Goal: Task Accomplishment & Management: Complete application form

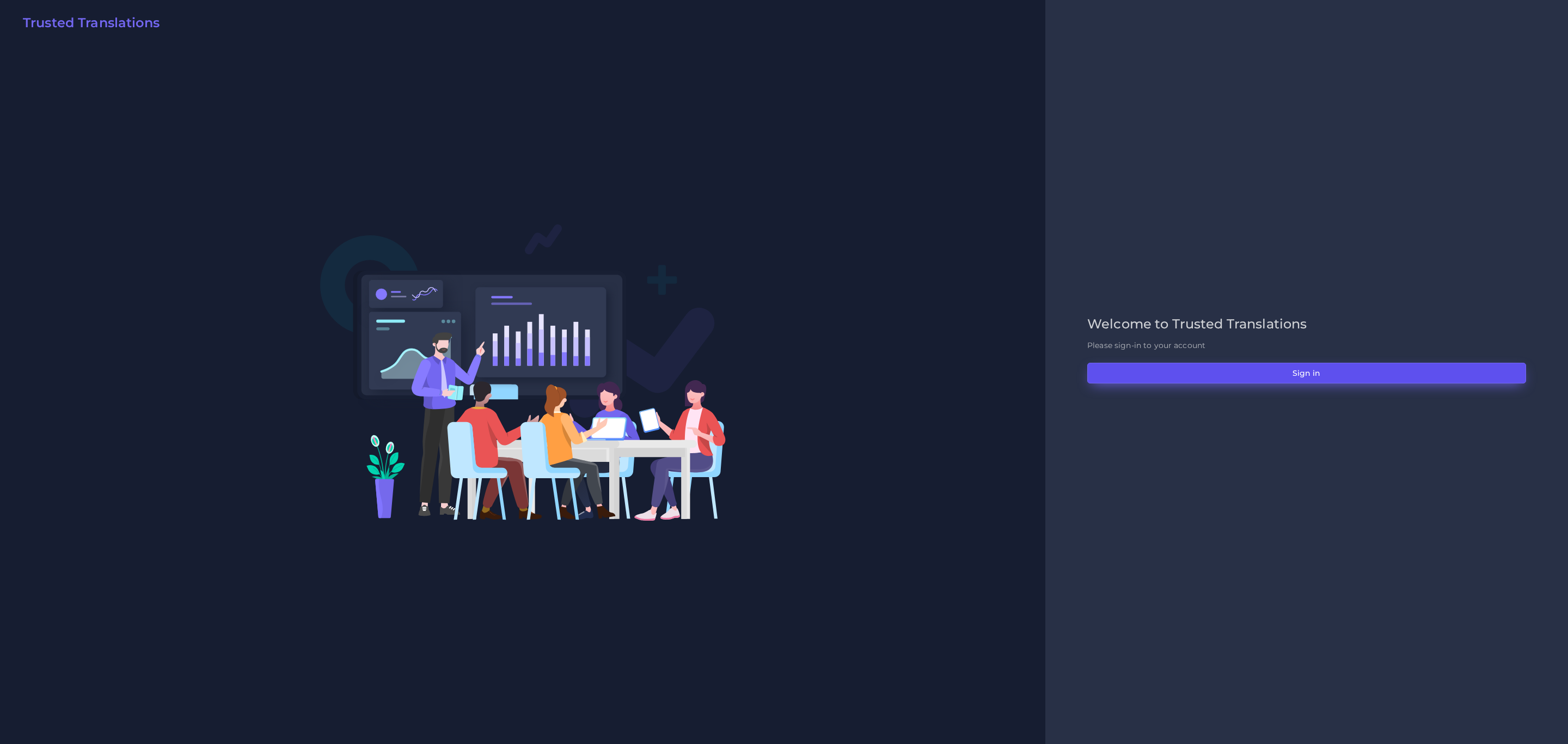
click at [1044, 371] on button "Sign in" at bounding box center [1307, 373] width 438 height 21
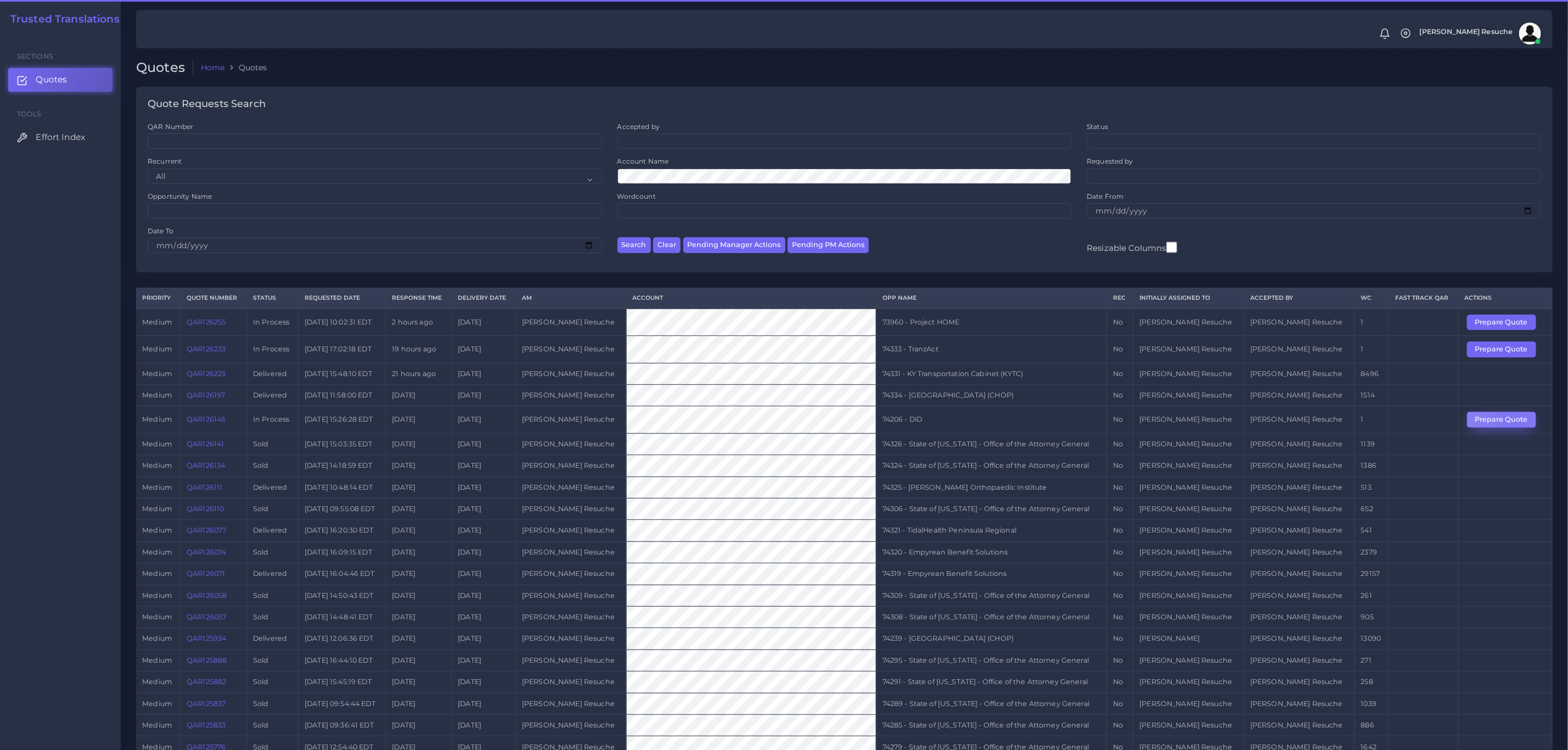
click at [1509, 425] on button "Prepare Quote" at bounding box center [1501, 420] width 69 height 15
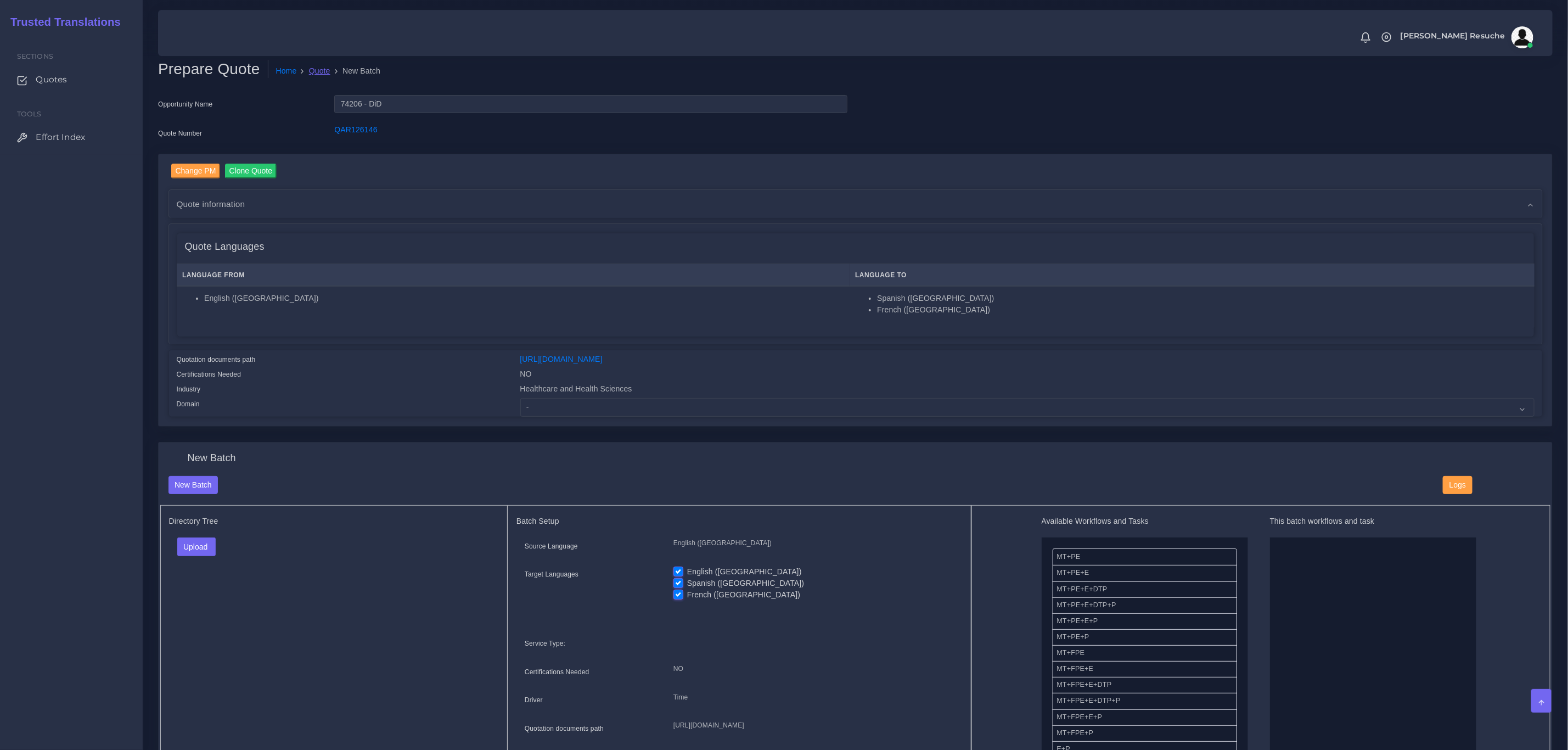
click at [319, 66] on link "Quote" at bounding box center [319, 71] width 21 height 12
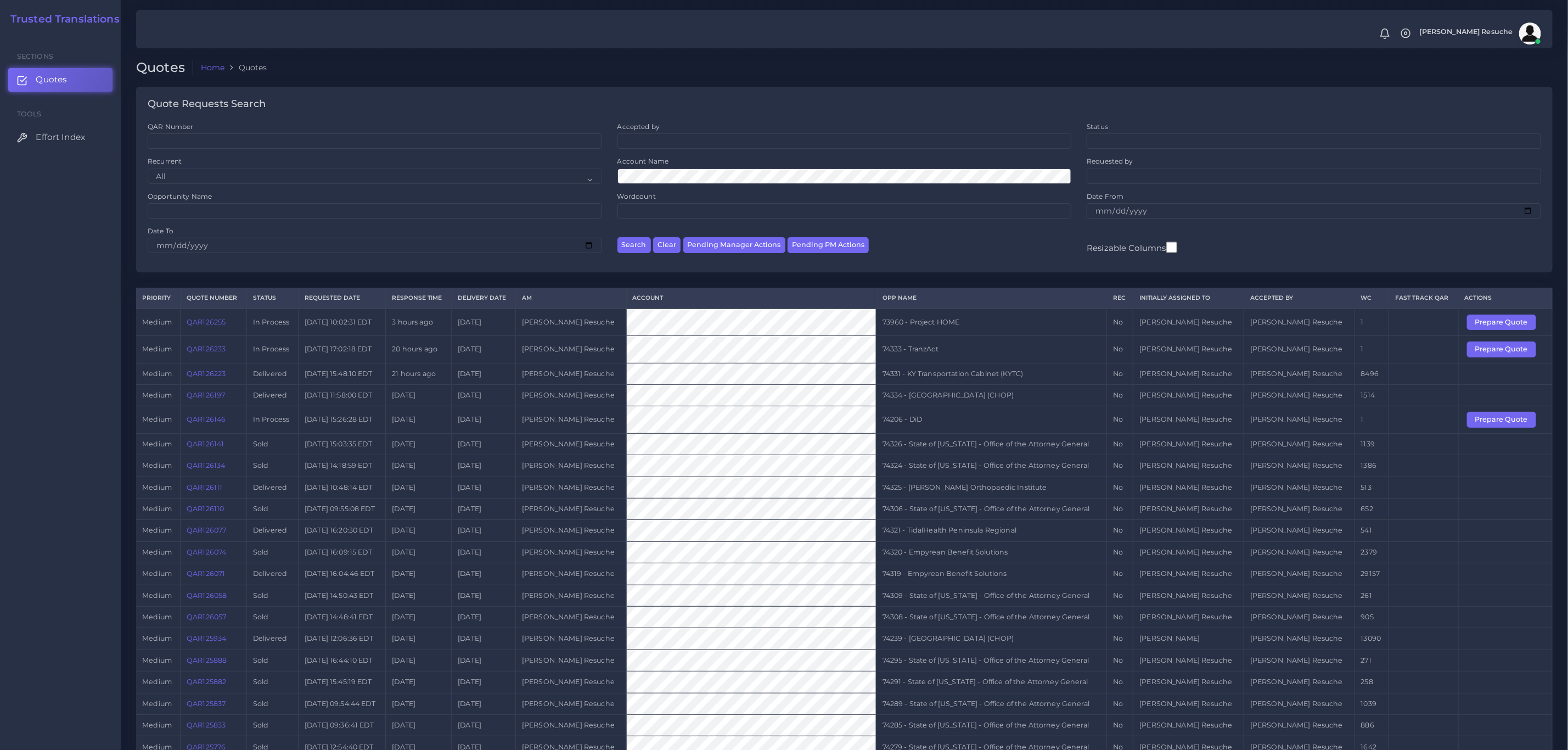
click at [205, 423] on link "QAR126146" at bounding box center [206, 419] width 39 height 9
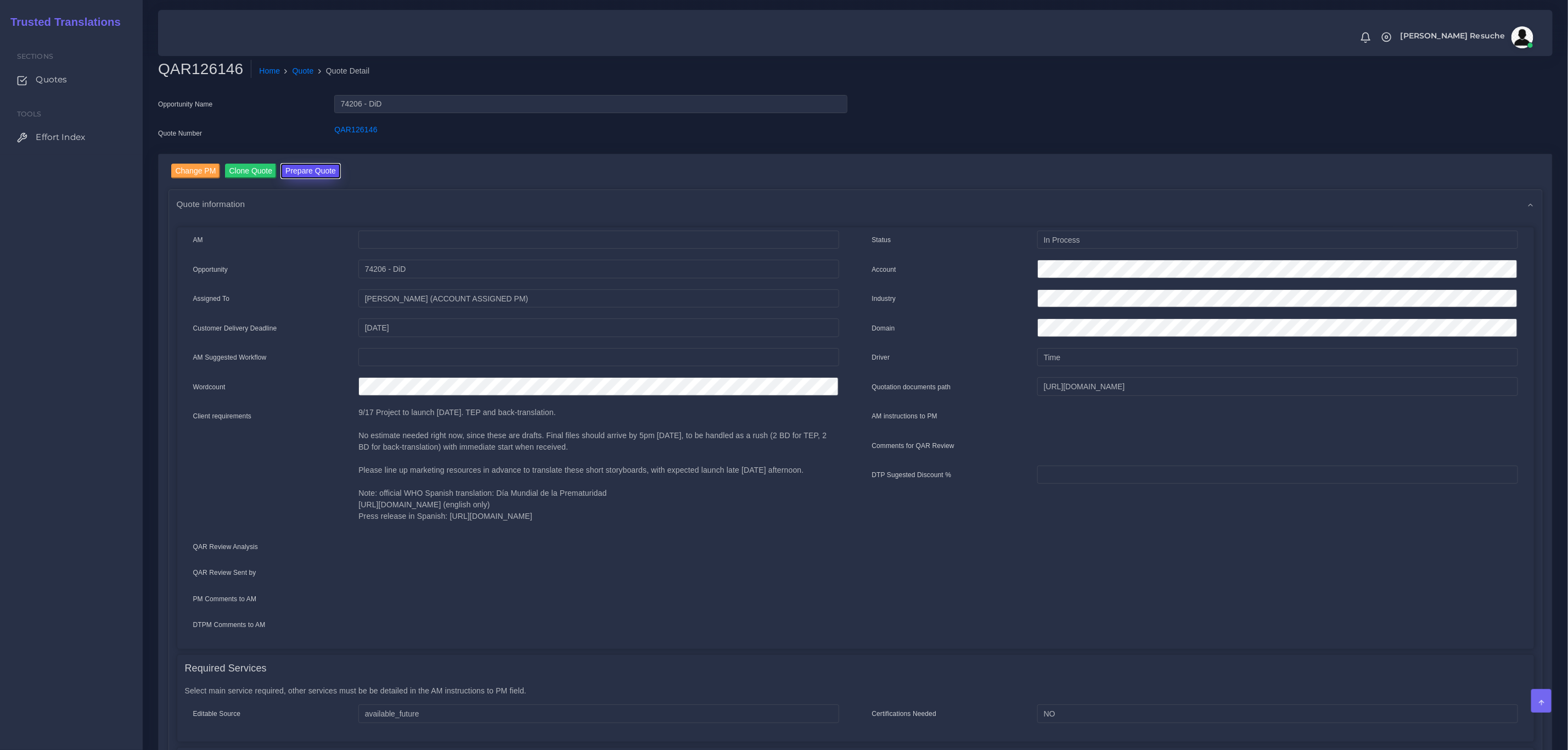
click at [295, 175] on button "Prepare Quote" at bounding box center [310, 170] width 59 height 14
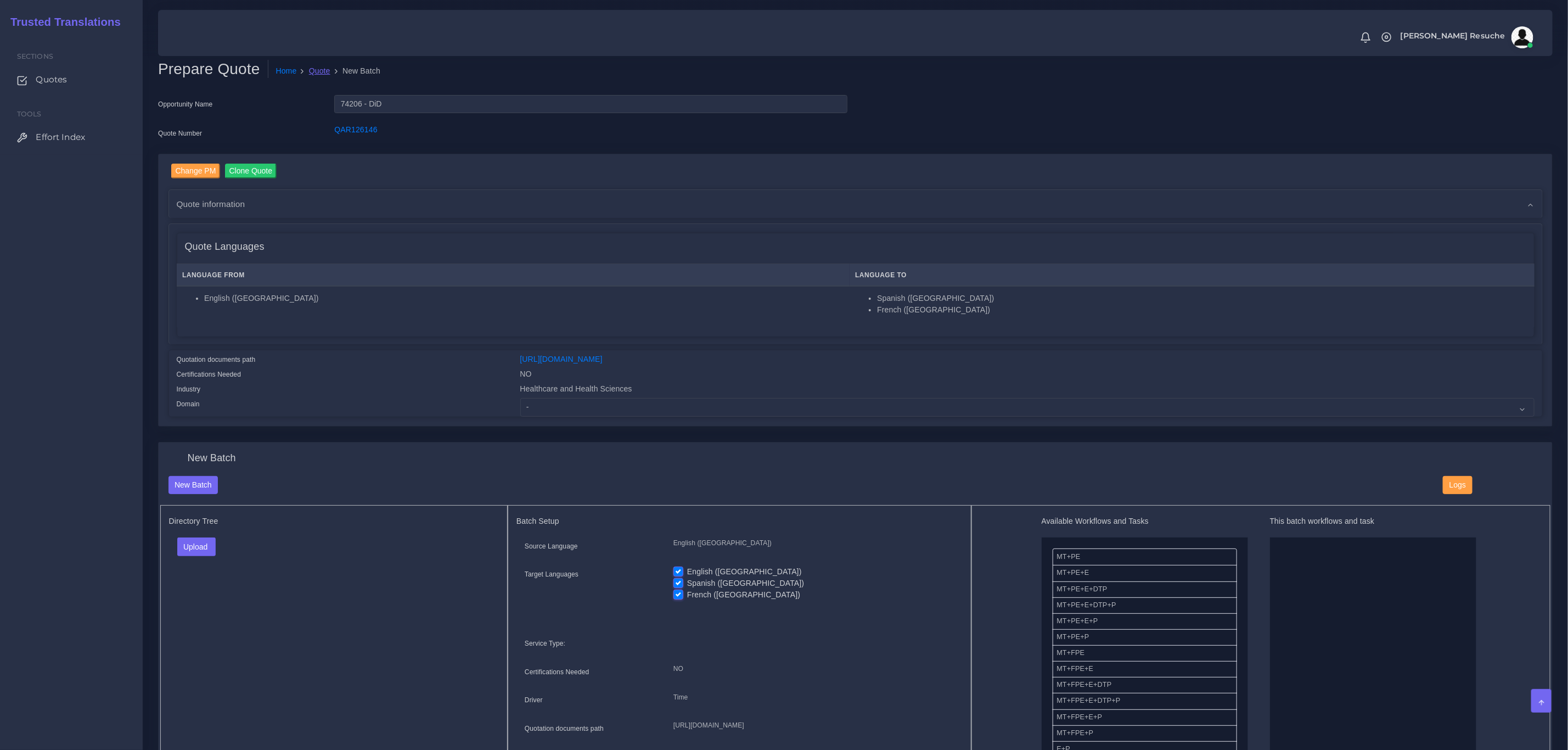
click at [315, 69] on link "Quote" at bounding box center [319, 71] width 21 height 12
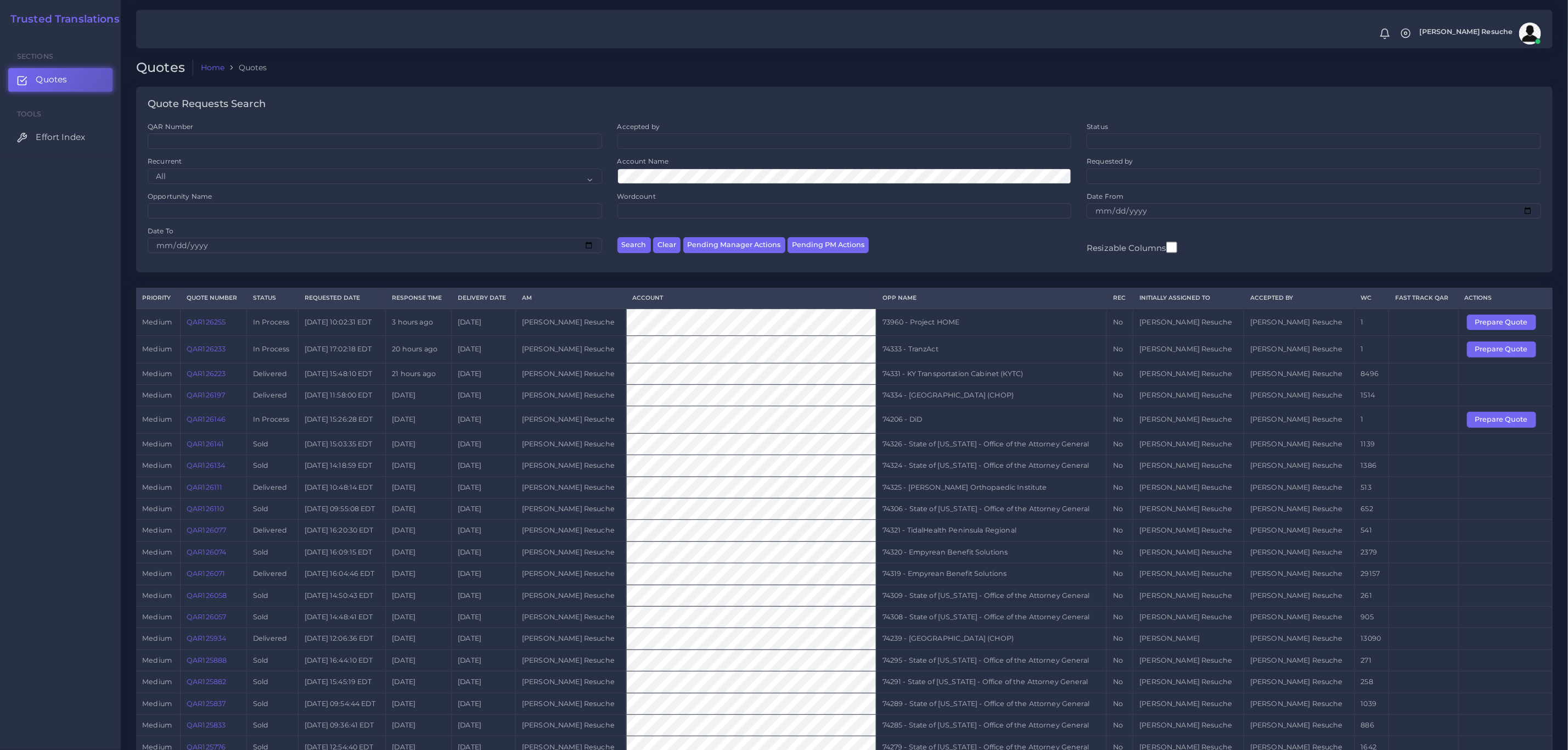
click at [221, 423] on link "QAR126146" at bounding box center [206, 419] width 39 height 9
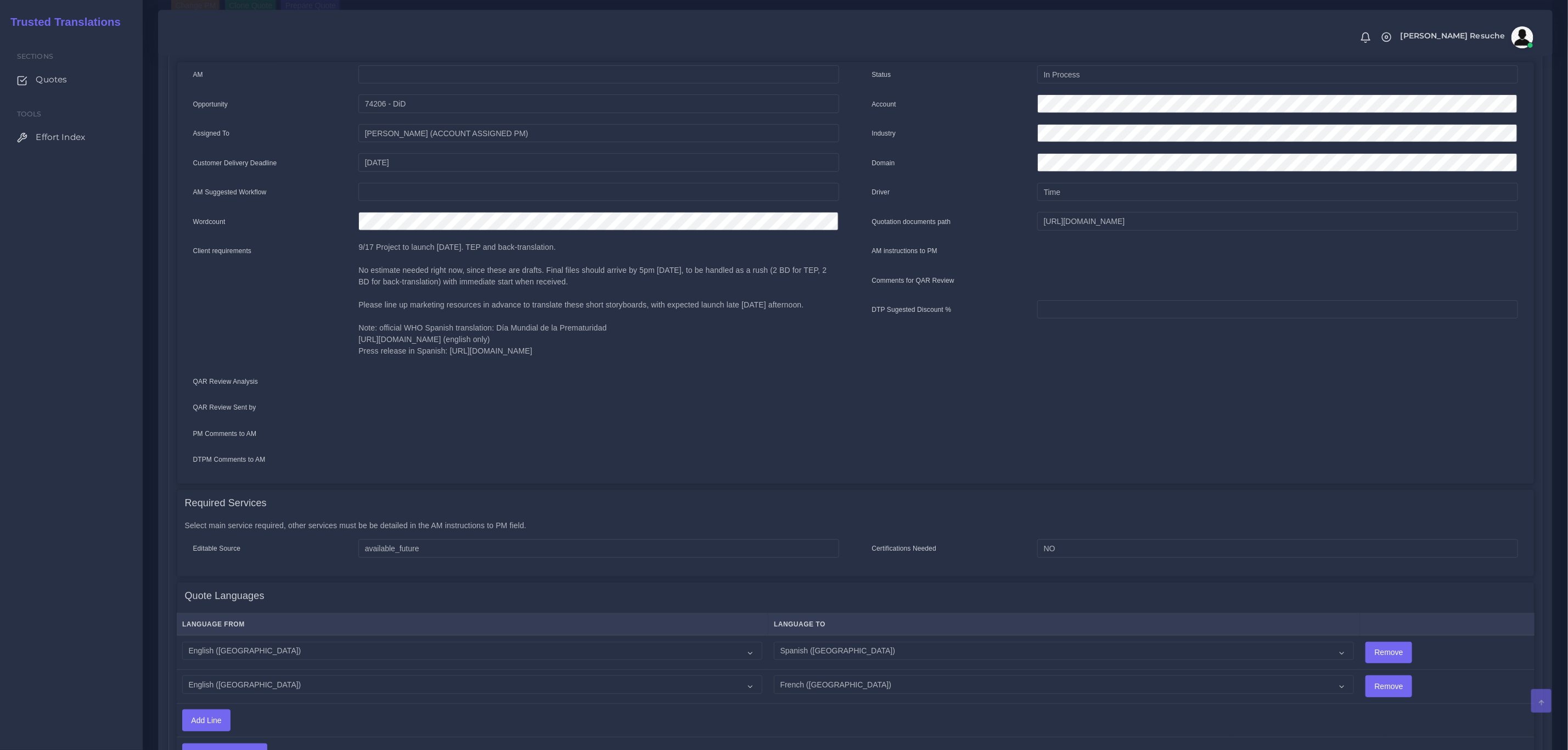
scroll to position [452, 0]
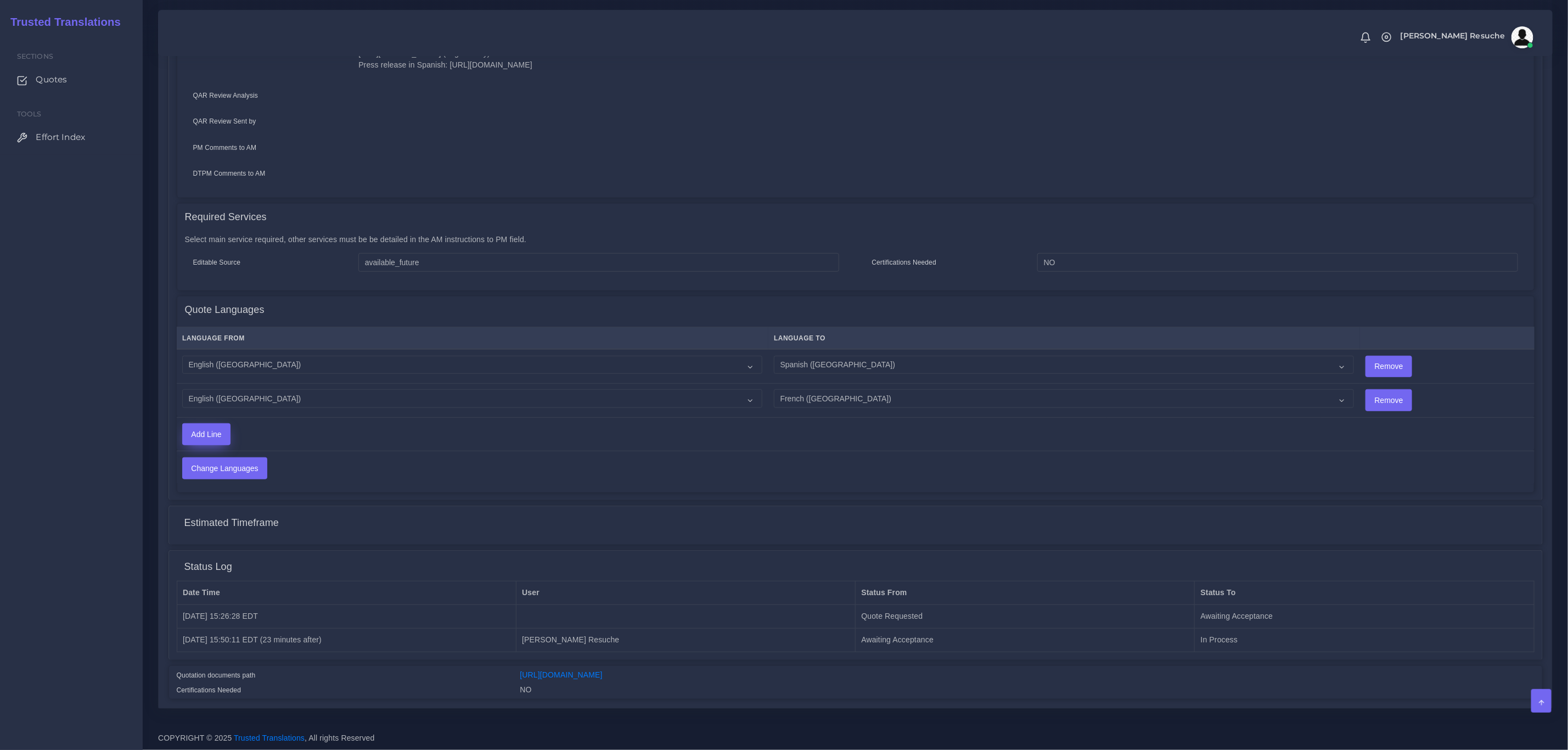
click at [227, 443] on icon "Add Line" at bounding box center [206, 433] width 48 height 22
click at [207, 438] on input "Add Line" at bounding box center [206, 434] width 47 height 21
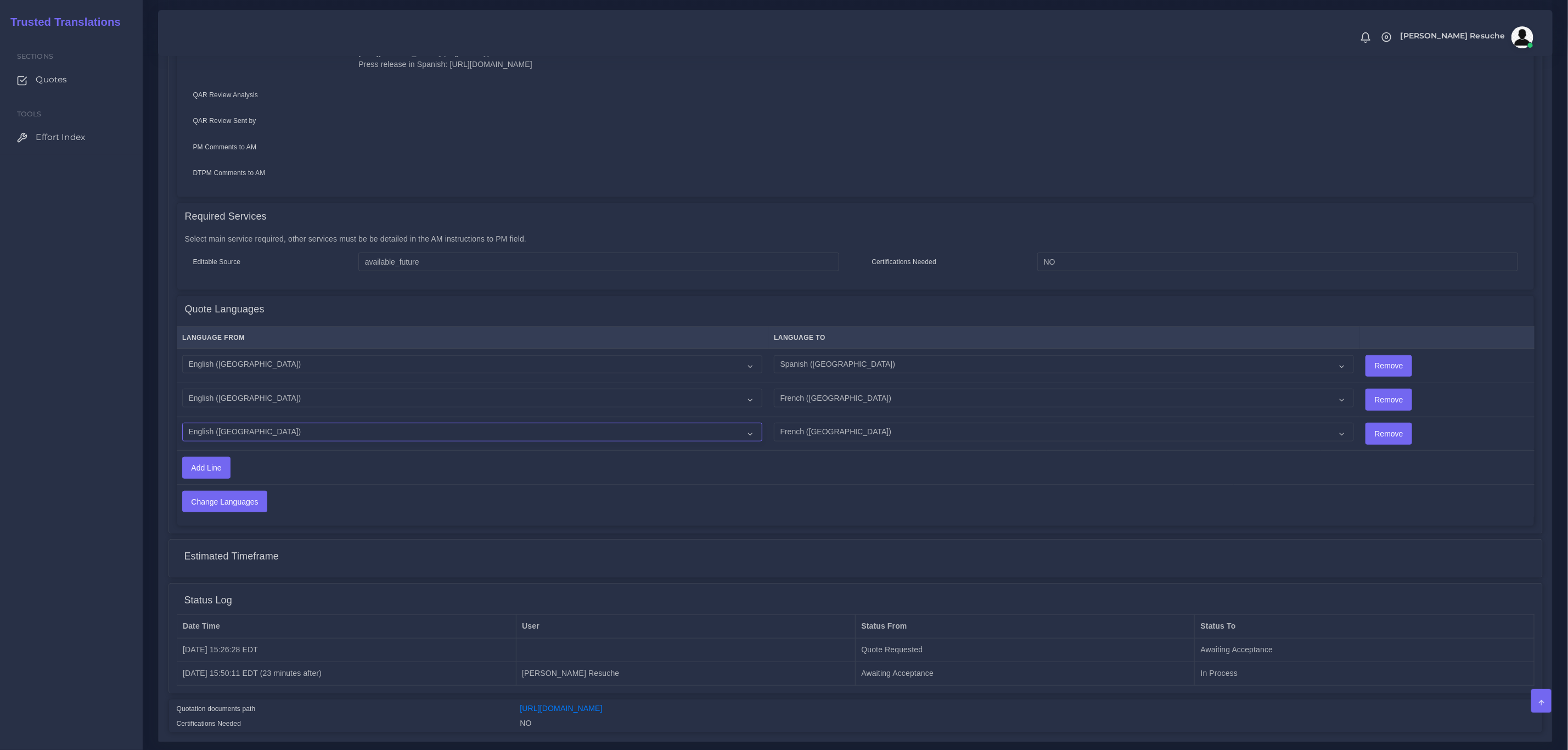
click at [219, 431] on select "Acoli Afar Afrikaans Akan Akateko Albanian American Sign Language (ASL) Amharic…" at bounding box center [472, 431] width 580 height 18
click at [182, 423] on select "Acoli Afar Afrikaans Akan Akateko Albanian American Sign Language (ASL) Amharic…" at bounding box center [472, 431] width 580 height 18
click at [225, 423] on select "Acoli Afar Afrikaans Akan Akateko Albanian American Sign Language (ASL) Amharic…" at bounding box center [472, 431] width 580 height 18
select select "19001"
click at [182, 423] on select "Acoli Afar Afrikaans Akan Akateko Albanian American Sign Language (ASL) Amharic…" at bounding box center [472, 431] width 580 height 18
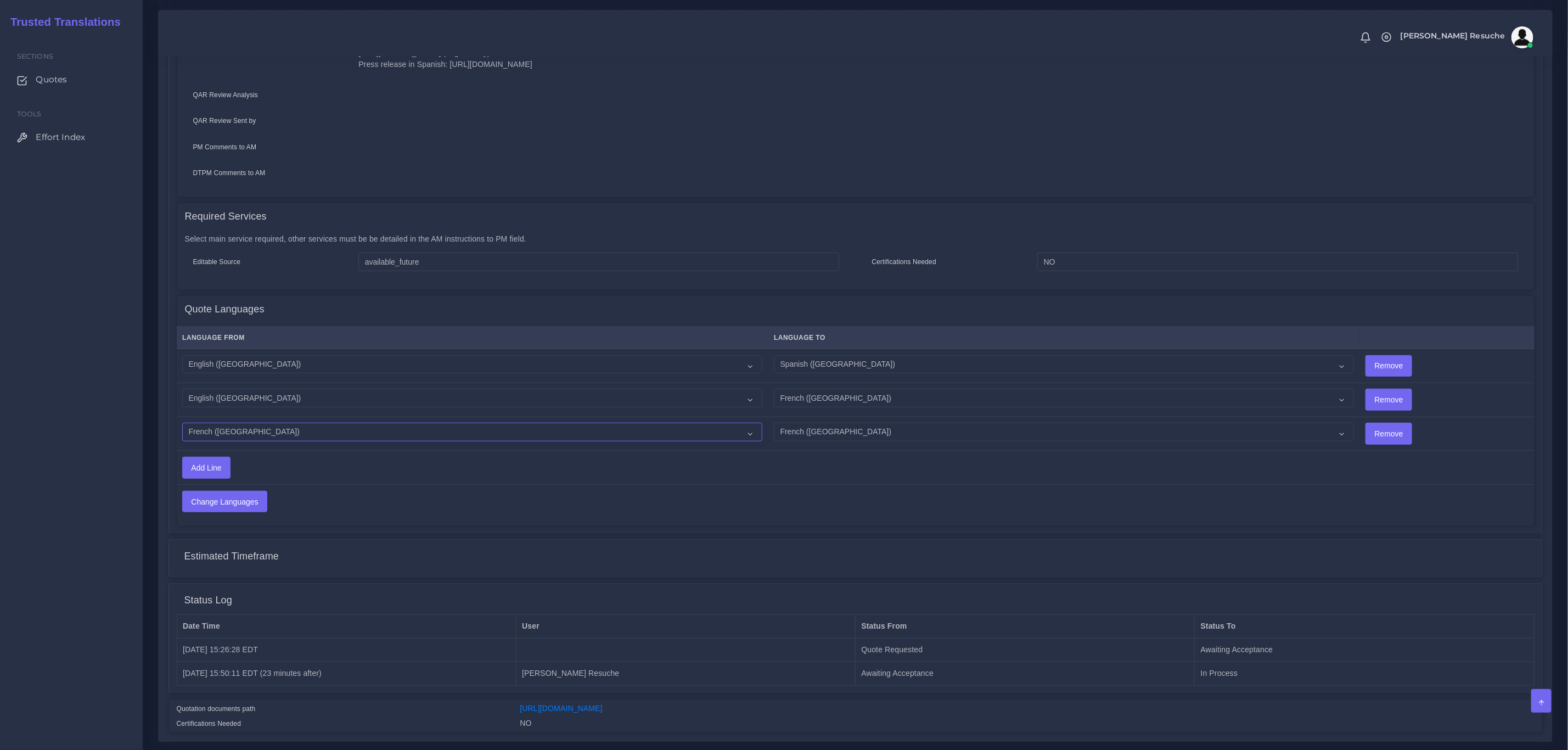
click at [546, 436] on select "Acoli Afar Afrikaans Akan Akateko Albanian American Sign Language (ASL) Amharic…" at bounding box center [472, 431] width 580 height 18
click at [834, 427] on select "Acoli Afar Afrikaans Akan Akateko Albanian American Sign Language (ASL) Amharic…" at bounding box center [1063, 431] width 580 height 18
select select "14001"
click at [774, 423] on select "Acoli Afar Afrikaans Akan Akateko Albanian American Sign Language (ASL) Amharic…" at bounding box center [1063, 431] width 580 height 18
click at [205, 452] on td "Add Line" at bounding box center [642, 467] width 930 height 34
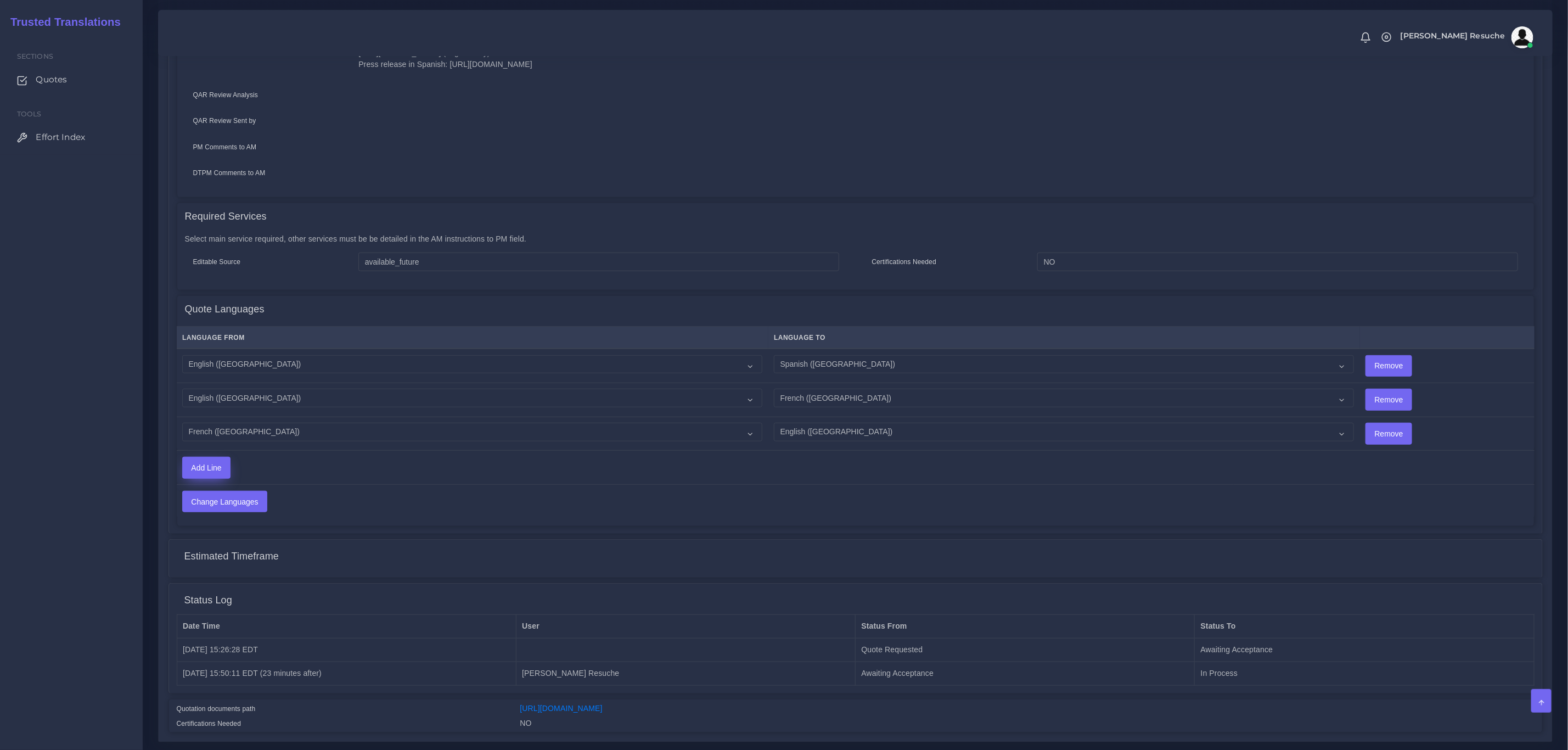
click at [216, 463] on input "Add Line" at bounding box center [206, 468] width 47 height 21
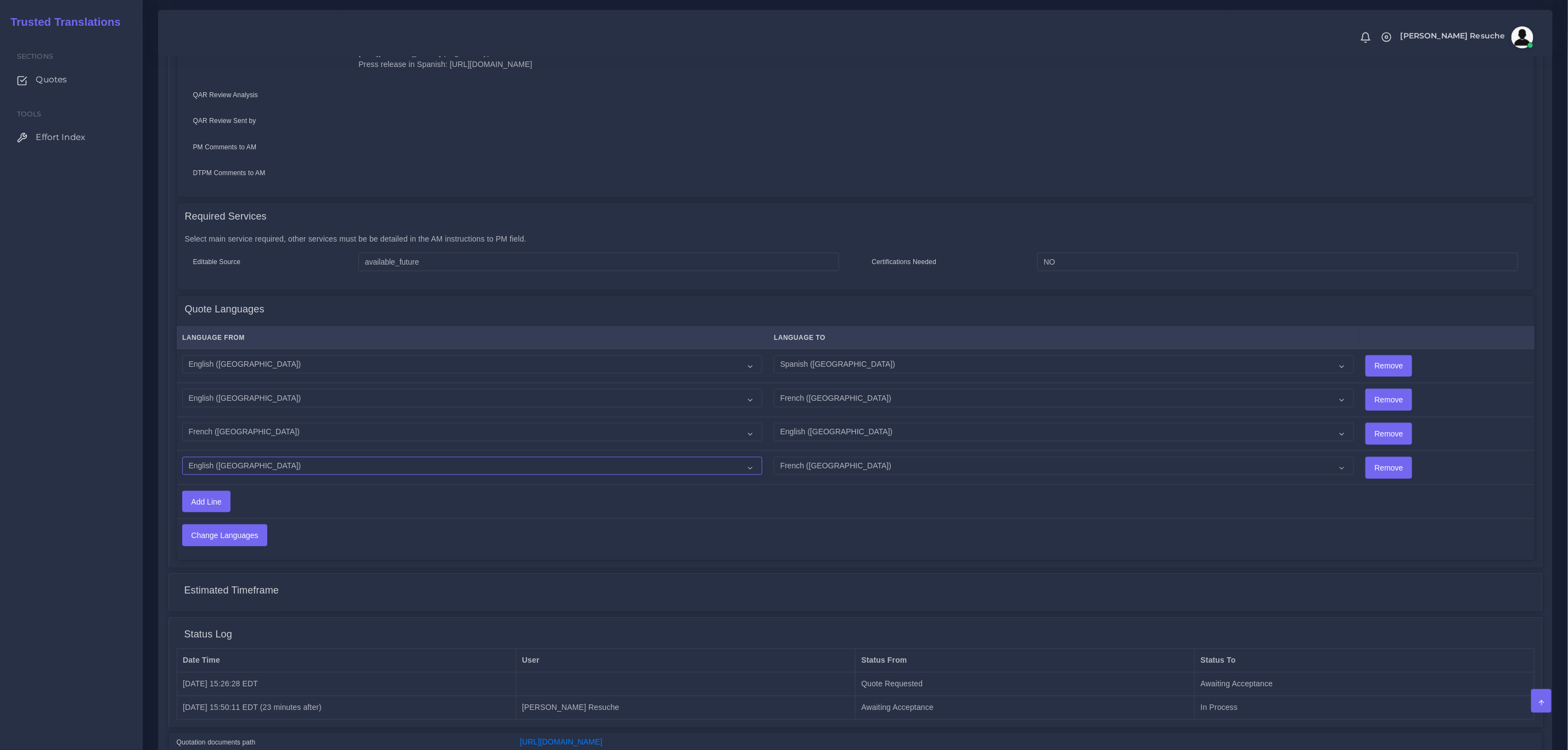
click at [216, 463] on select "Acoli Afar Afrikaans Akan Akateko Albanian American Sign Language (ASL) Amharic…" at bounding box center [472, 465] width 580 height 18
select select "15011"
click at [182, 457] on select "Acoli Afar Afrikaans Akan Akateko Albanian American Sign Language (ASL) Amharic…" at bounding box center [472, 465] width 580 height 18
click at [782, 457] on select "Acoli Afar Afrikaans Akan Akateko Albanian American Sign Language (ASL) Amharic…" at bounding box center [1063, 465] width 580 height 18
select select "14001"
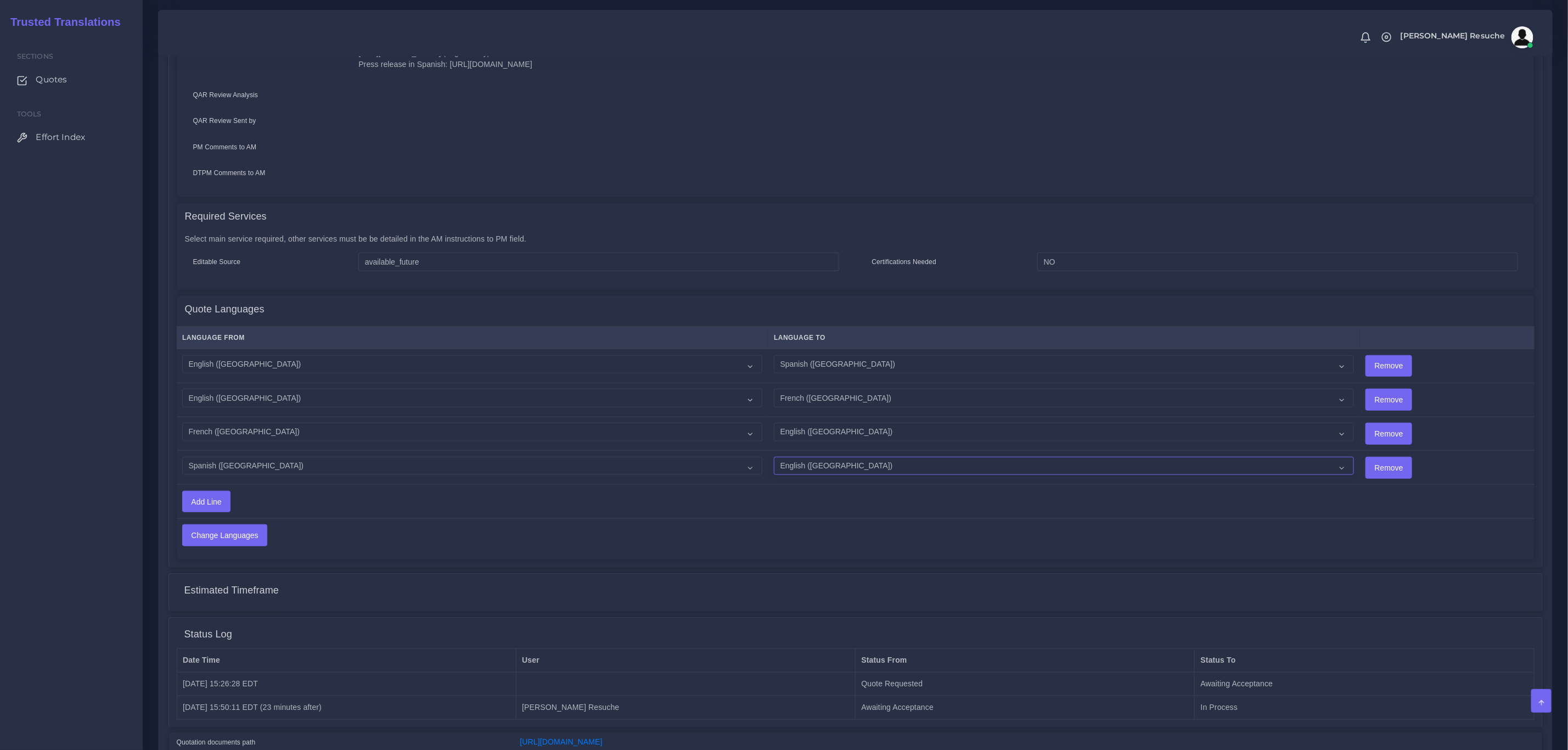
click at [774, 457] on select "Acoli Afar Afrikaans Akan Akateko Albanian American Sign Language (ASL) Amharic…" at bounding box center [1063, 465] width 580 height 18
click at [554, 530] on td "Change Languages" at bounding box center [704, 535] width 1057 height 34
click at [224, 541] on input "Change Languages" at bounding box center [224, 536] width 84 height 21
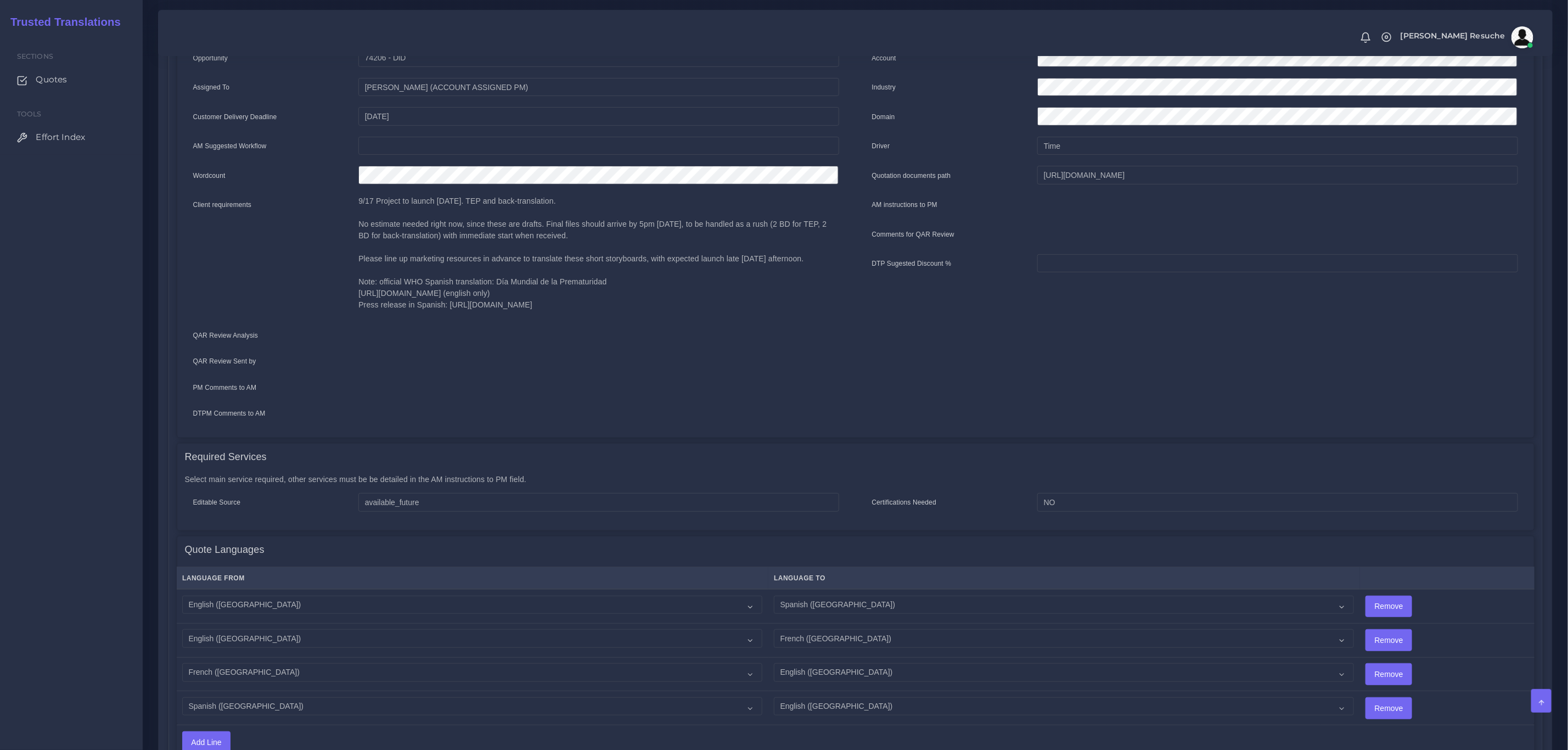
scroll to position [59, 0]
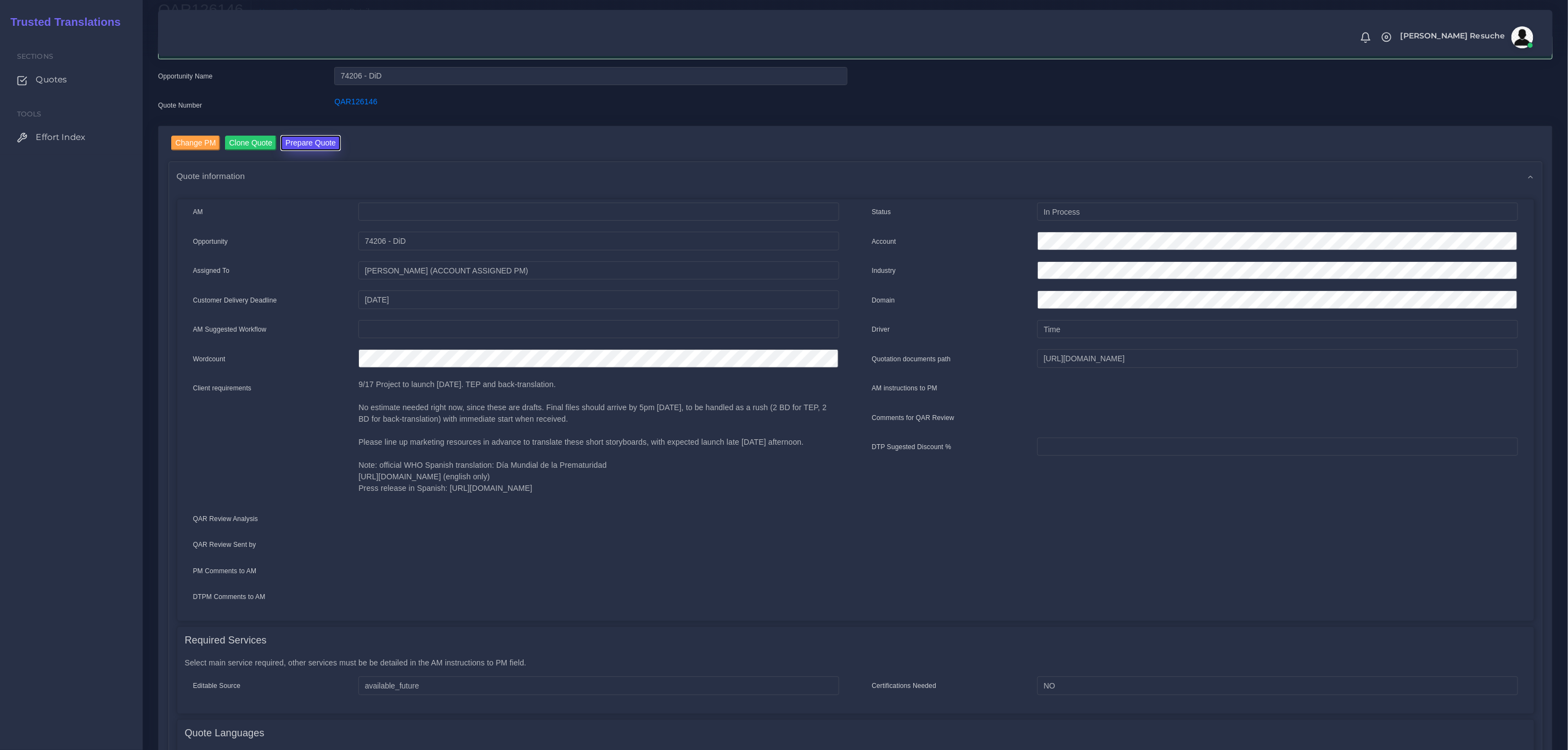
click at [283, 138] on button "Prepare Quote" at bounding box center [310, 142] width 59 height 14
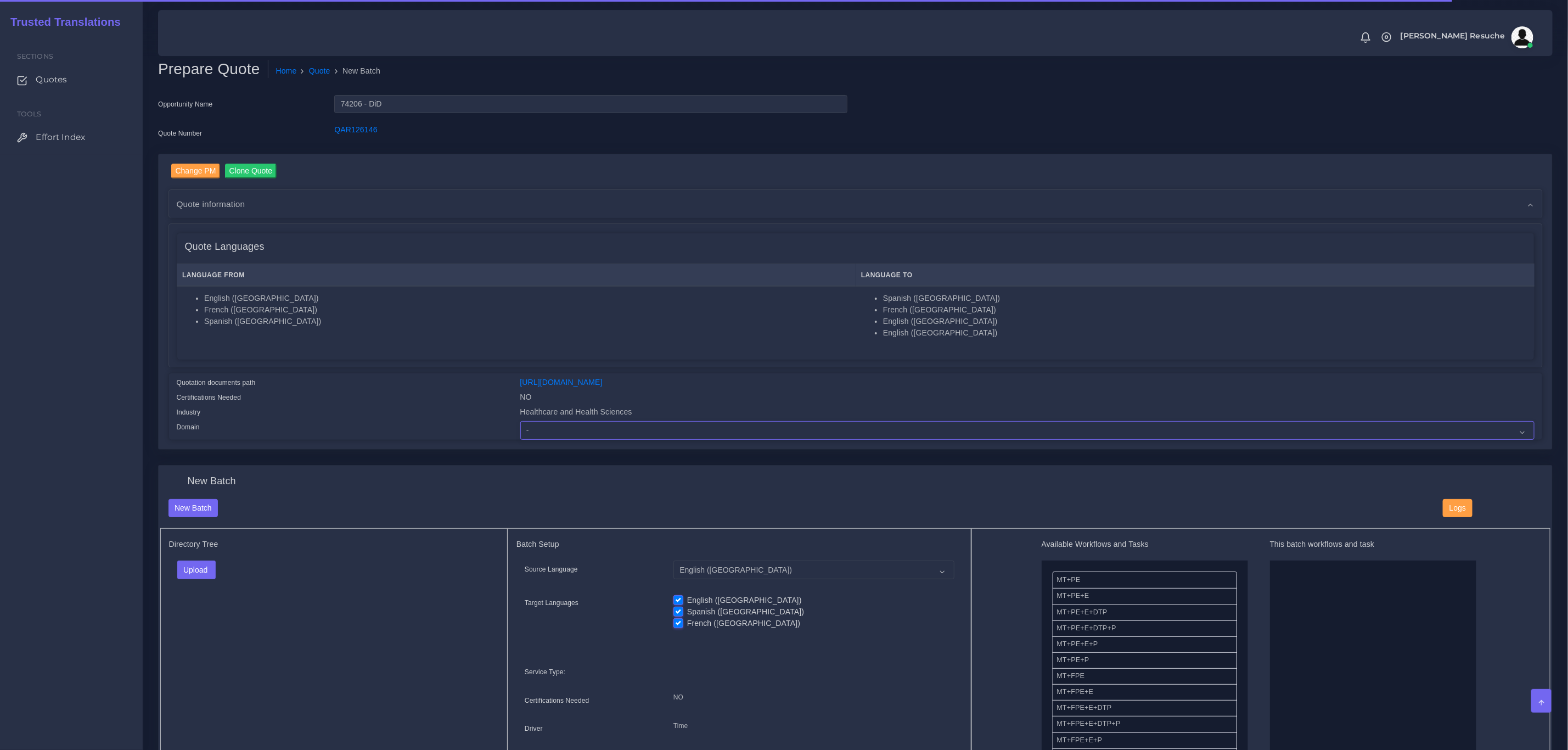
click at [548, 431] on select "- Advertising and Media Agriculture, Forestry and Fishing Architecture, Buildin…" at bounding box center [1027, 430] width 1014 height 18
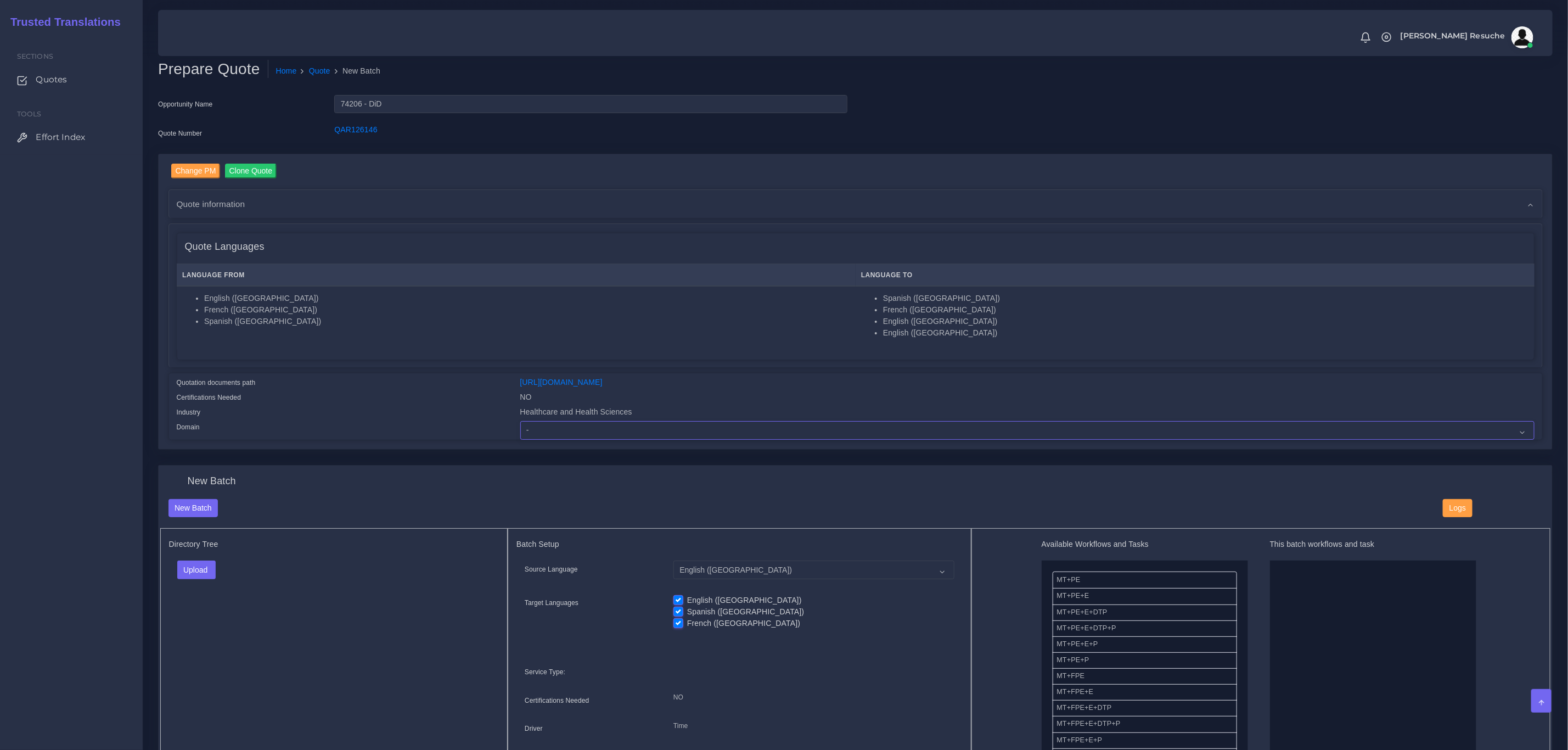
select select "Healthcare and Health Sciences"
click at [520, 421] on select "- Advertising and Media Agriculture, Forestry and Fishing Architecture, Buildin…" at bounding box center [1027, 430] width 1014 height 18
click at [191, 571] on button "Upload" at bounding box center [197, 569] width 39 height 18
click at [198, 617] on label "Files" at bounding box center [215, 612] width 75 height 14
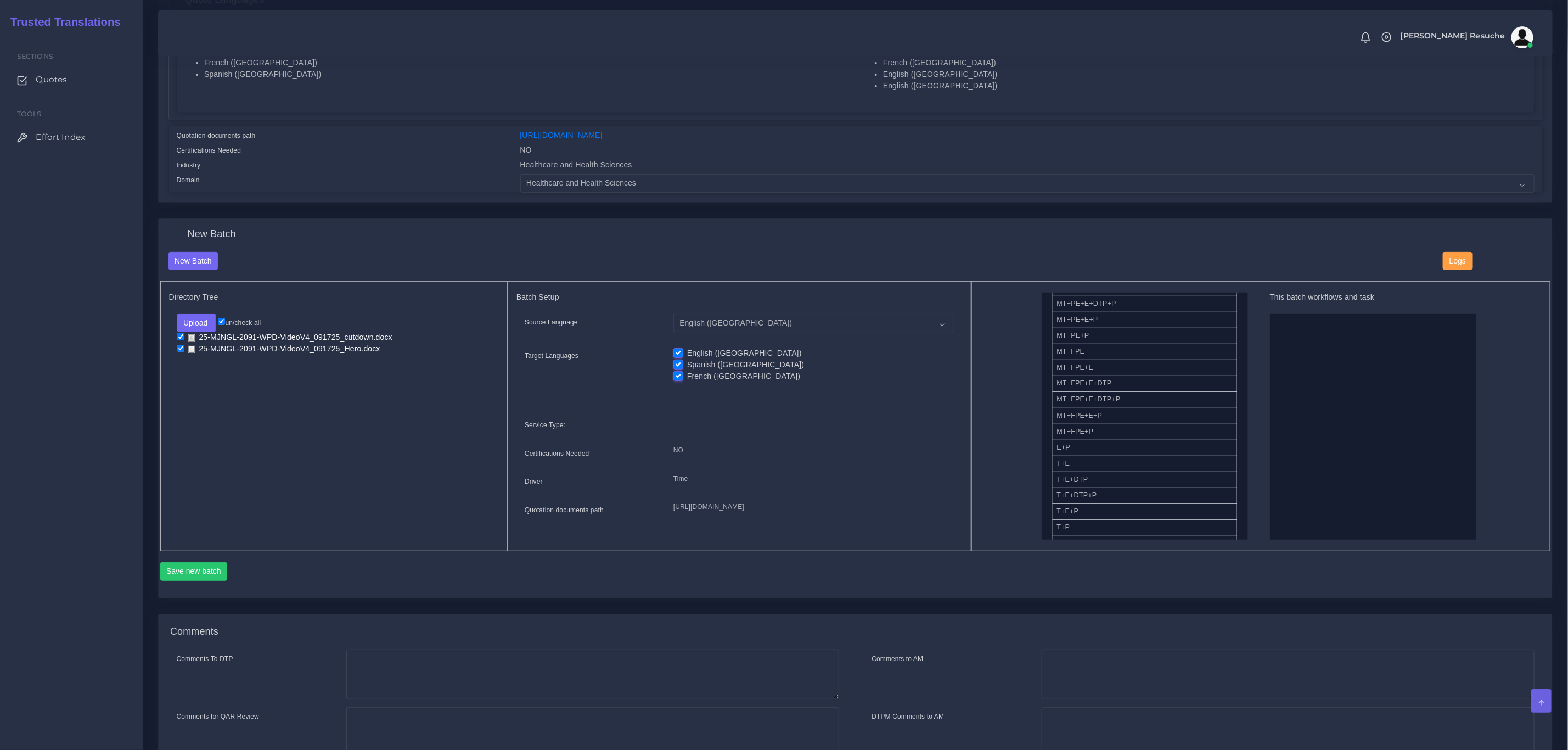
scroll to position [165, 0]
drag, startPoint x: 1096, startPoint y: 429, endPoint x: 1324, endPoint y: 425, distance: 228.0
click at [700, 347] on label "English ([GEOGRAPHIC_DATA])" at bounding box center [744, 353] width 115 height 12
click at [683, 347] on input "English ([GEOGRAPHIC_DATA])" at bounding box center [678, 352] width 10 height 10
checkbox input "false"
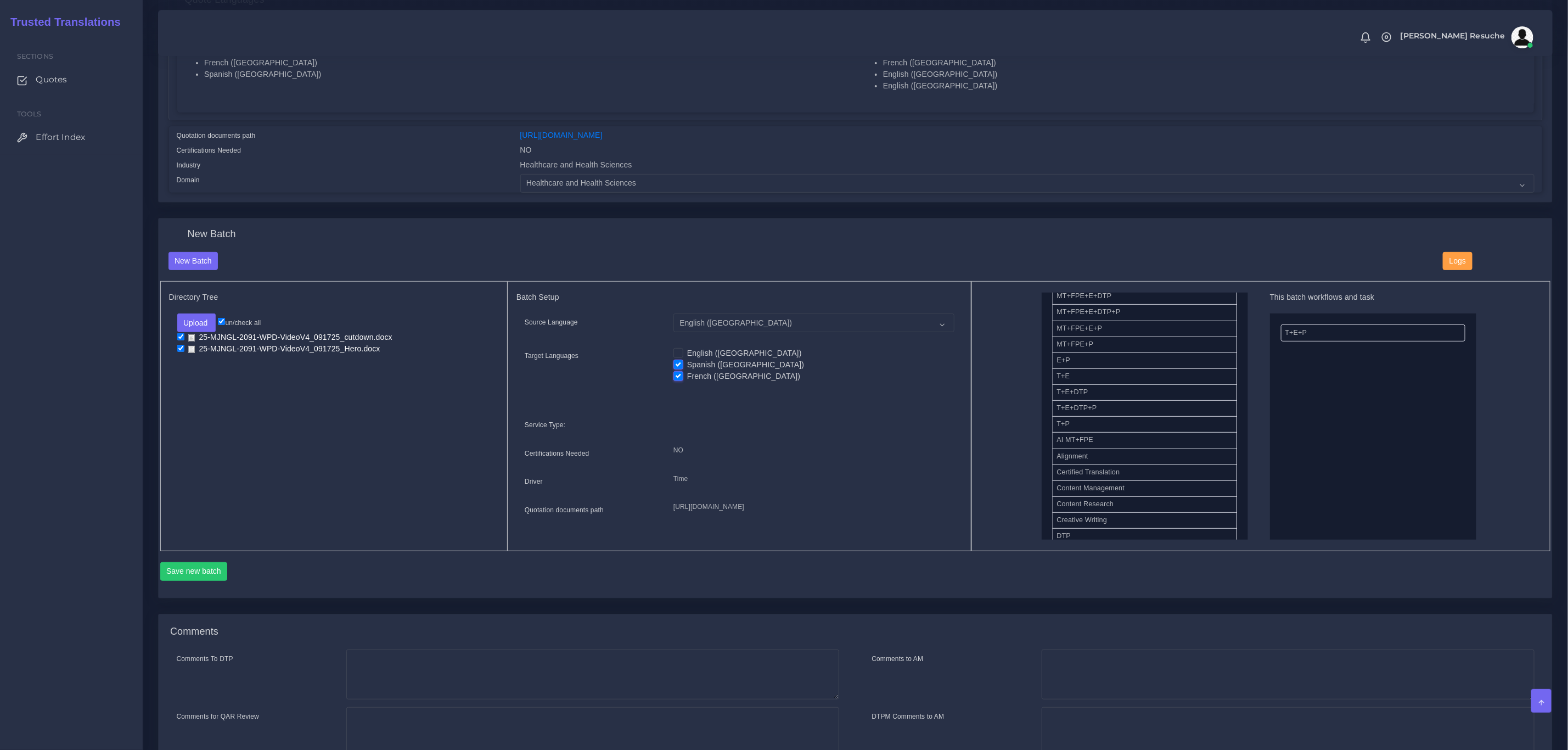
click at [687, 374] on label "French ([GEOGRAPHIC_DATA])" at bounding box center [743, 376] width 113 height 12
click at [677, 374] on input "French ([GEOGRAPHIC_DATA])" at bounding box center [678, 375] width 10 height 10
checkbox input "false"
click at [195, 581] on button "Save new batch" at bounding box center [194, 570] width 68 height 18
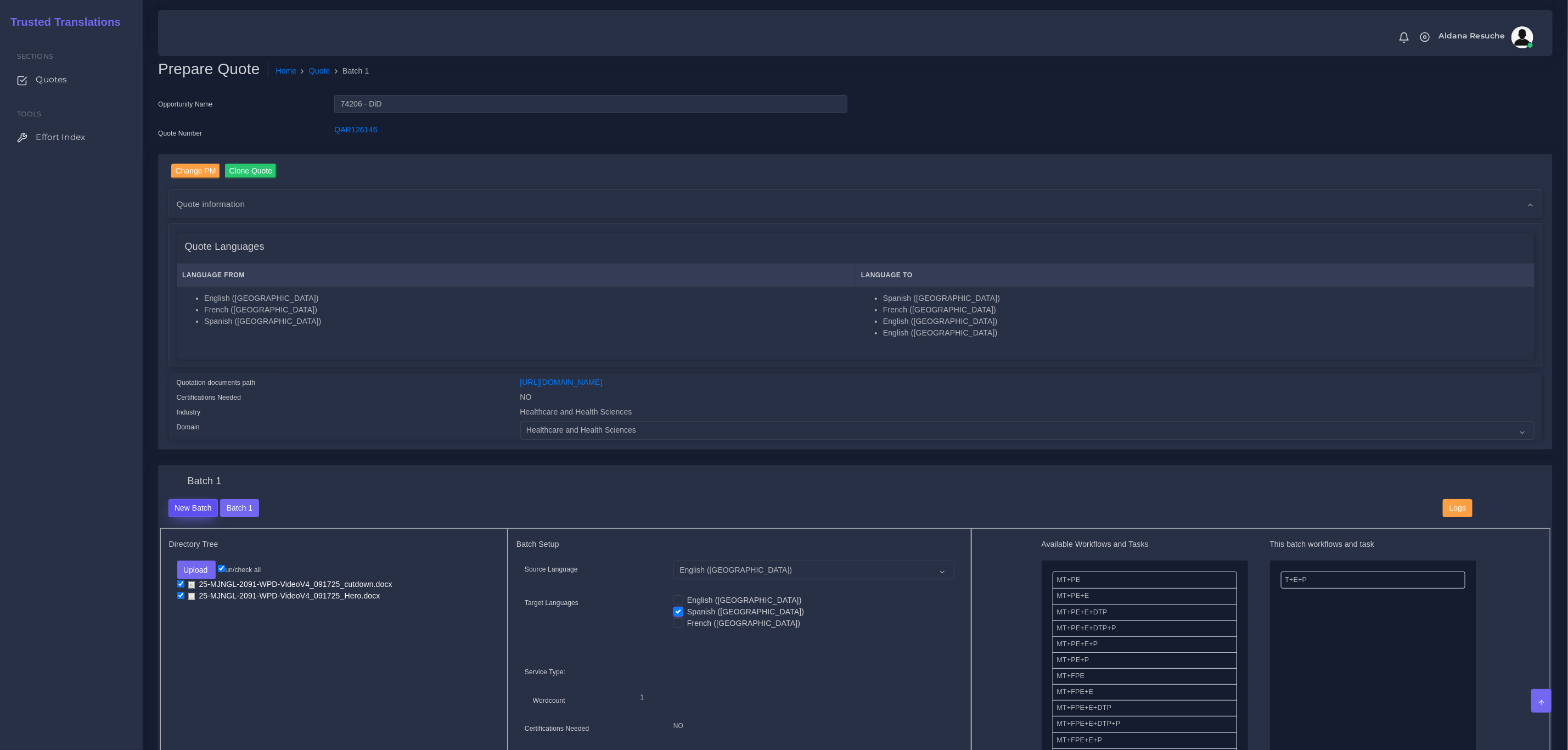
click at [182, 501] on button "New Batch" at bounding box center [194, 508] width 50 height 18
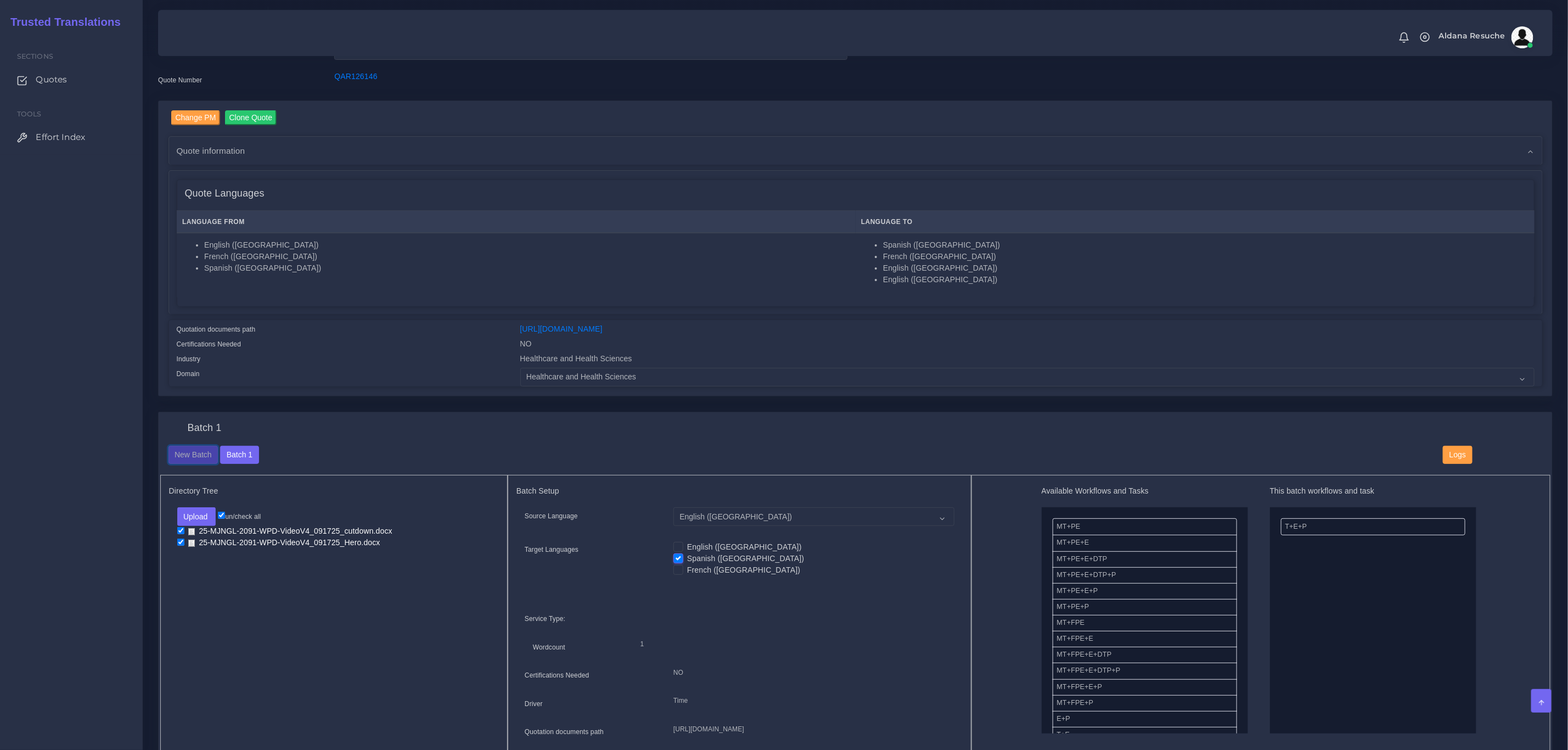
scroll to position [82, 0]
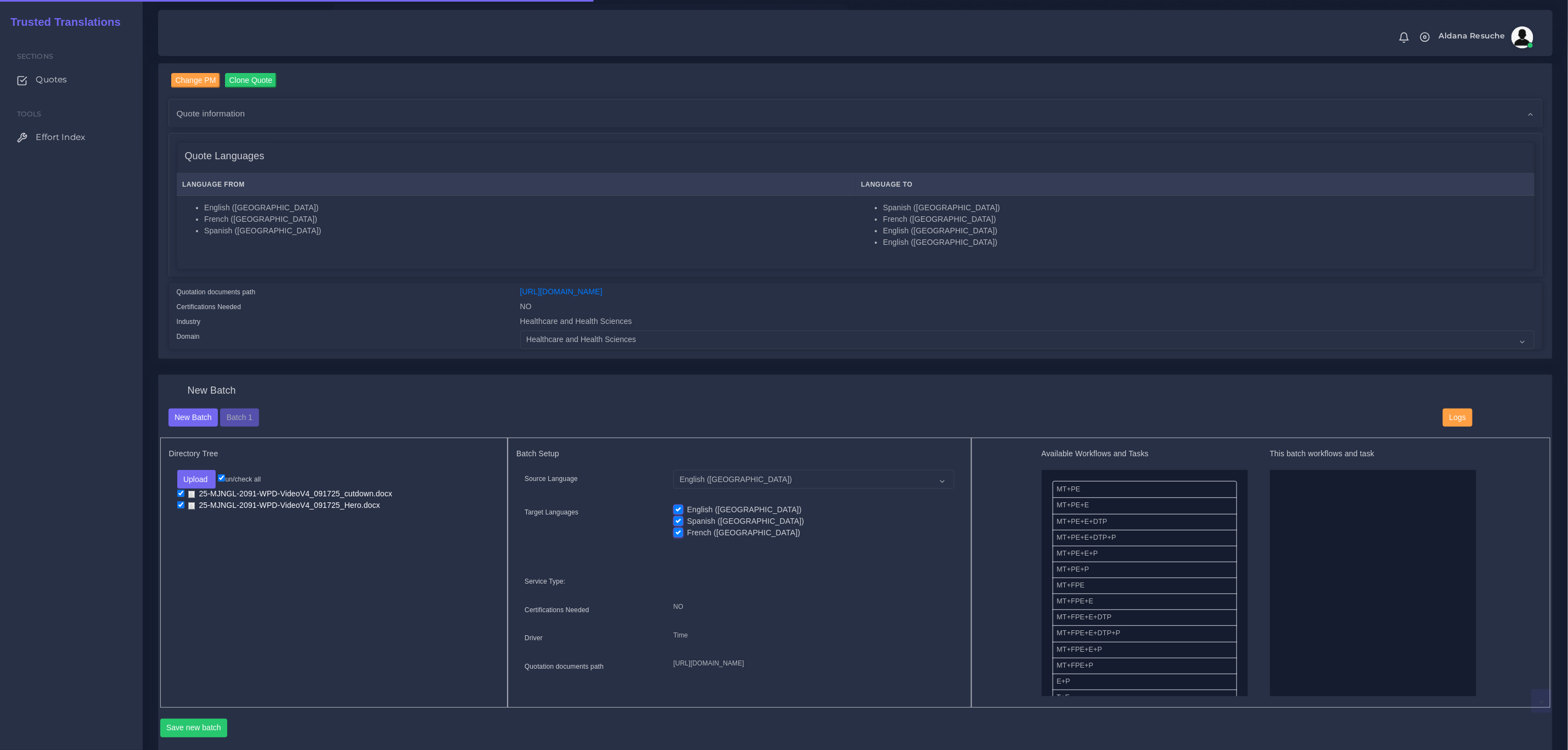
scroll to position [82, 0]
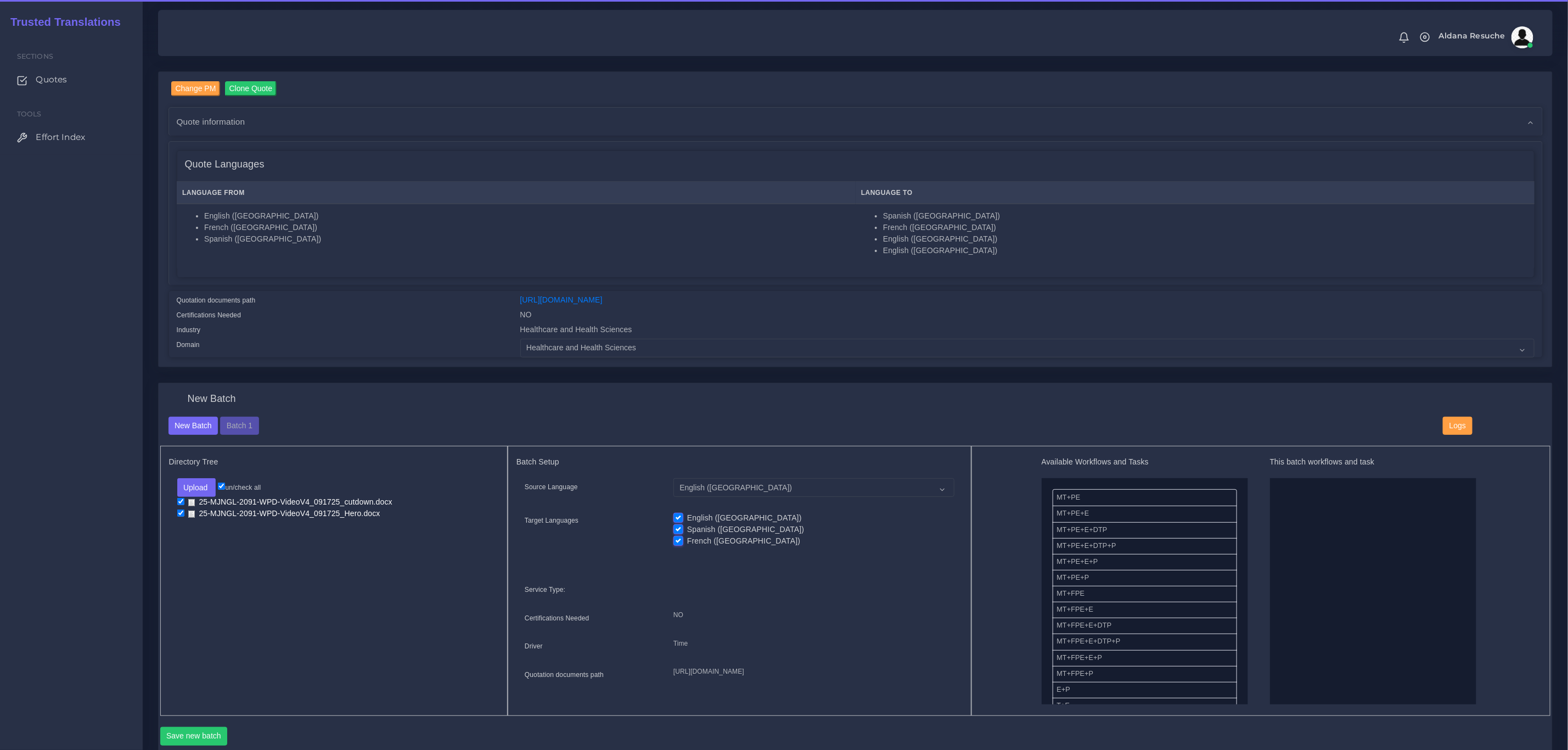
click at [687, 520] on label "English ([GEOGRAPHIC_DATA])" at bounding box center [744, 518] width 115 height 12
click at [677, 520] on input "English ([GEOGRAPHIC_DATA])" at bounding box center [678, 517] width 10 height 10
checkbox input "false"
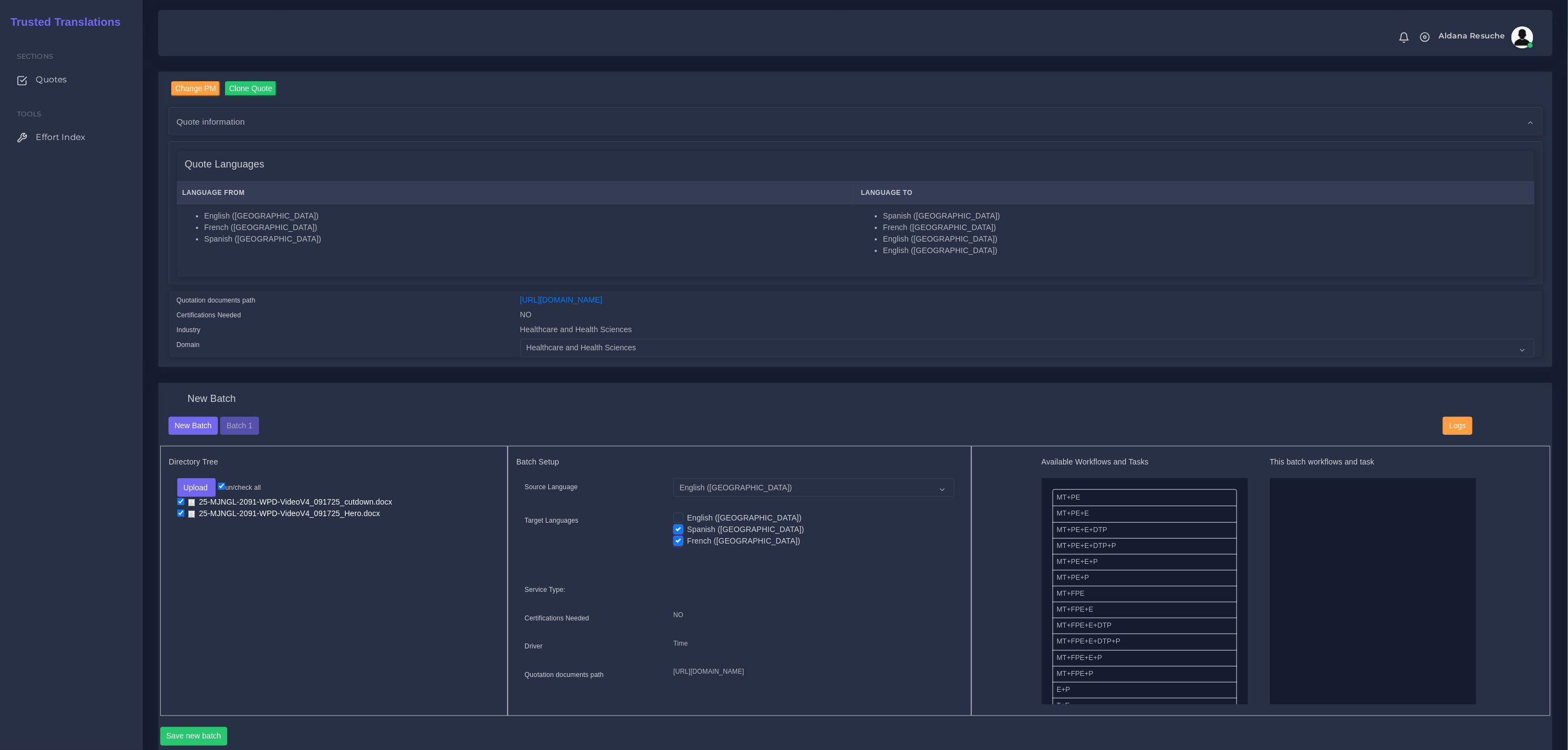
click at [687, 534] on label "Spanish ([GEOGRAPHIC_DATA])" at bounding box center [745, 530] width 117 height 12
click at [677, 534] on input "Spanish ([GEOGRAPHIC_DATA])" at bounding box center [678, 529] width 10 height 10
checkbox input "false"
drag, startPoint x: 1093, startPoint y: 679, endPoint x: 1249, endPoint y: 570, distance: 190.3
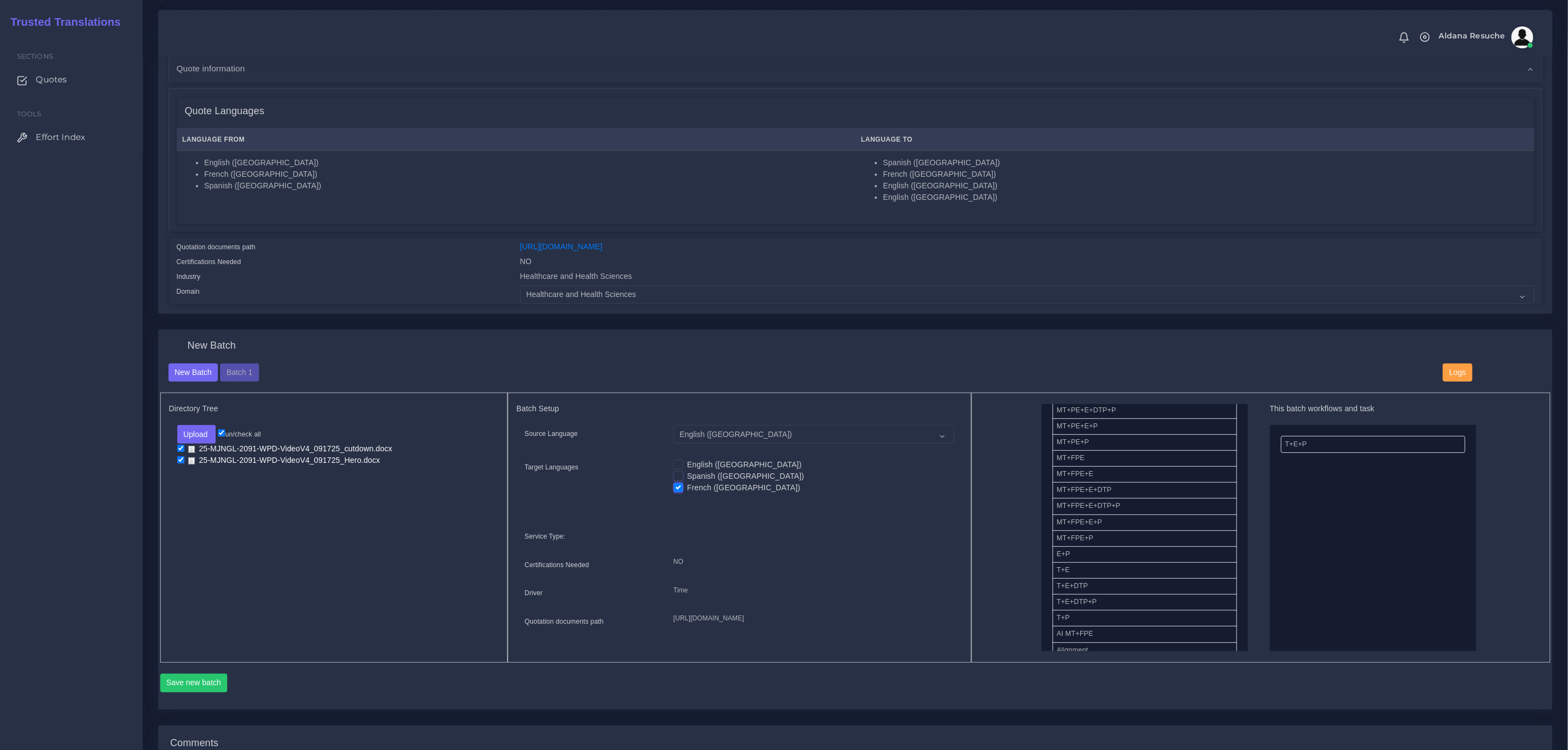
scroll to position [165, 0]
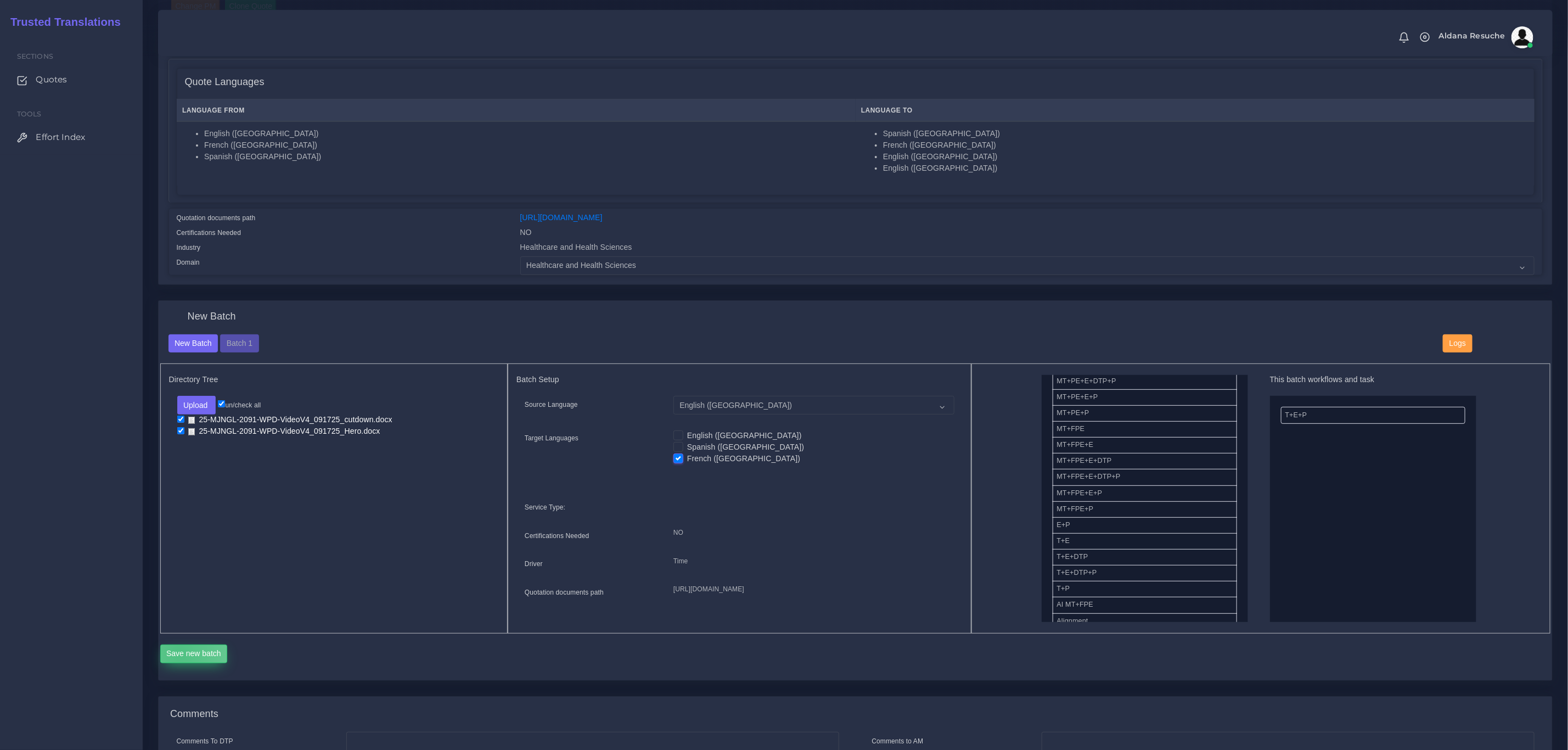
click at [179, 663] on button "Save new batch" at bounding box center [194, 653] width 68 height 18
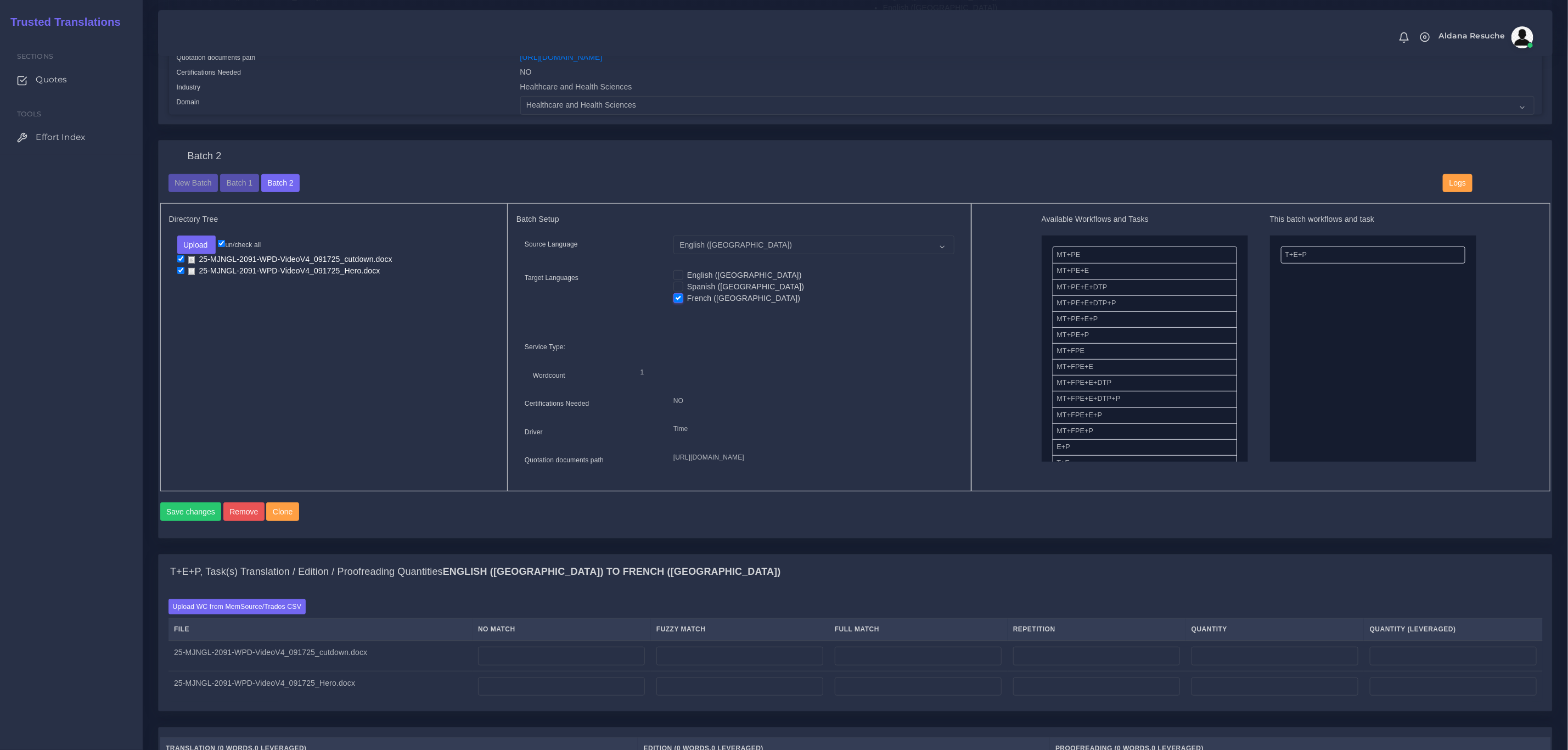
scroll to position [329, 0]
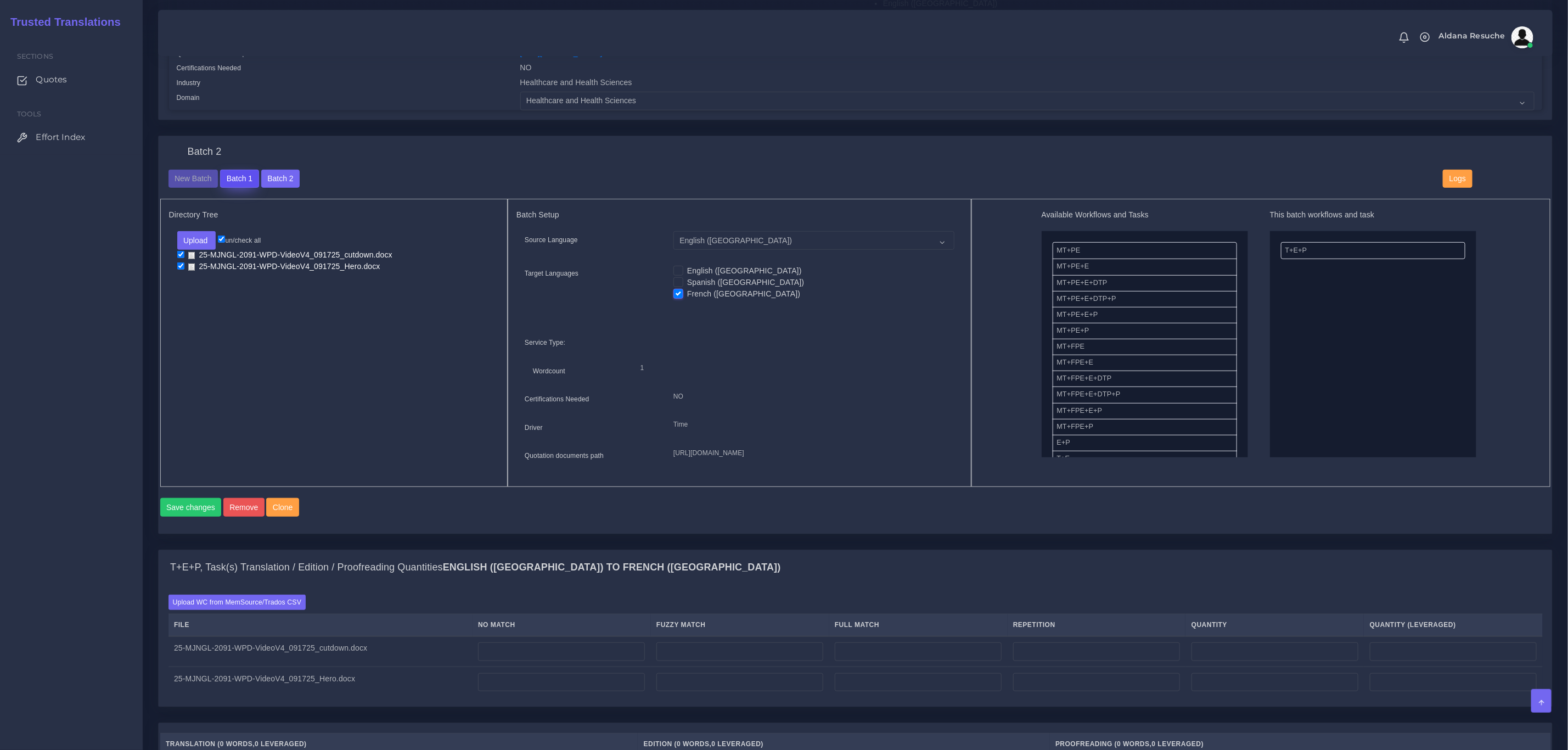
click at [237, 181] on button "Batch 1" at bounding box center [239, 179] width 39 height 18
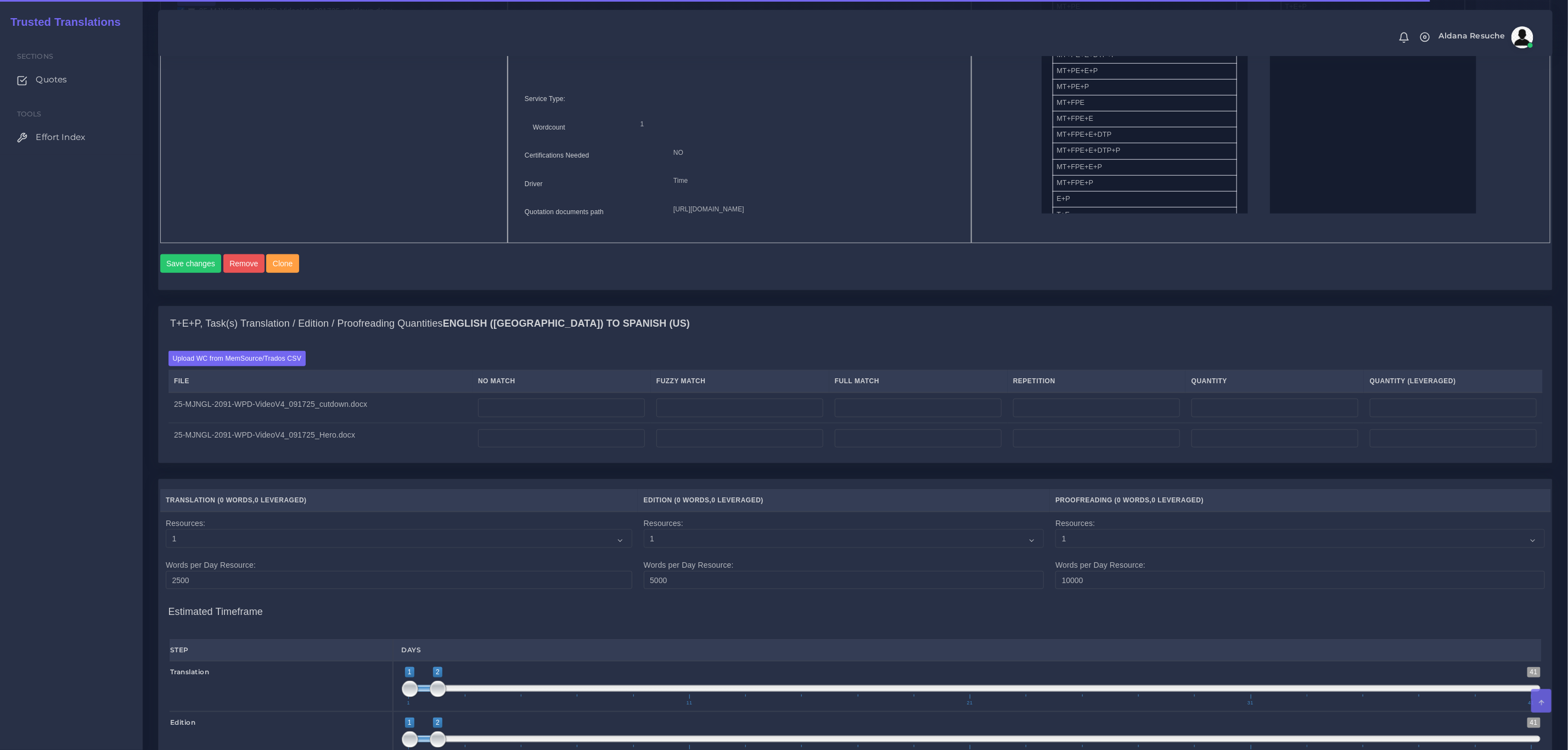
scroll to position [576, 0]
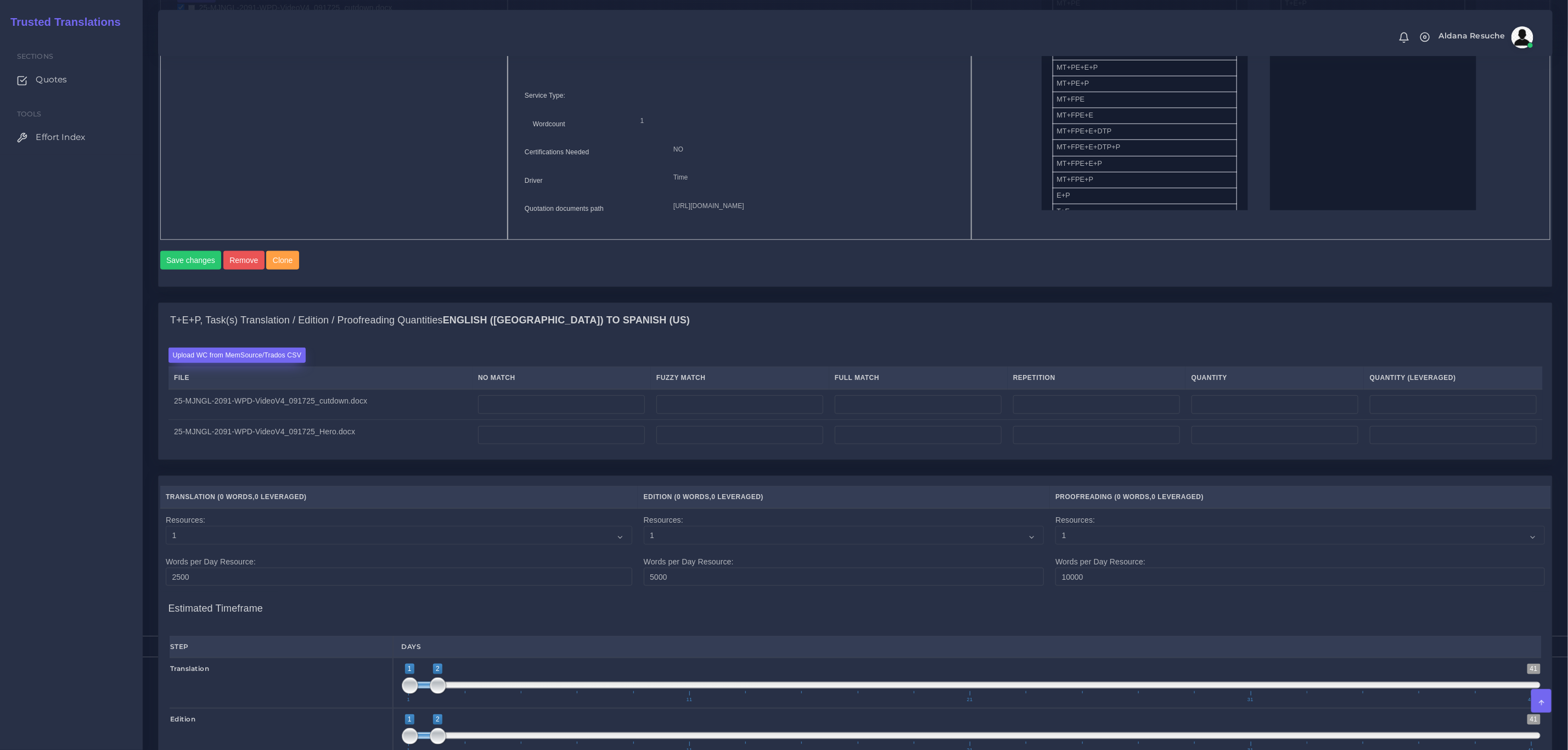
click at [237, 362] on label "Upload WC from MemSource/Trados CSV" at bounding box center [237, 354] width 138 height 14
click at [0, 0] on input "Upload WC from MemSource/Trados CSV" at bounding box center [0, 0] width 0 height 0
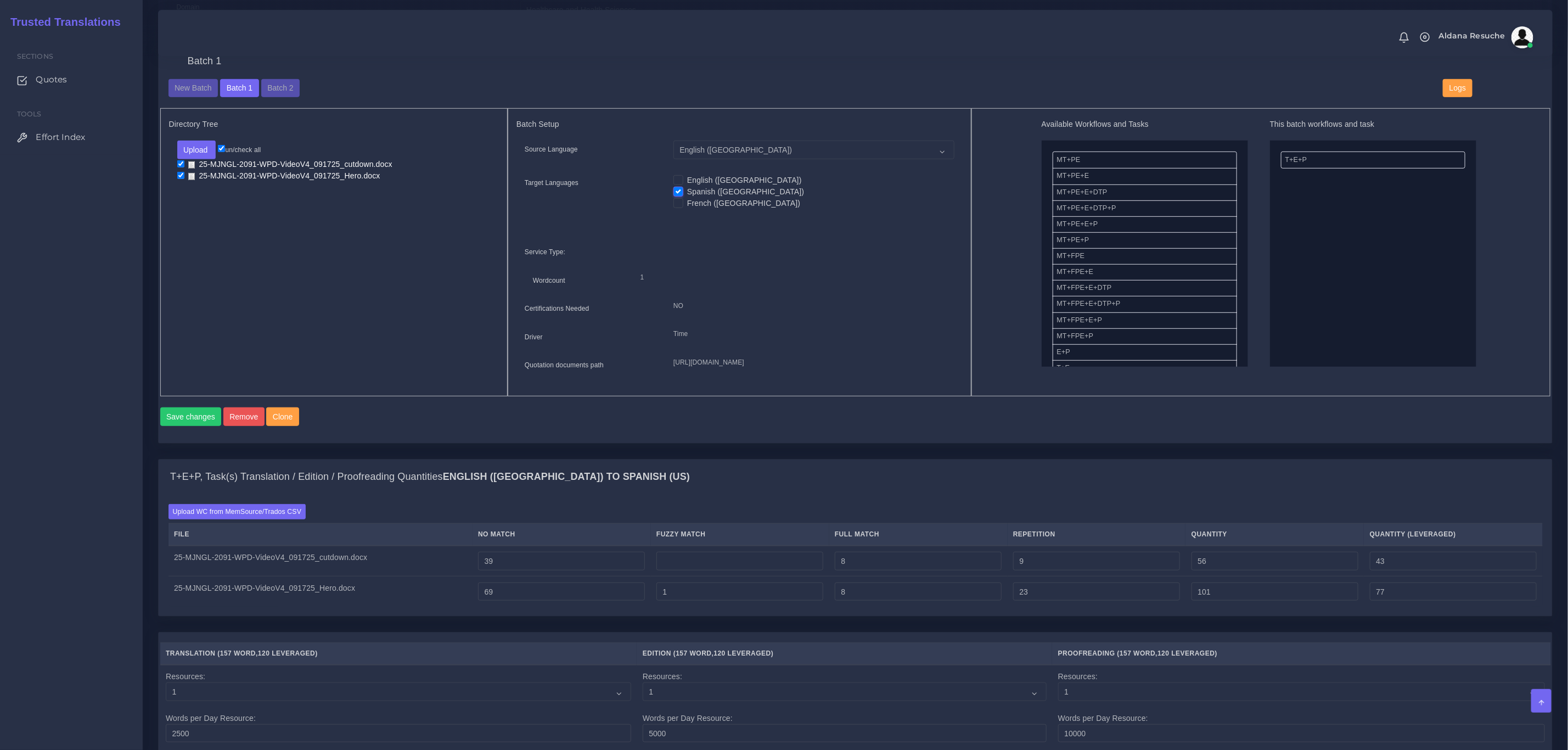
scroll to position [412, 0]
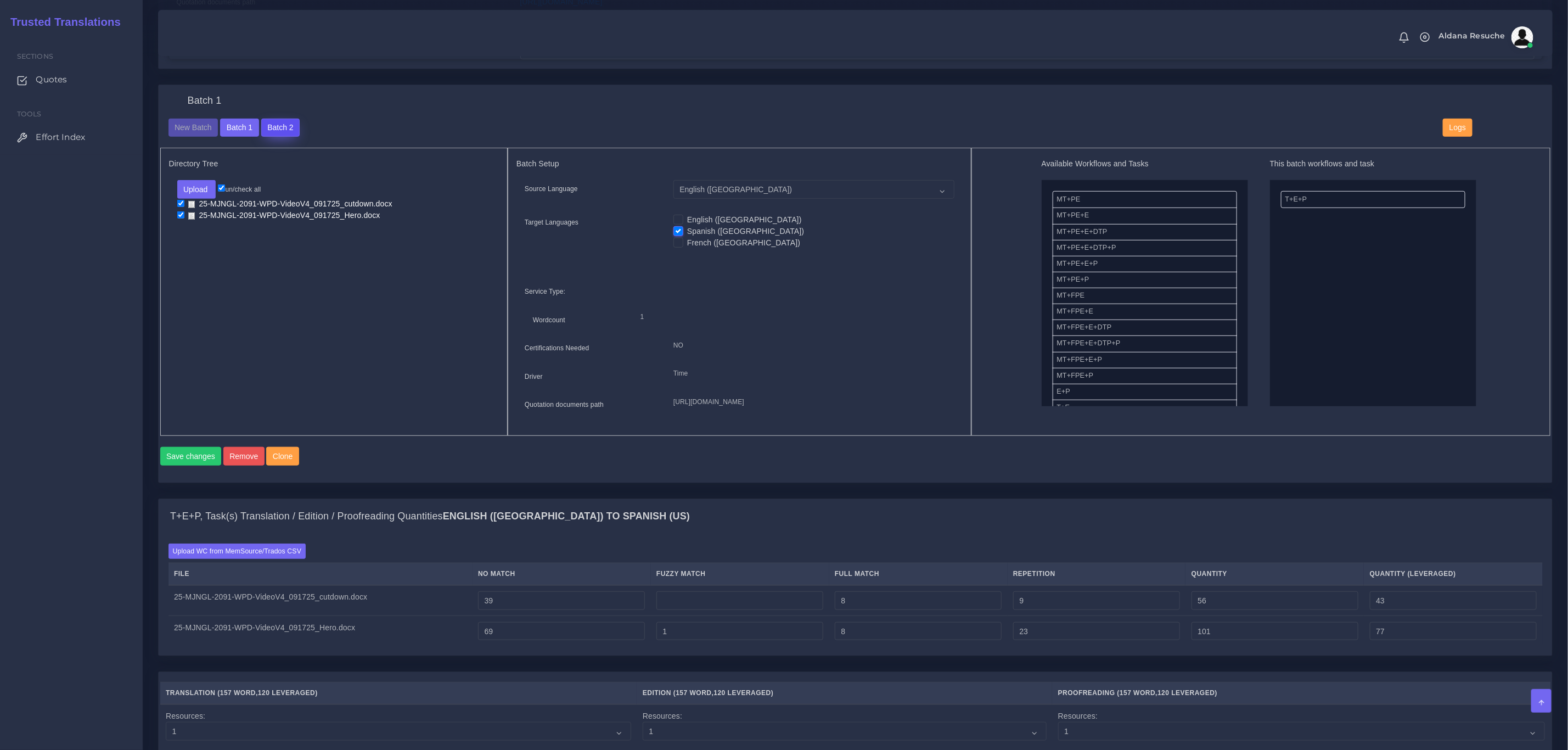
click at [284, 125] on button "Batch 2" at bounding box center [281, 127] width 39 height 18
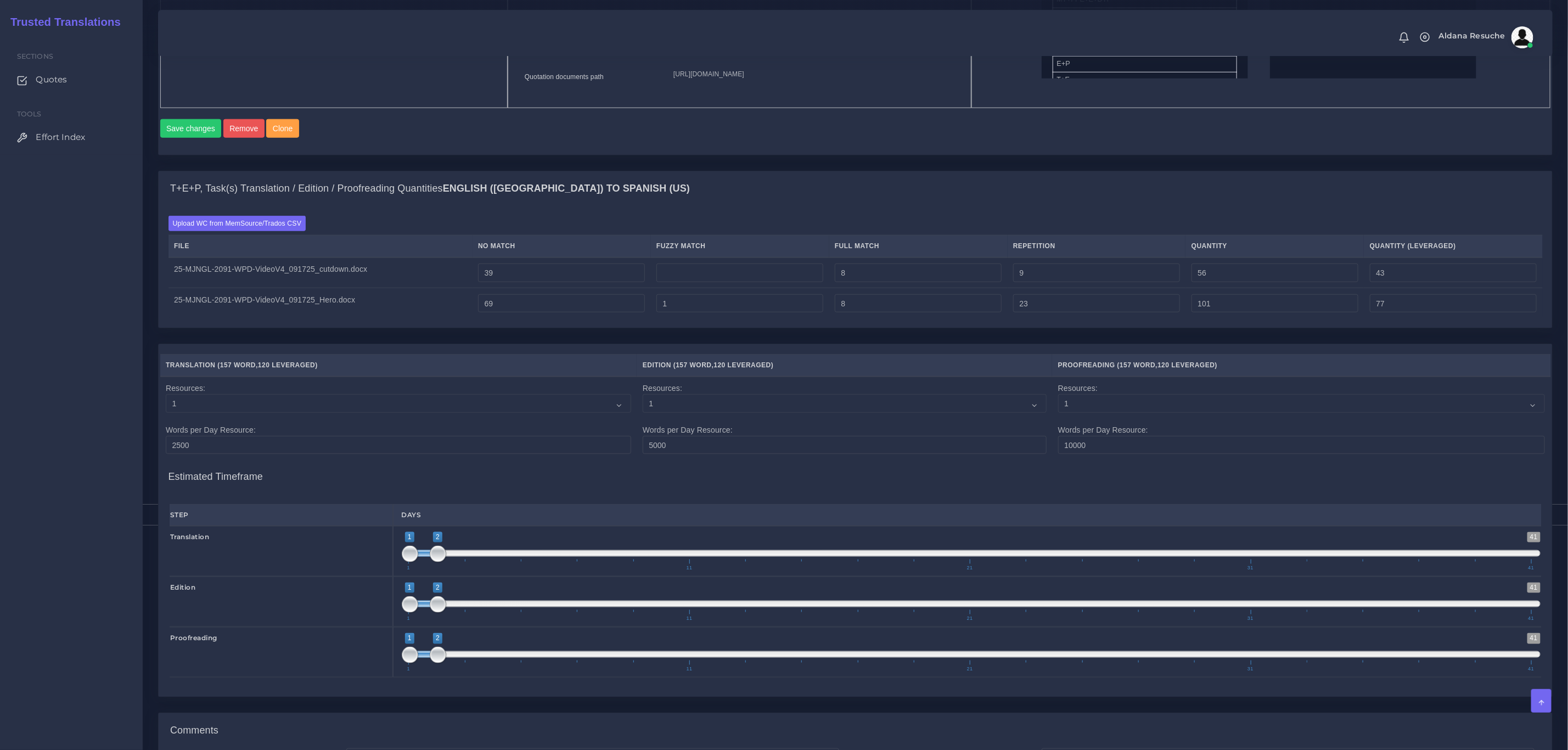
scroll to position [741, 0]
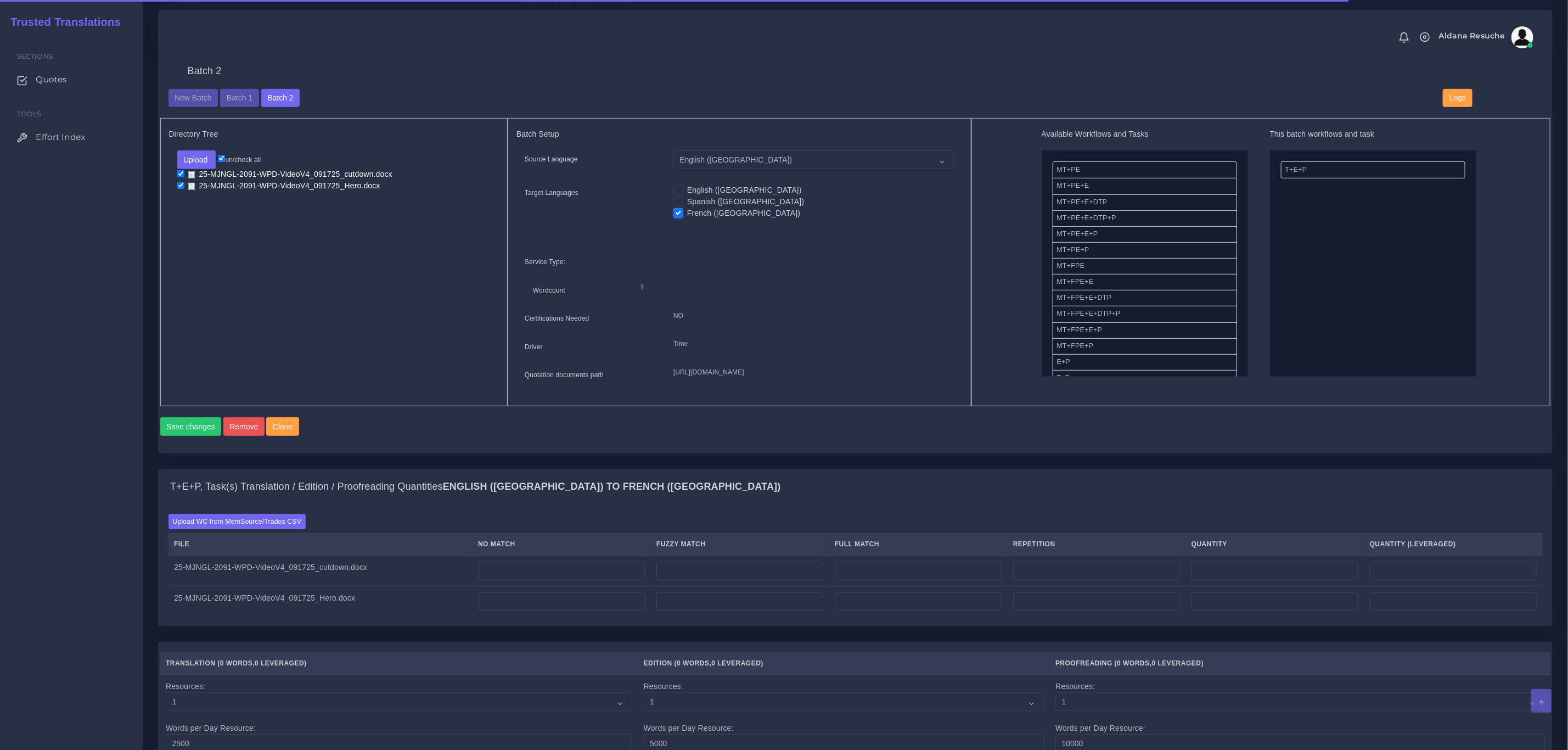
scroll to position [412, 0]
click at [287, 527] on label "Upload WC from MemSource/Trados CSV" at bounding box center [237, 519] width 138 height 14
click at [0, 0] on input "Upload WC from MemSource/Trados CSV" at bounding box center [0, 0] width 0 height 0
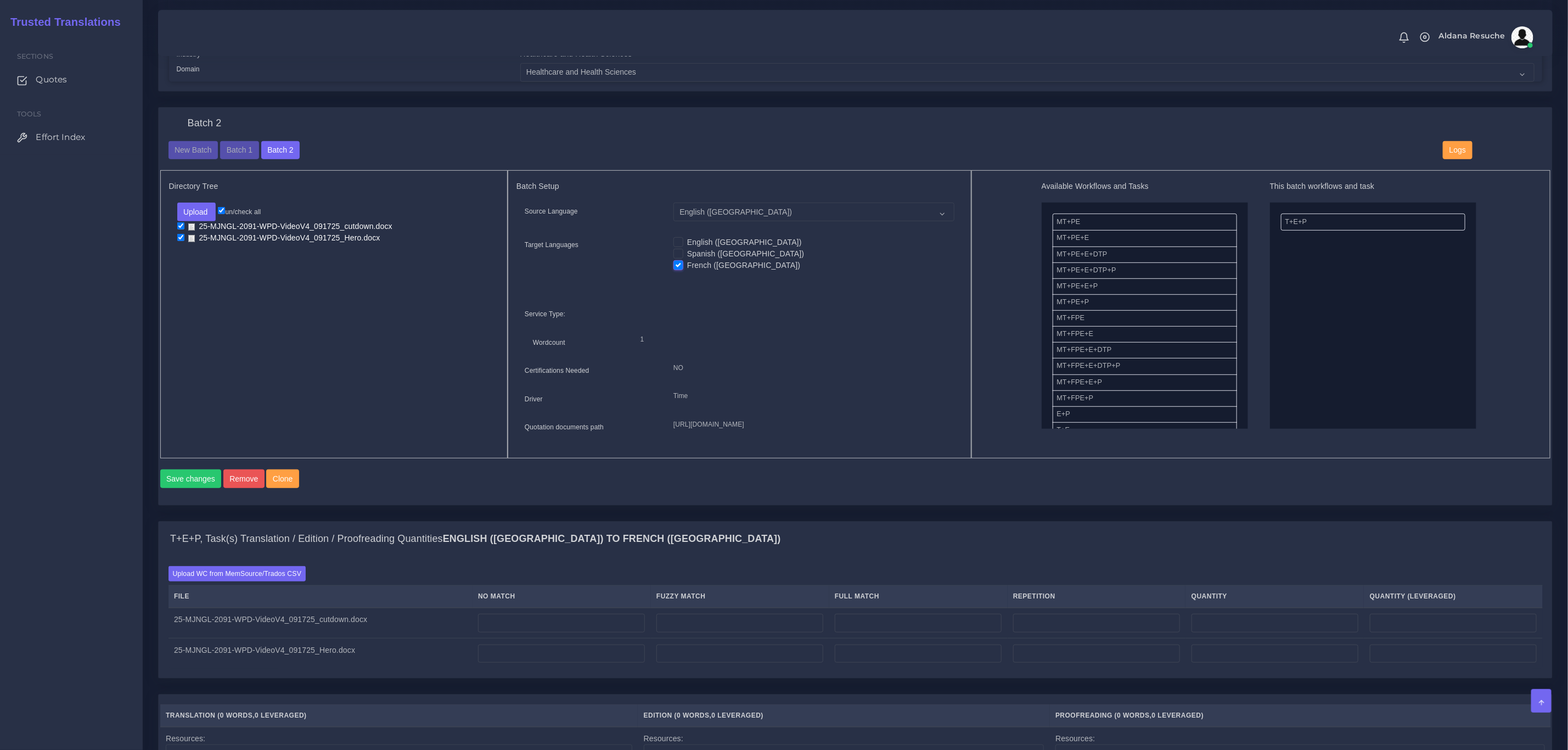
scroll to position [329, 0]
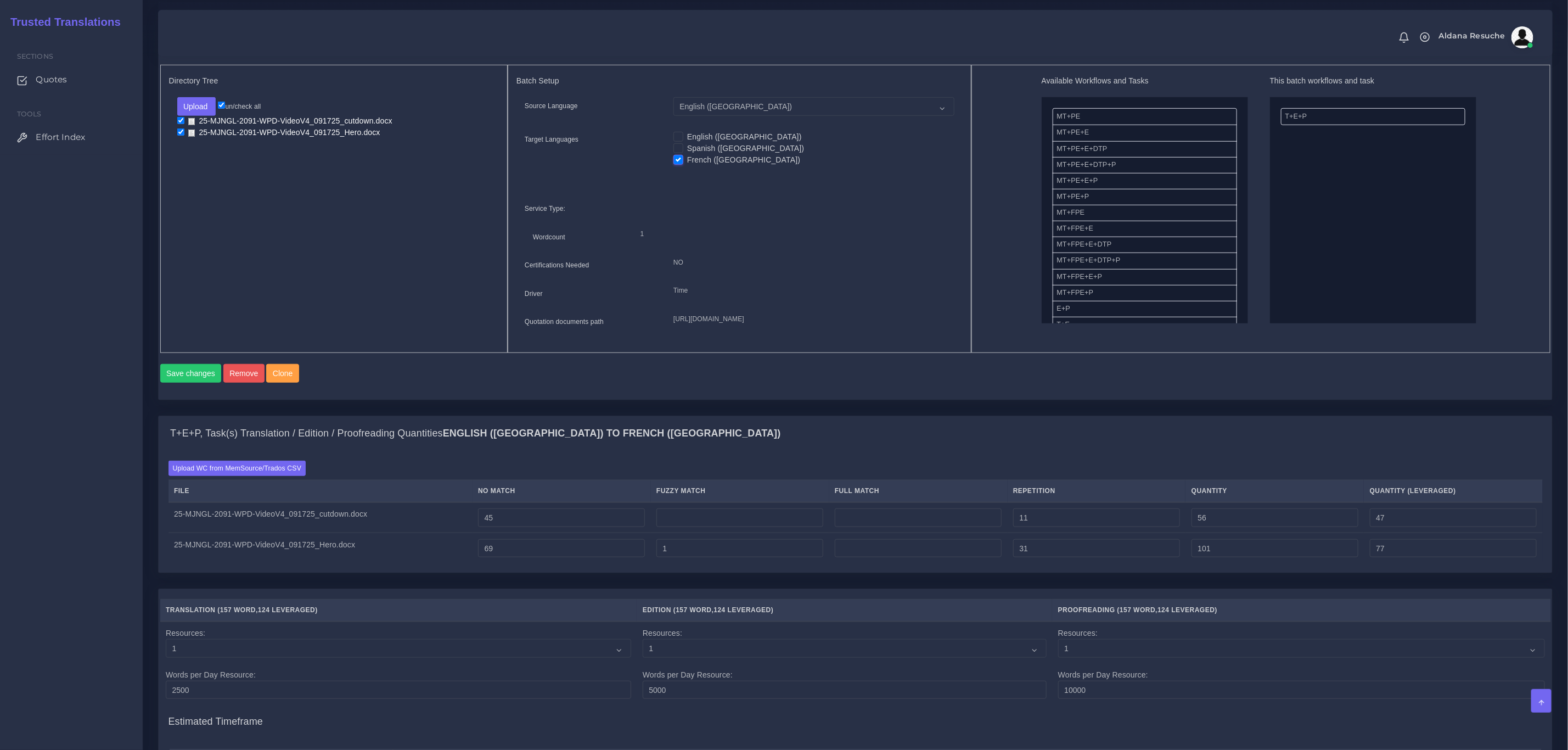
scroll to position [412, 0]
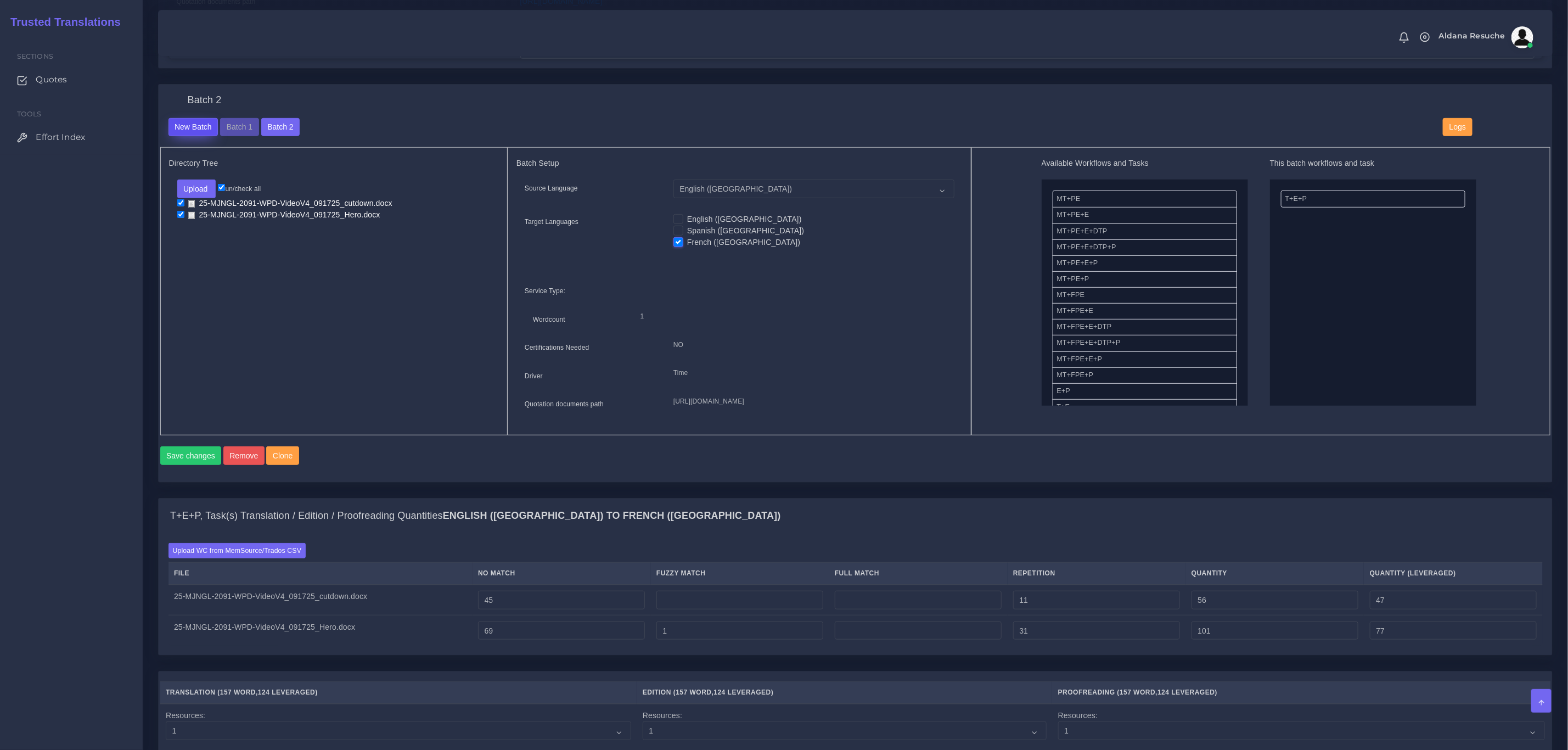
click at [186, 124] on button "New Batch" at bounding box center [194, 126] width 50 height 18
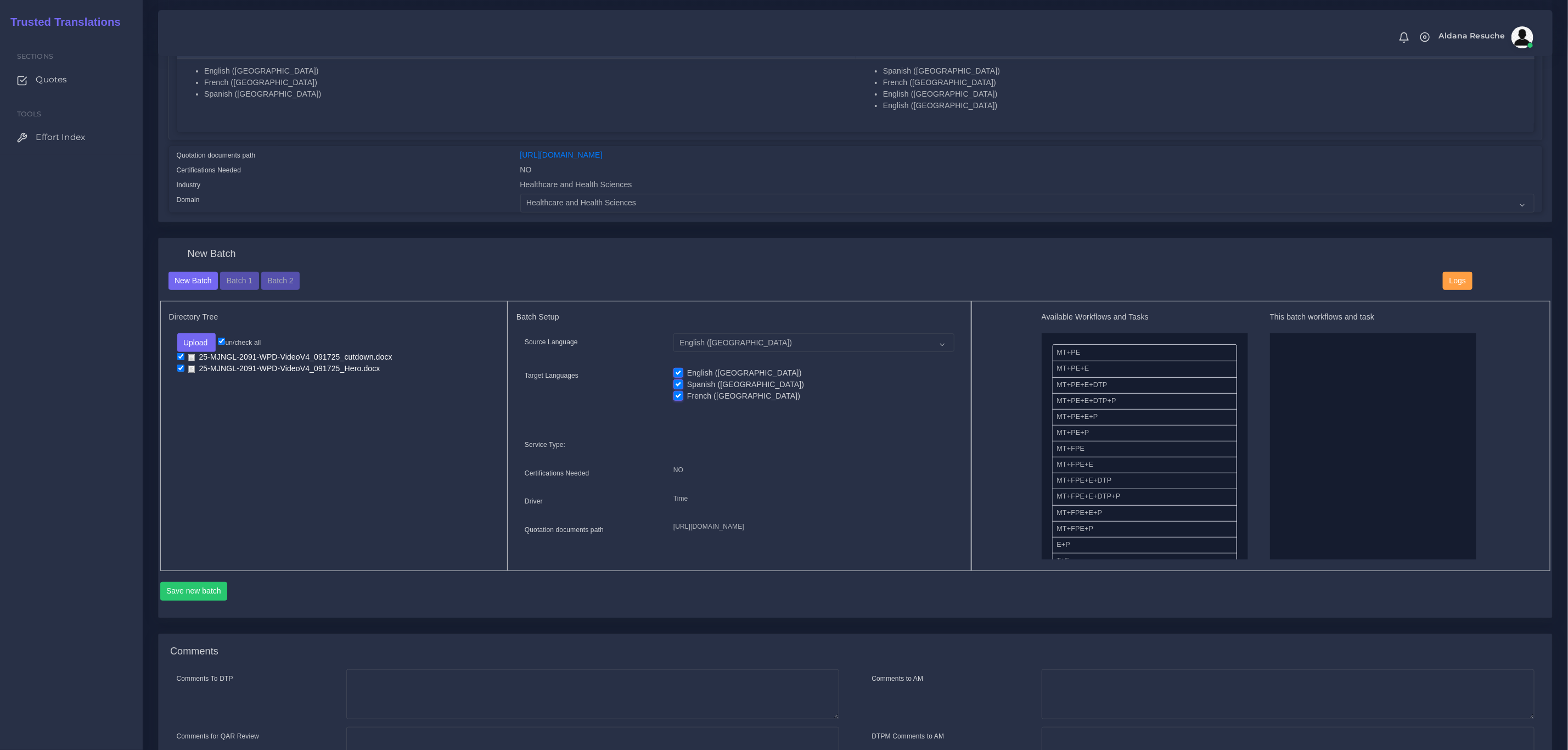
scroll to position [247, 0]
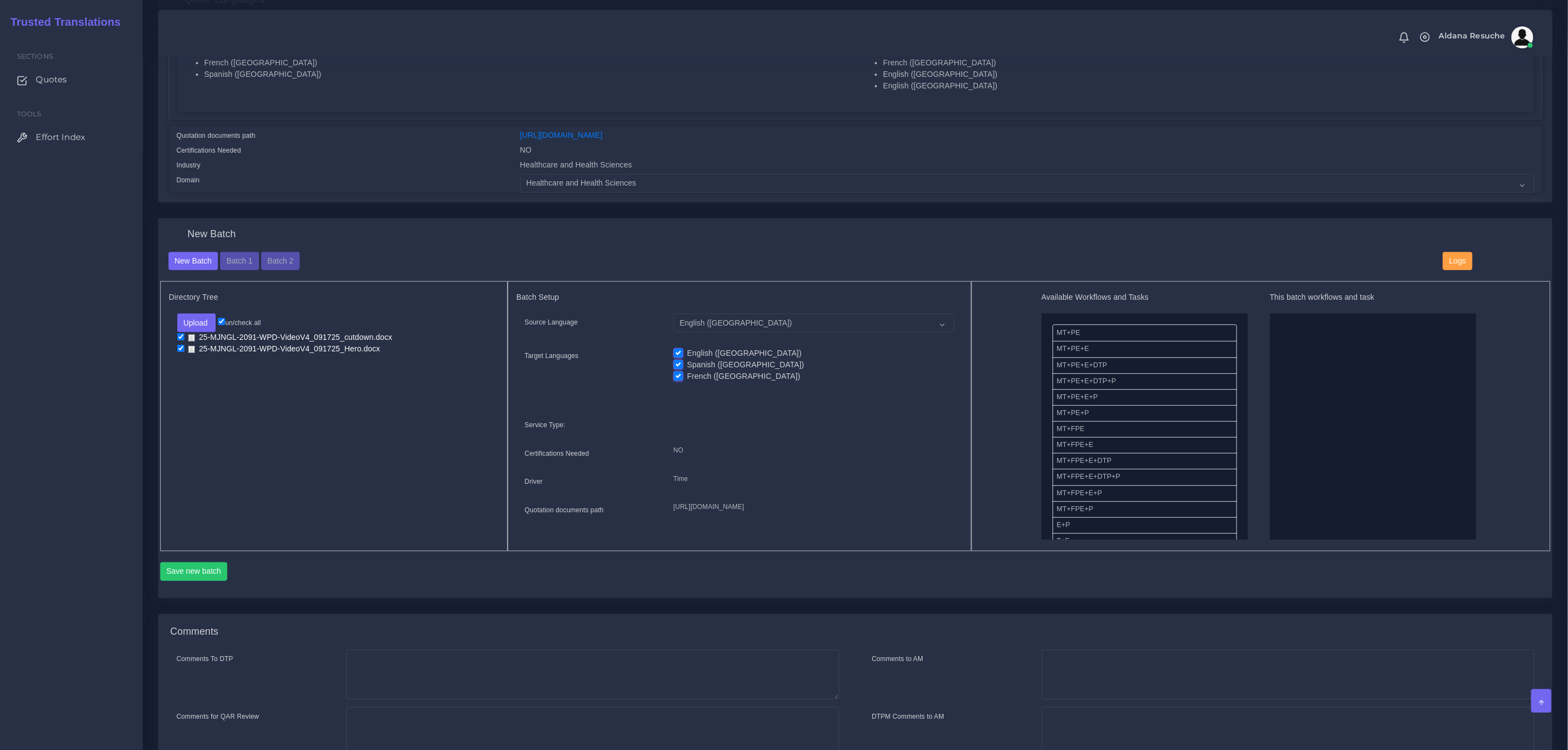
click at [706, 353] on label "English ([GEOGRAPHIC_DATA])" at bounding box center [744, 353] width 115 height 12
click at [683, 353] on input "English ([GEOGRAPHIC_DATA])" at bounding box center [678, 352] width 10 height 10
click at [706, 353] on label "English ([GEOGRAPHIC_DATA])" at bounding box center [744, 353] width 115 height 12
click at [683, 353] on input "English ([GEOGRAPHIC_DATA])" at bounding box center [678, 352] width 10 height 10
checkbox input "true"
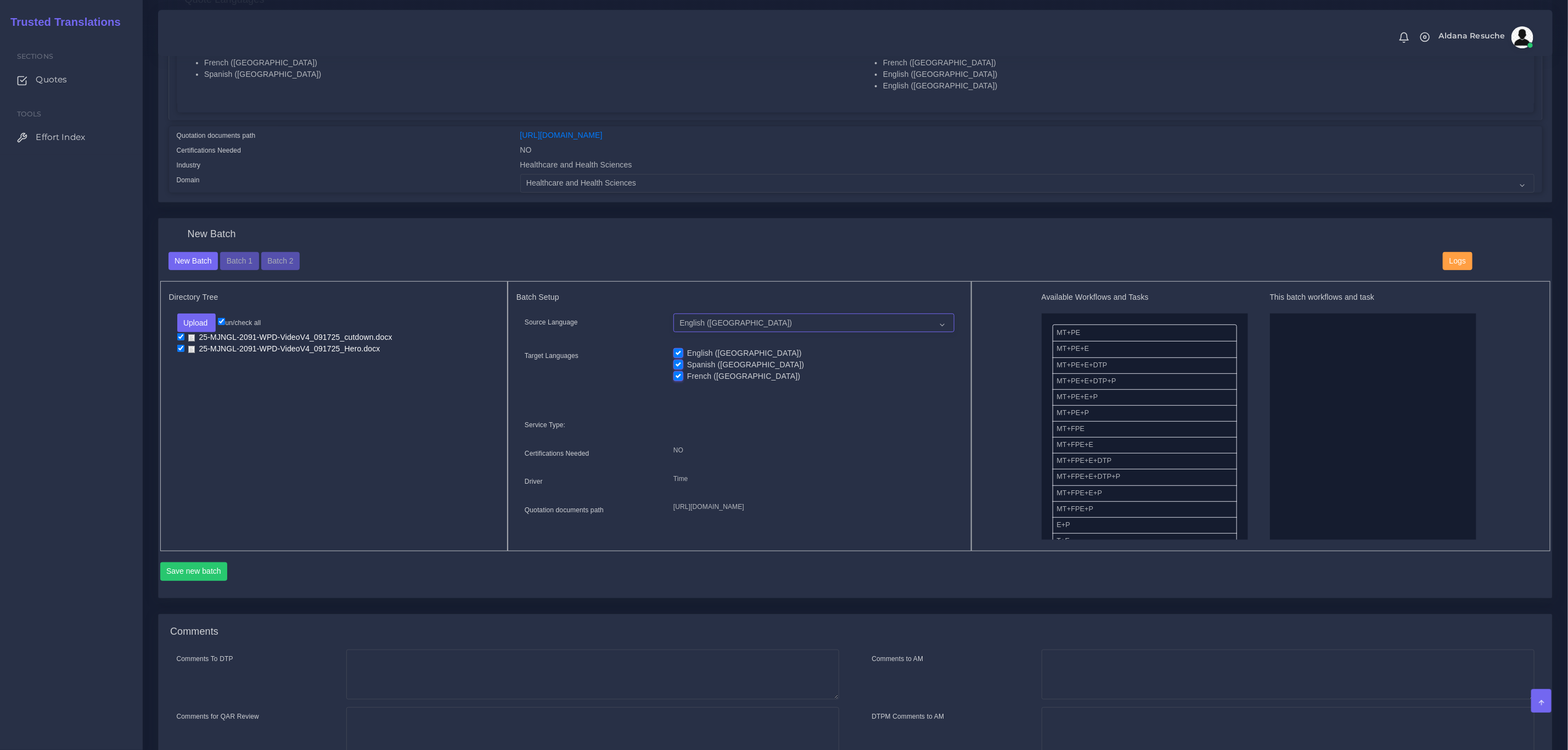
click at [711, 317] on select "English (US) French (Europe) Spanish (US)" at bounding box center [813, 322] width 281 height 18
select select "19001"
click at [674, 314] on select "English (US) French (Europe) Spanish (US)" at bounding box center [813, 322] width 281 height 18
drag, startPoint x: 1077, startPoint y: 514, endPoint x: 1319, endPoint y: 384, distance: 274.7
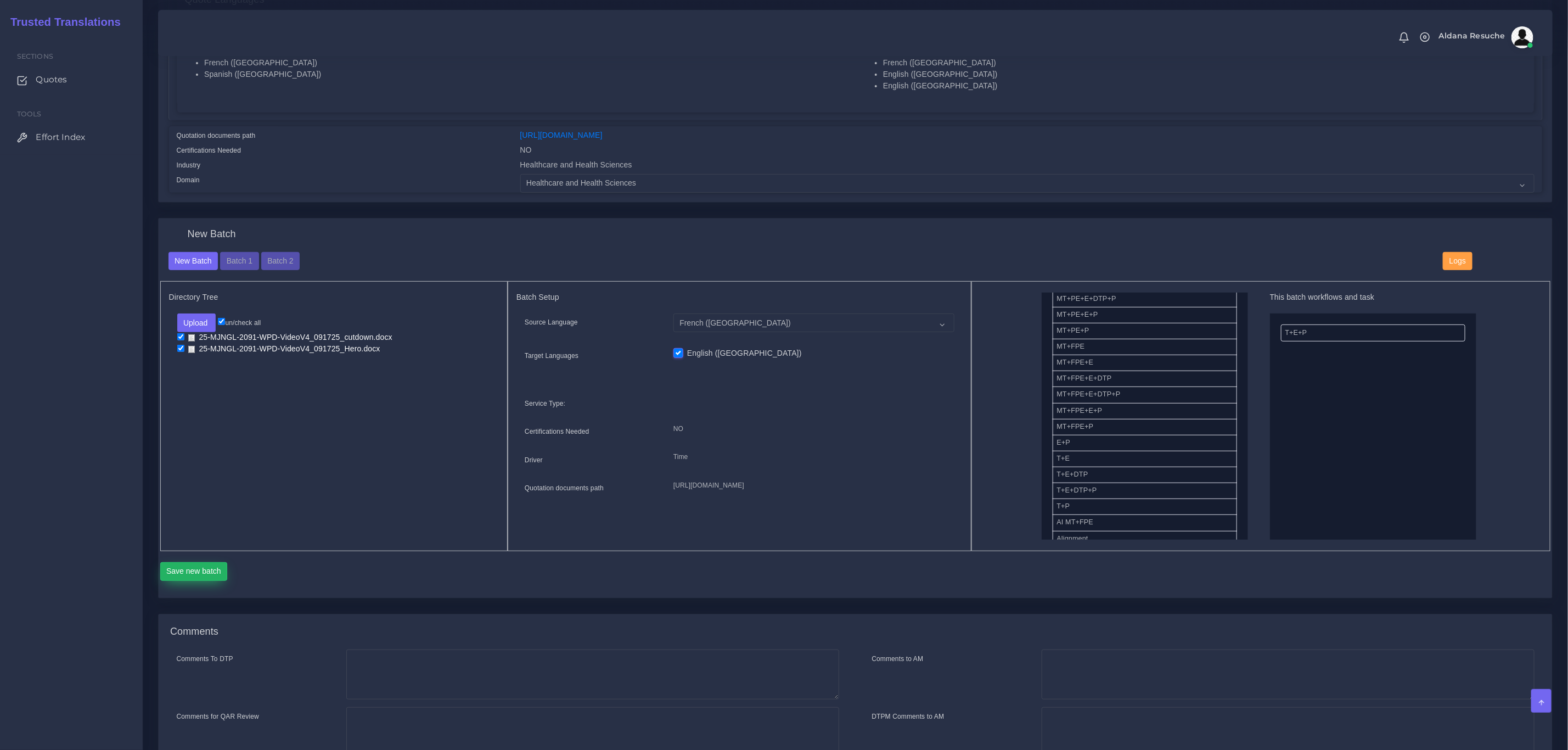
click at [218, 567] on button "Save new batch" at bounding box center [194, 570] width 68 height 18
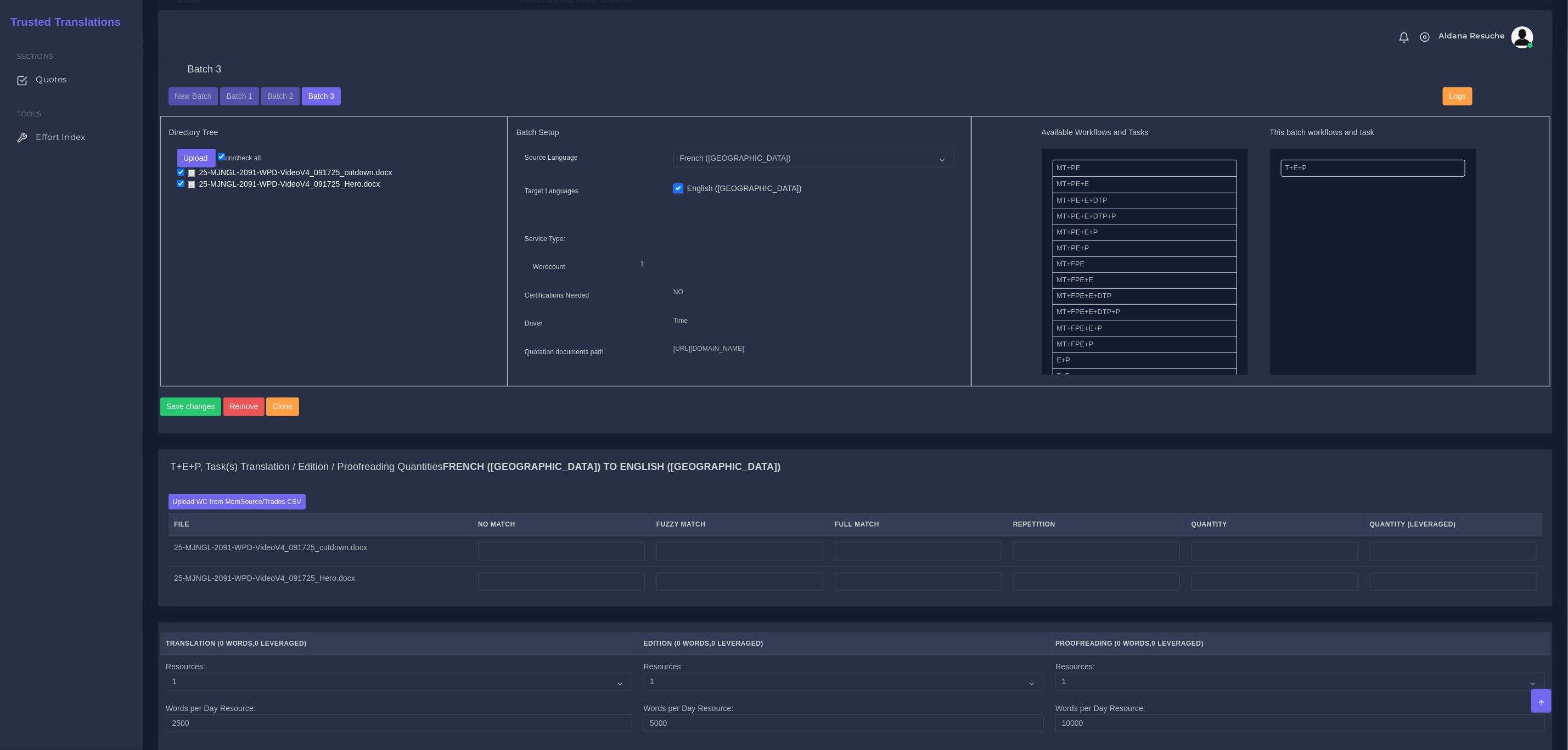
scroll to position [494, 0]
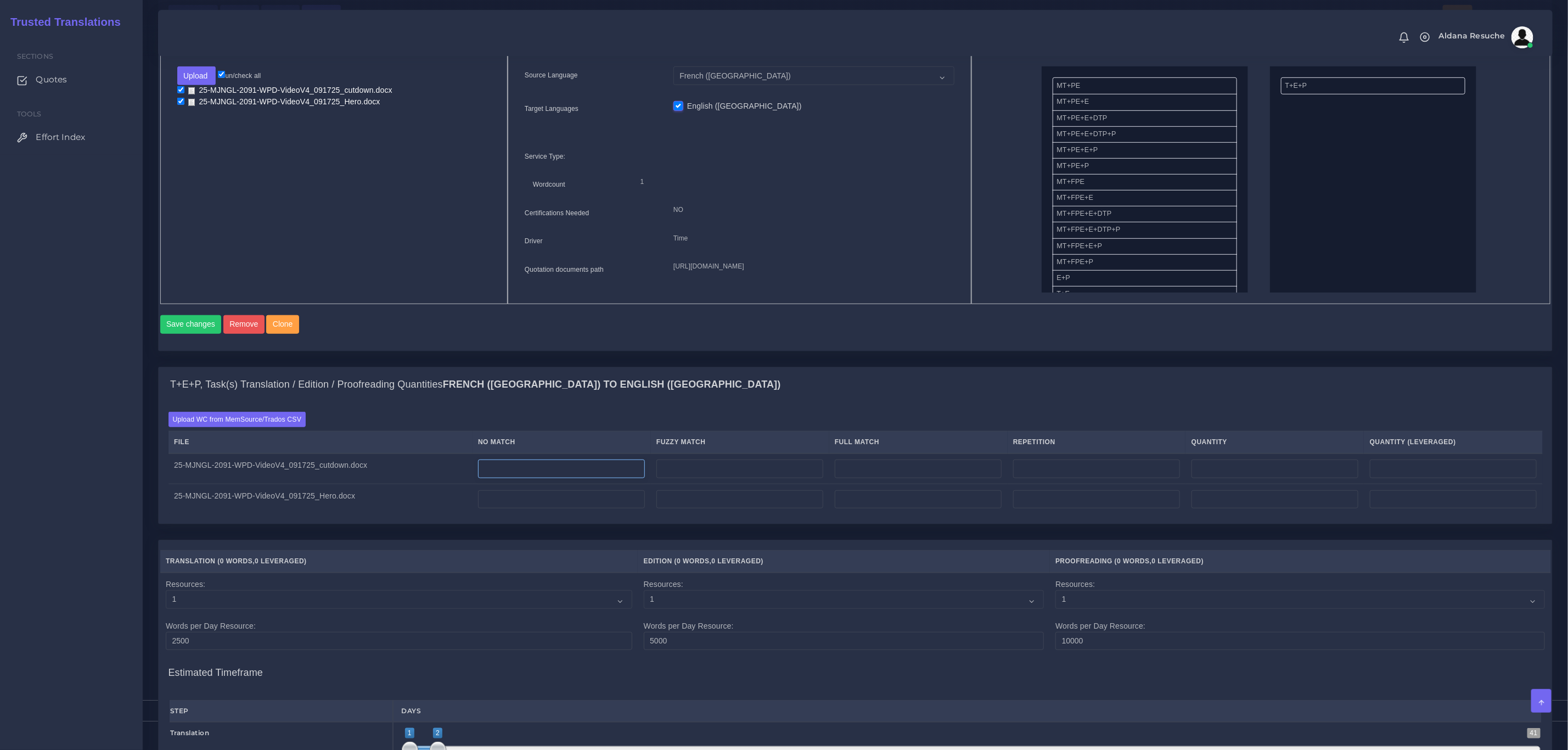
click at [578, 478] on input "number" at bounding box center [561, 468] width 167 height 18
type input "45"
click at [1129, 478] on input "number" at bounding box center [1096, 468] width 167 height 18
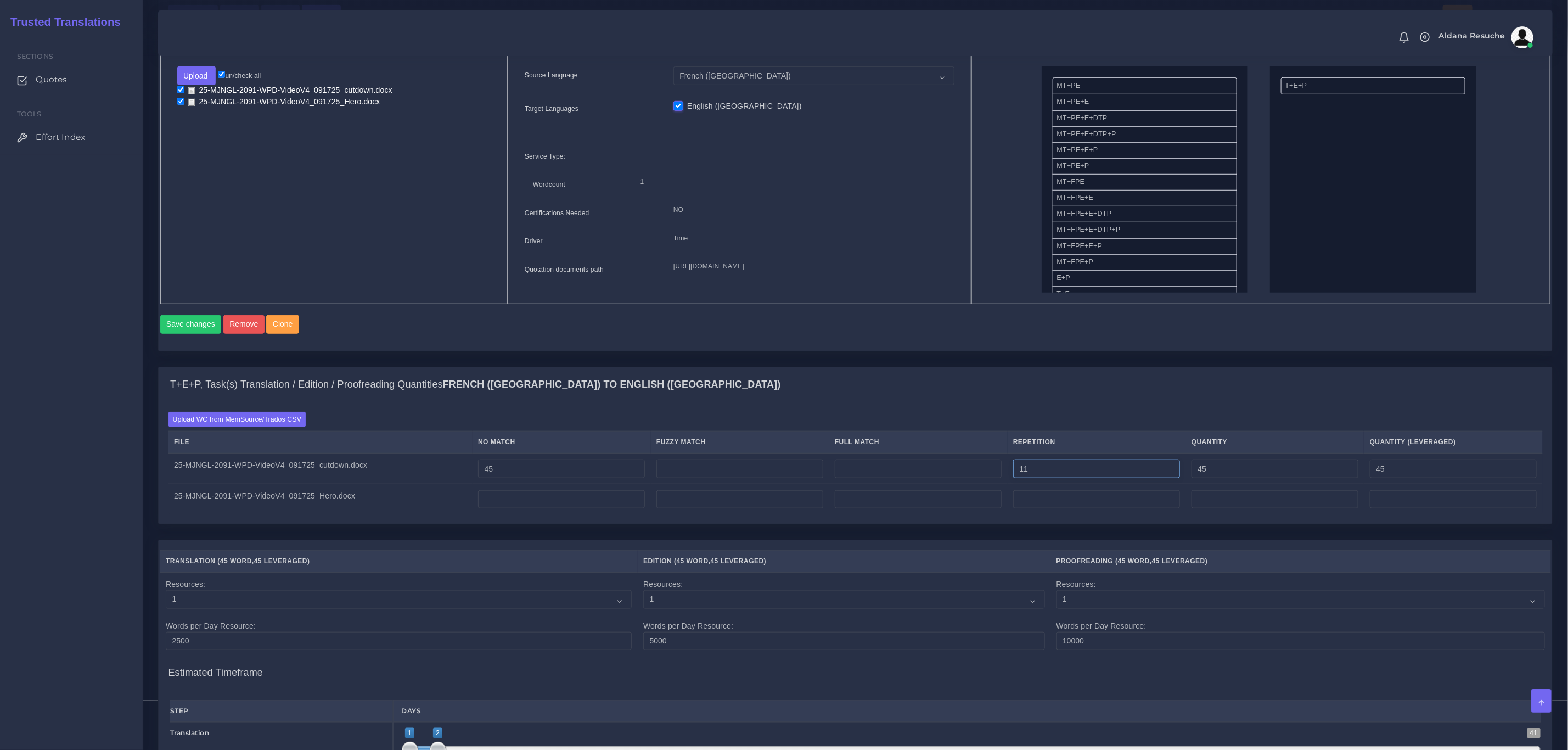
type input "11"
type input "56"
type input "47"
click at [1084, 367] on div "Batch 3 New Batch Batch 1 Batch 2 Batch 3 Logs Files" at bounding box center [855, 169] width 1411 height 396
click at [527, 509] on input "number" at bounding box center [561, 499] width 167 height 18
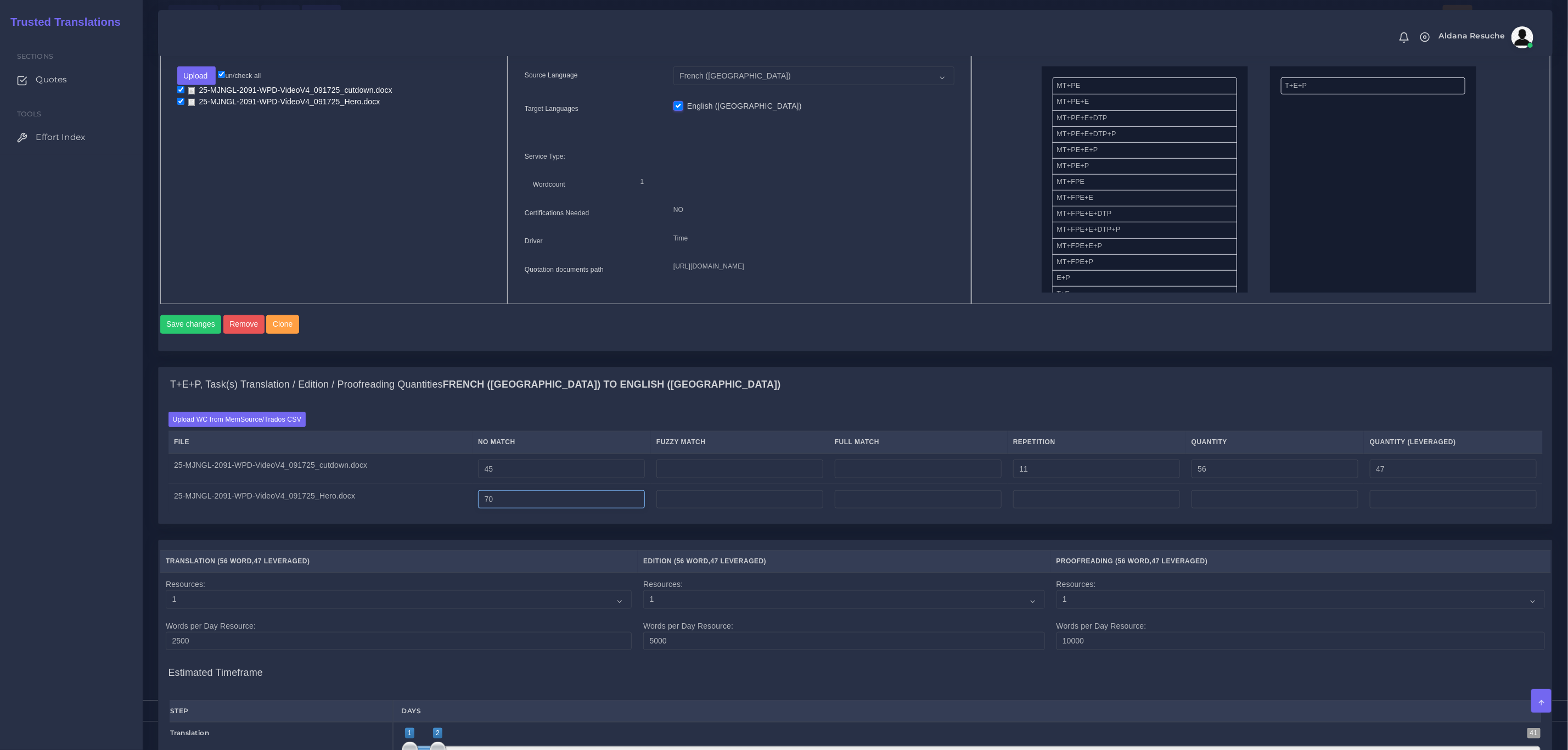
type input "70"
click at [1044, 509] on input "number" at bounding box center [1096, 499] width 167 height 18
type input "31"
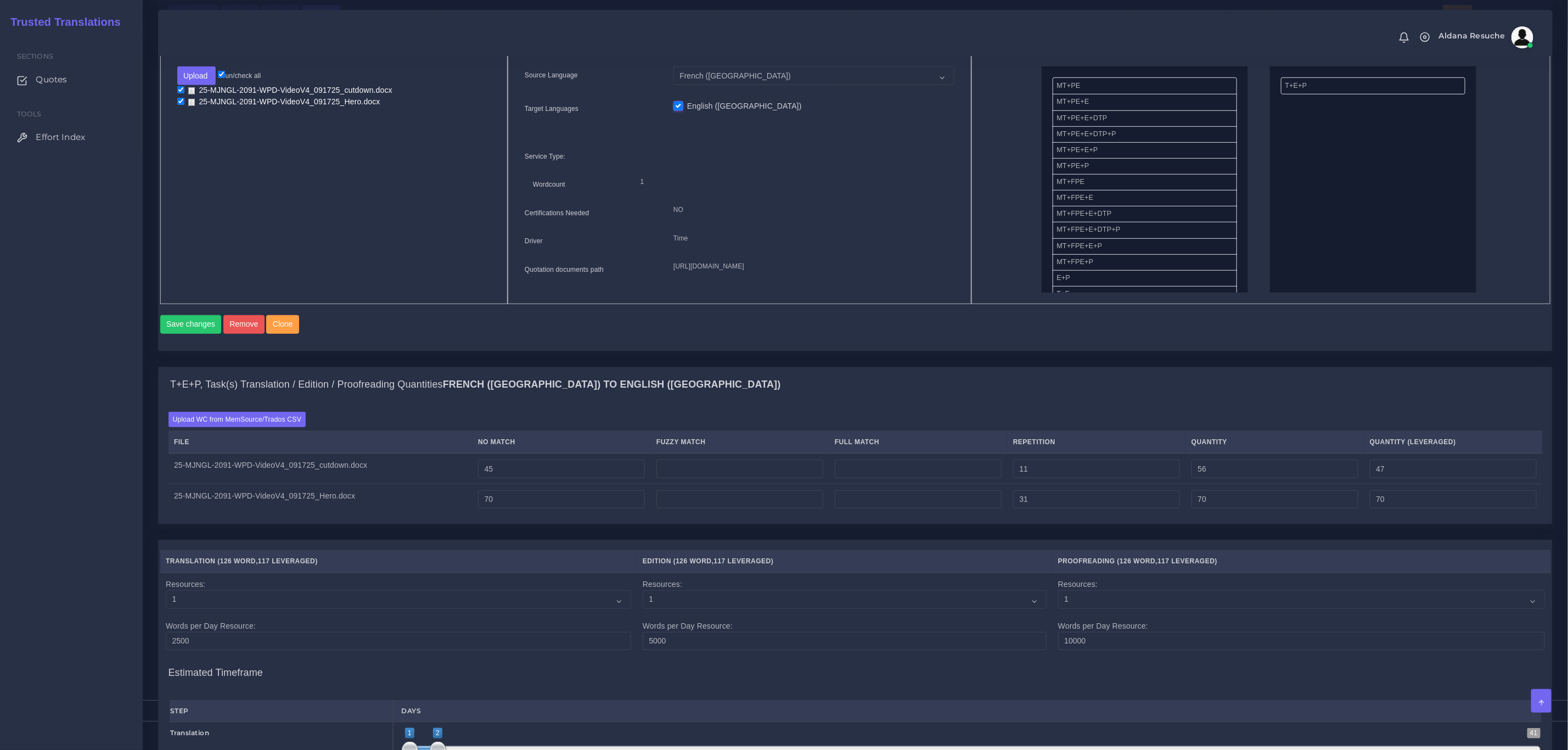
type input "101"
type input "77"
click at [1076, 367] on div "Batch 3 New Batch Batch 1 Batch 2 Batch 3 Logs Files" at bounding box center [855, 169] width 1411 height 396
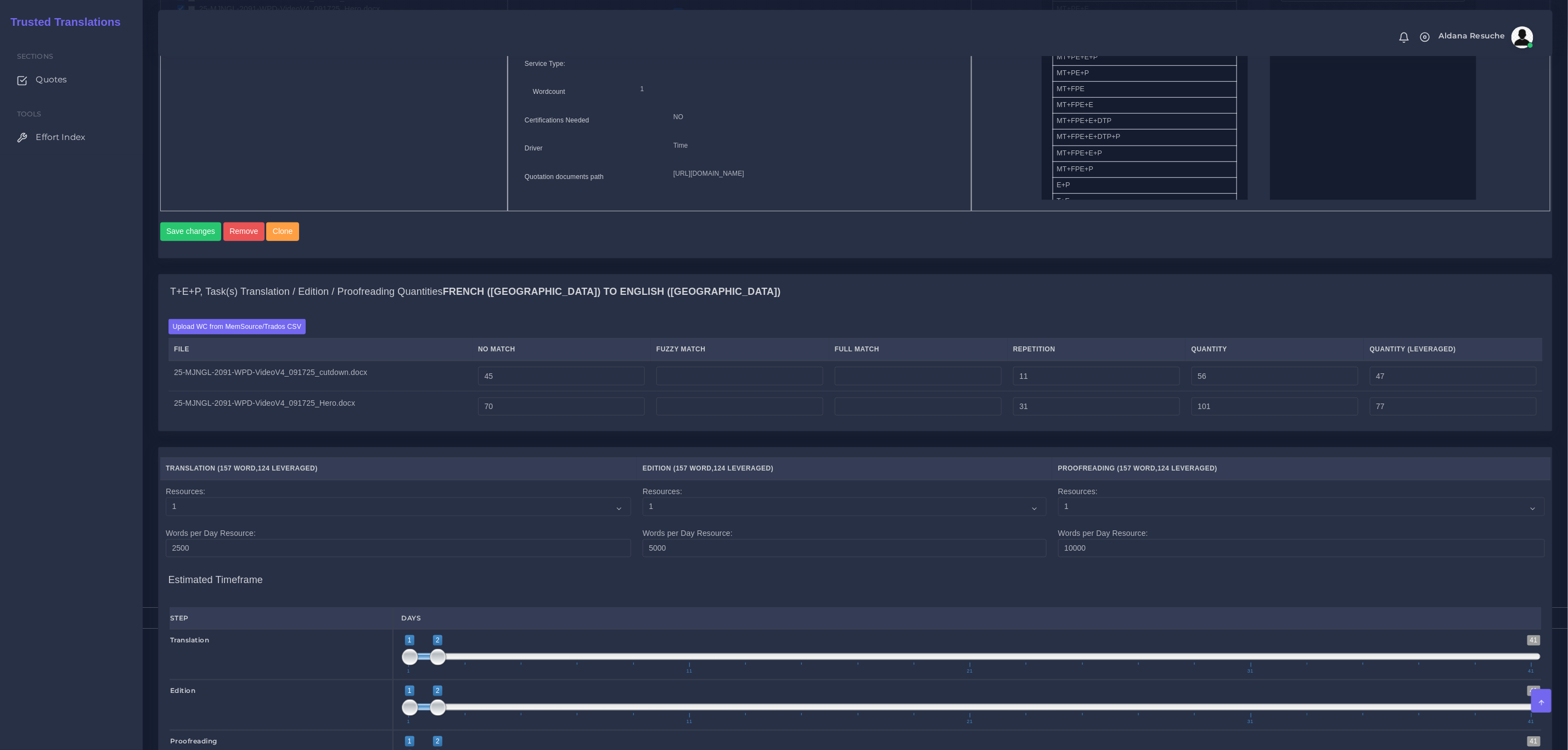
scroll to position [922, 0]
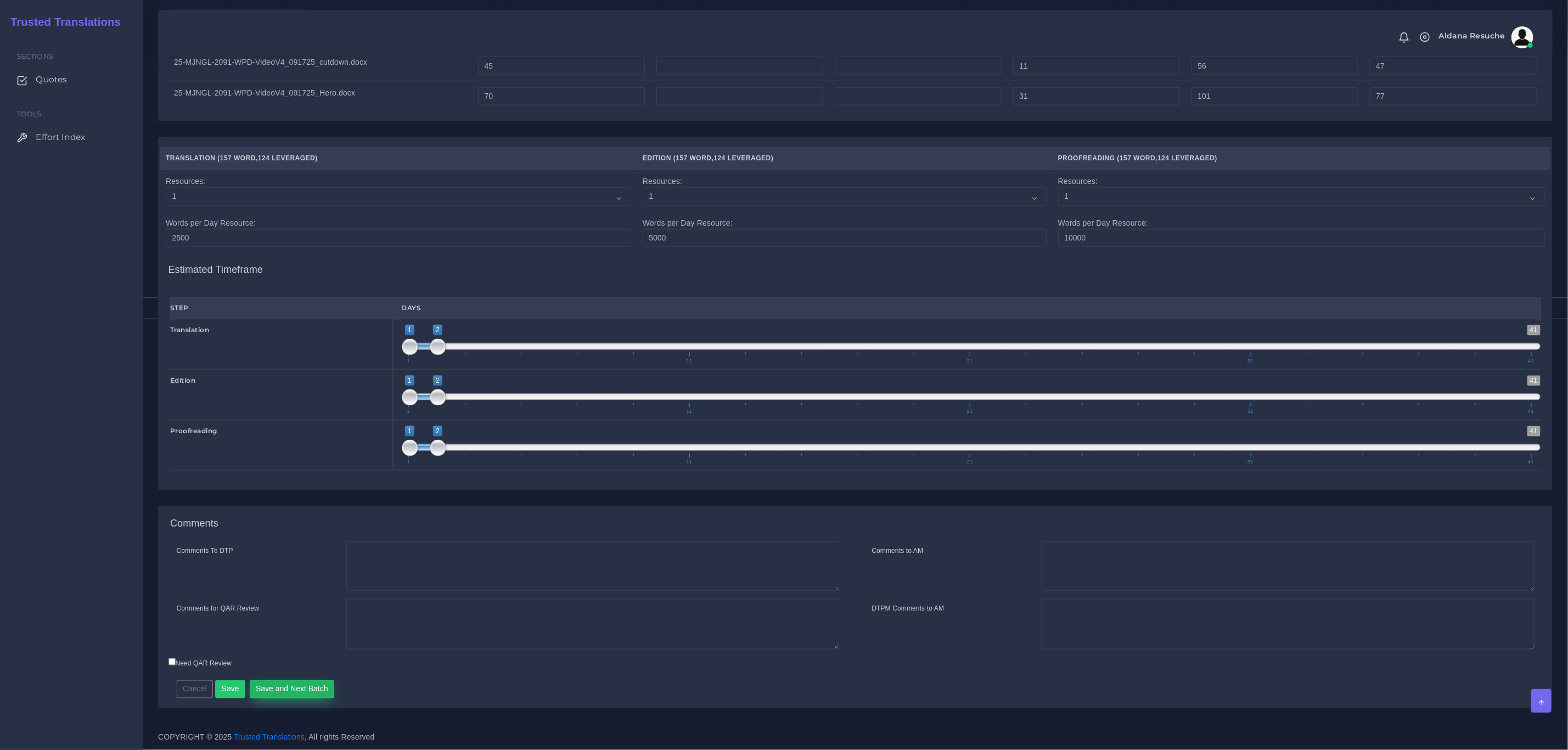
click at [317, 685] on button "Save and Next Batch" at bounding box center [292, 689] width 85 height 18
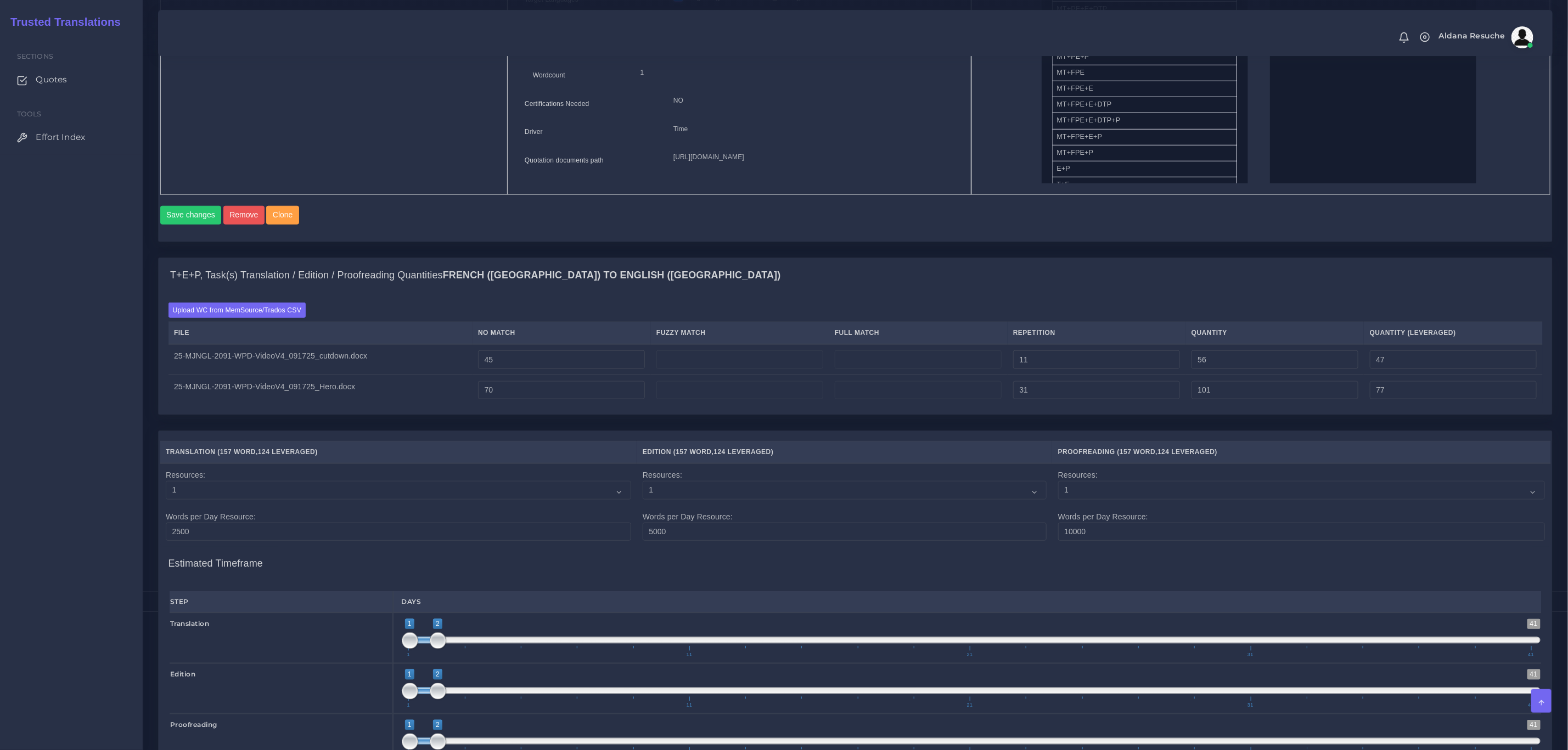
scroll to position [593, 0]
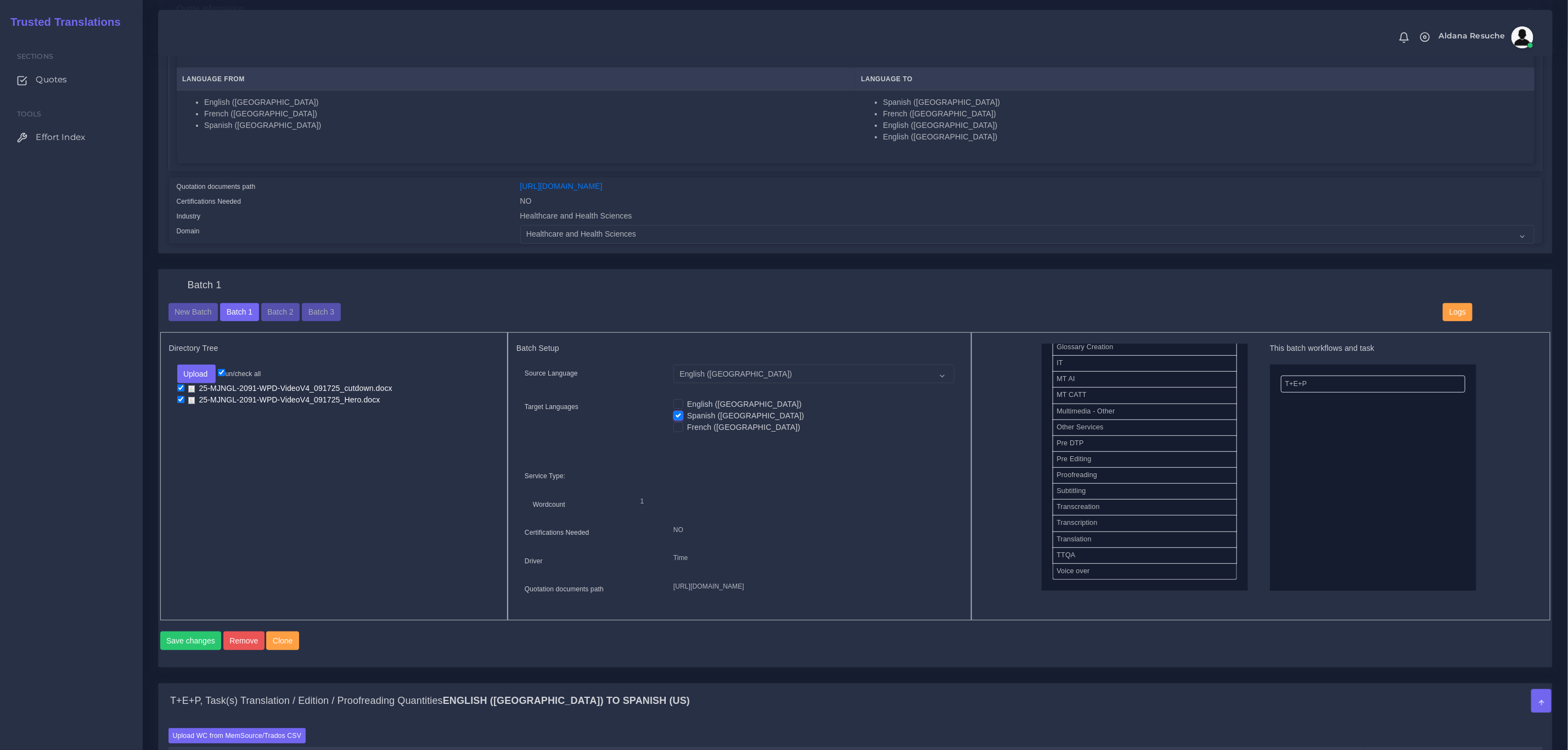
scroll to position [165, 0]
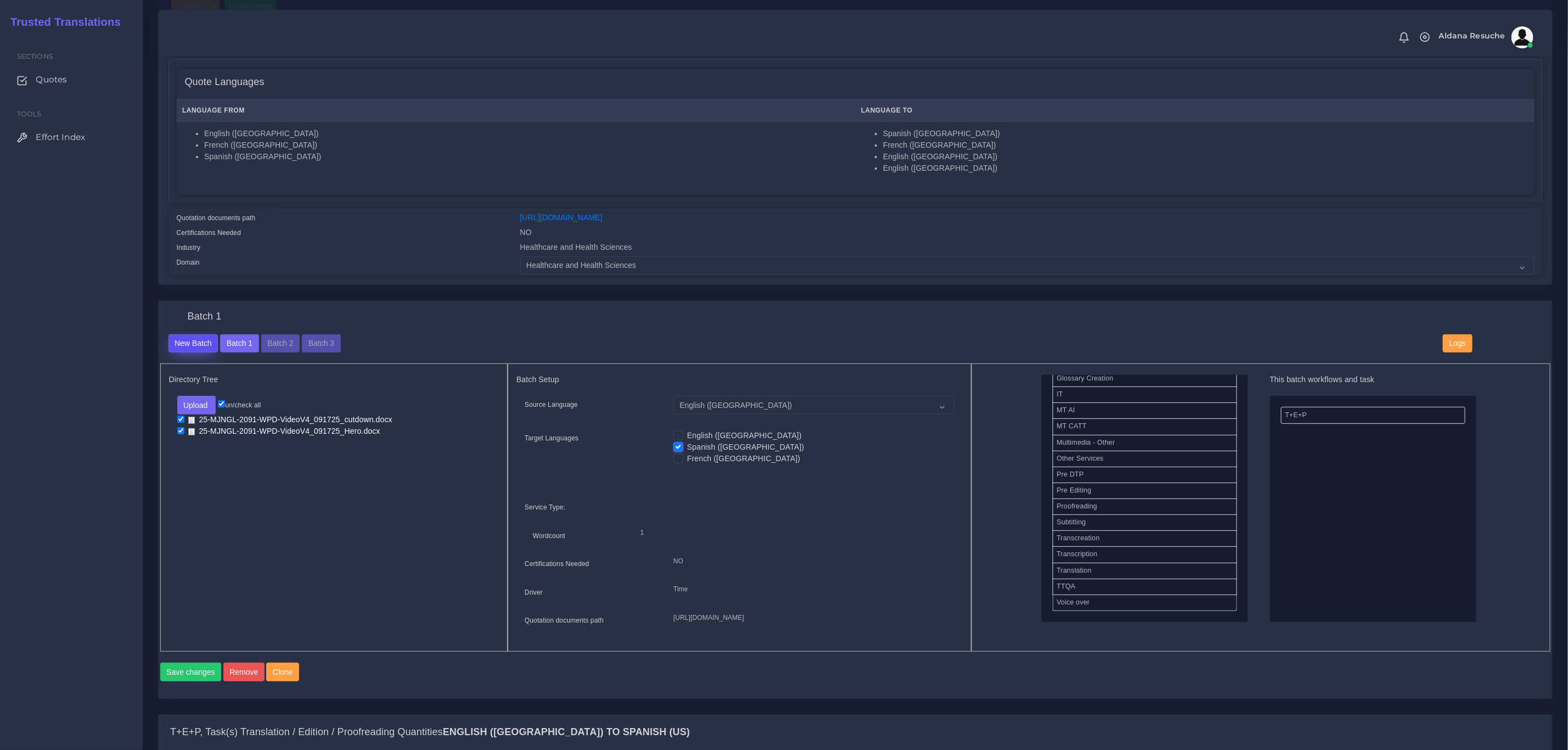
click at [197, 347] on button "New Batch" at bounding box center [194, 343] width 50 height 18
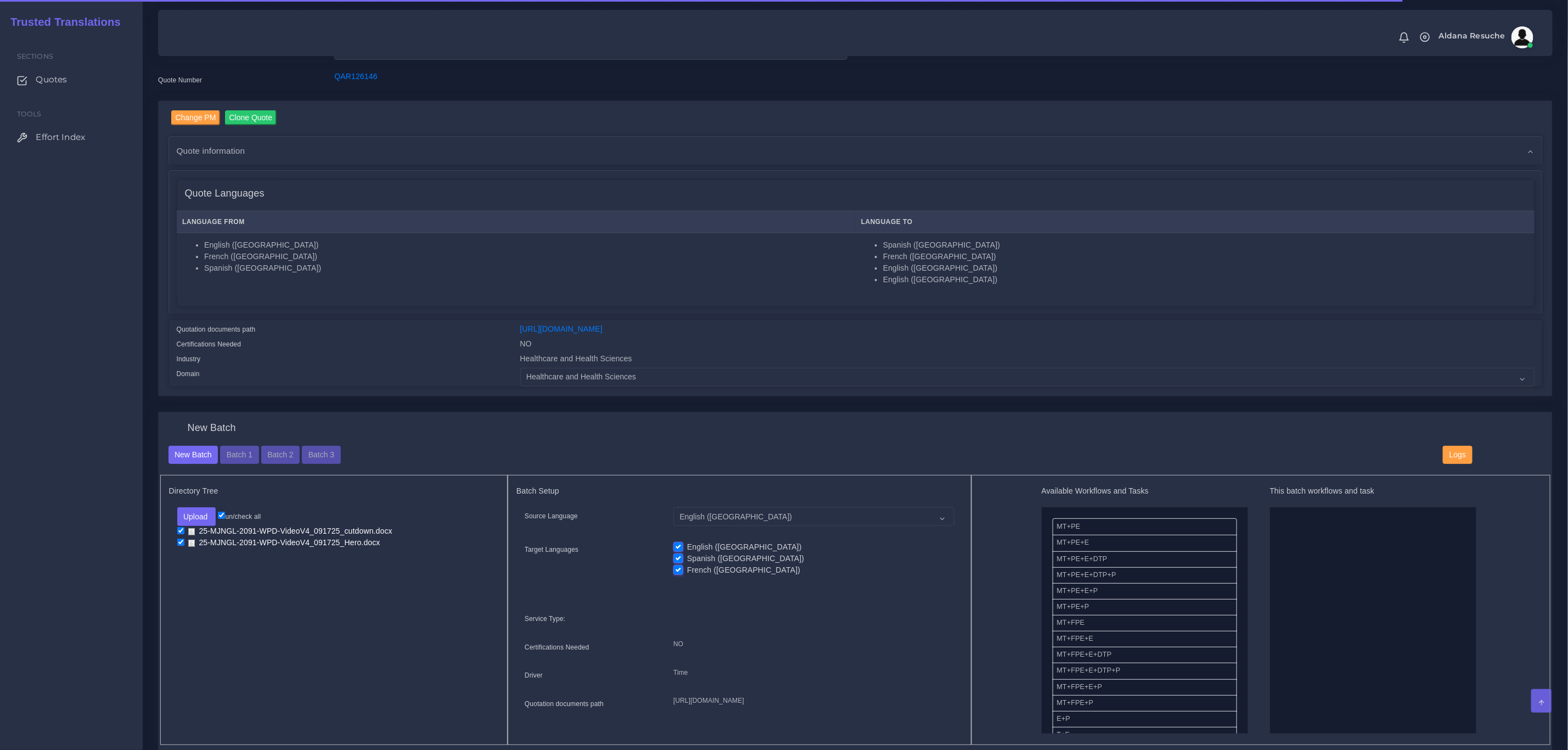
scroll to position [82, 0]
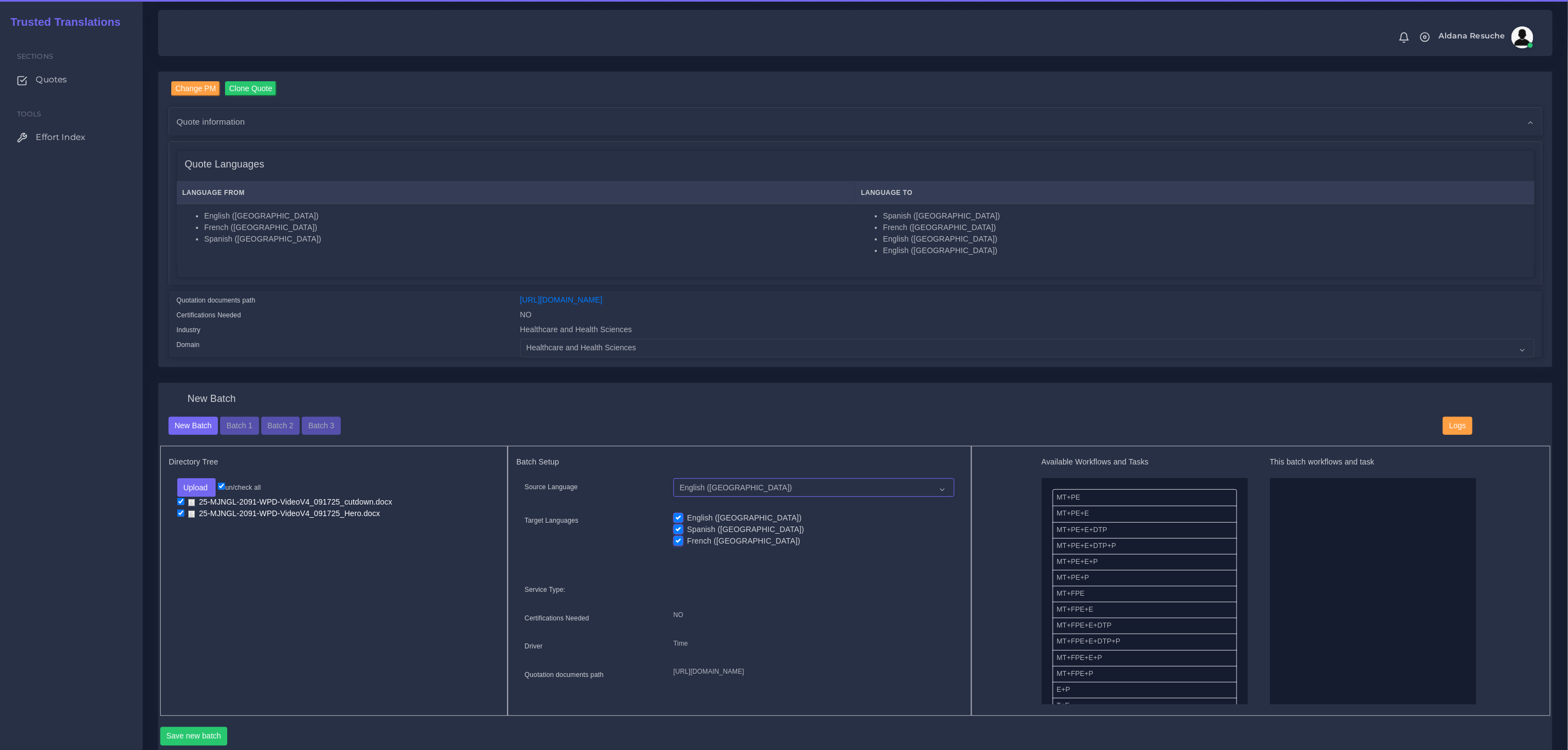
click at [699, 491] on select "English ([GEOGRAPHIC_DATA]) French ([GEOGRAPHIC_DATA]) Spanish ([GEOGRAPHIC_DAT…" at bounding box center [813, 486] width 281 height 18
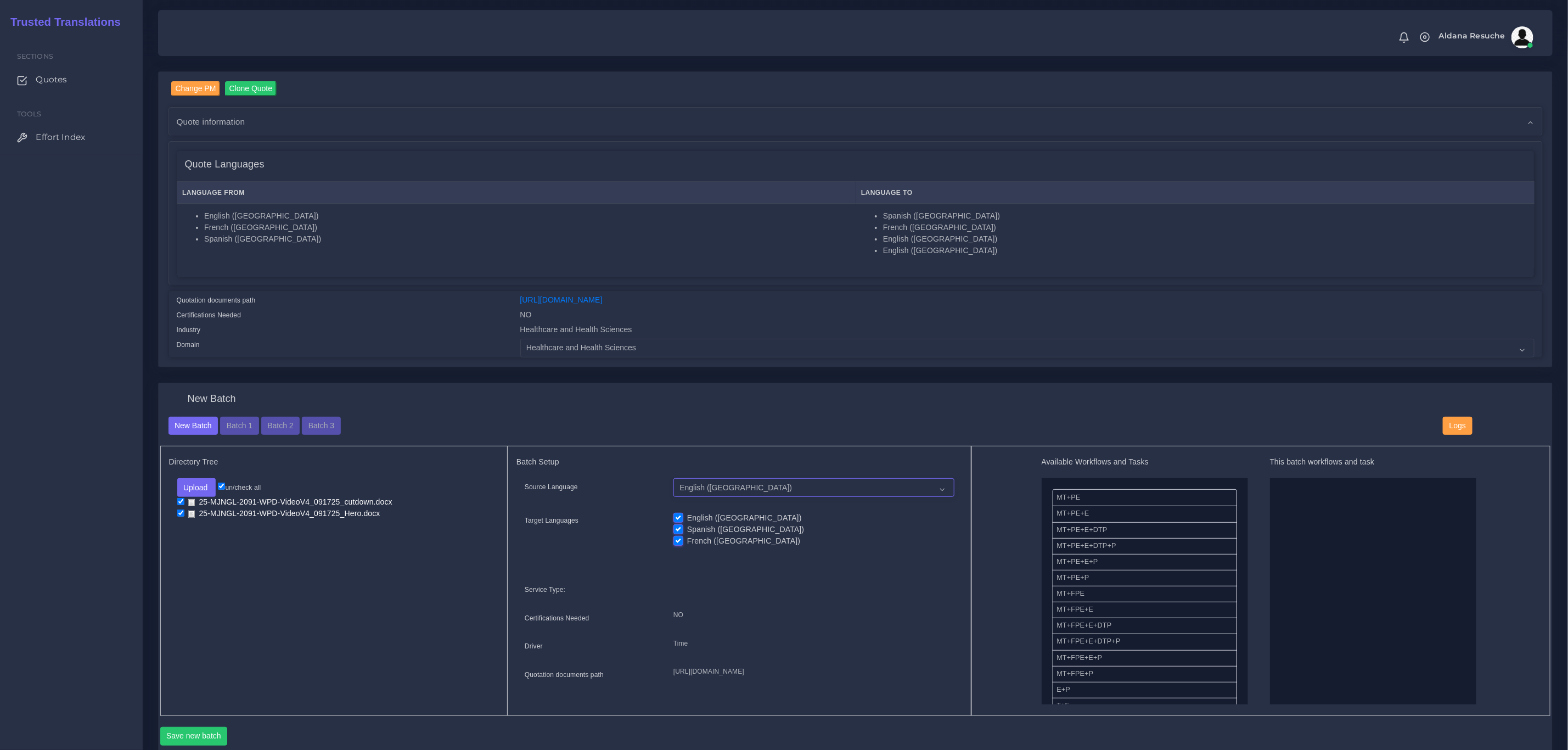
click at [699, 491] on select "English ([GEOGRAPHIC_DATA]) French ([GEOGRAPHIC_DATA]) Spanish ([GEOGRAPHIC_DAT…" at bounding box center [813, 486] width 281 height 18
click at [688, 496] on select "English ([GEOGRAPHIC_DATA]) French ([GEOGRAPHIC_DATA]) Spanish ([GEOGRAPHIC_DAT…" at bounding box center [813, 486] width 281 height 18
select select "15011"
click at [674, 479] on select "English ([GEOGRAPHIC_DATA]) French ([GEOGRAPHIC_DATA]) Spanish ([GEOGRAPHIC_DAT…" at bounding box center [813, 486] width 281 height 18
drag, startPoint x: 1087, startPoint y: 673, endPoint x: 1308, endPoint y: 590, distance: 236.1
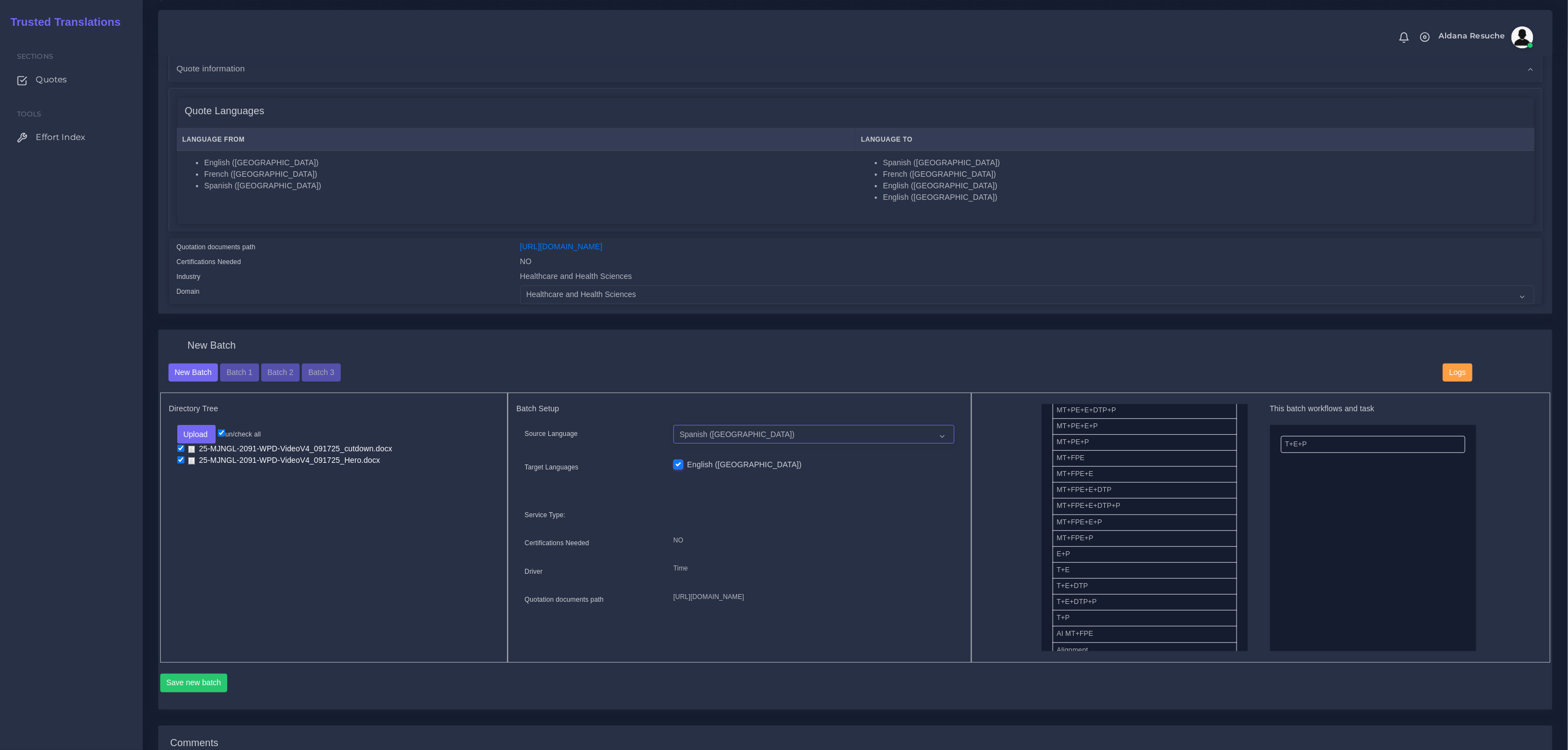
scroll to position [165, 0]
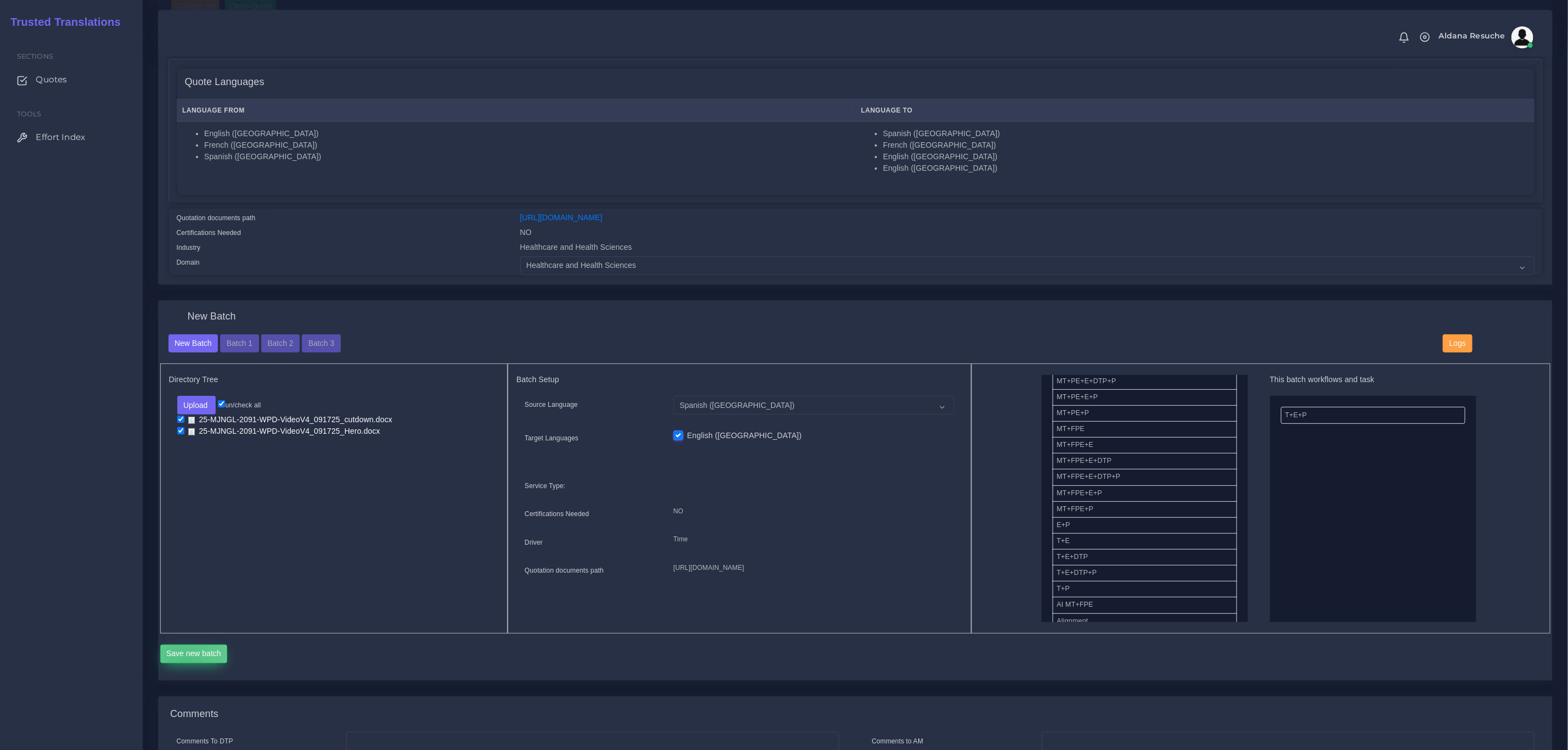
click at [184, 661] on button "Save new batch" at bounding box center [194, 653] width 68 height 18
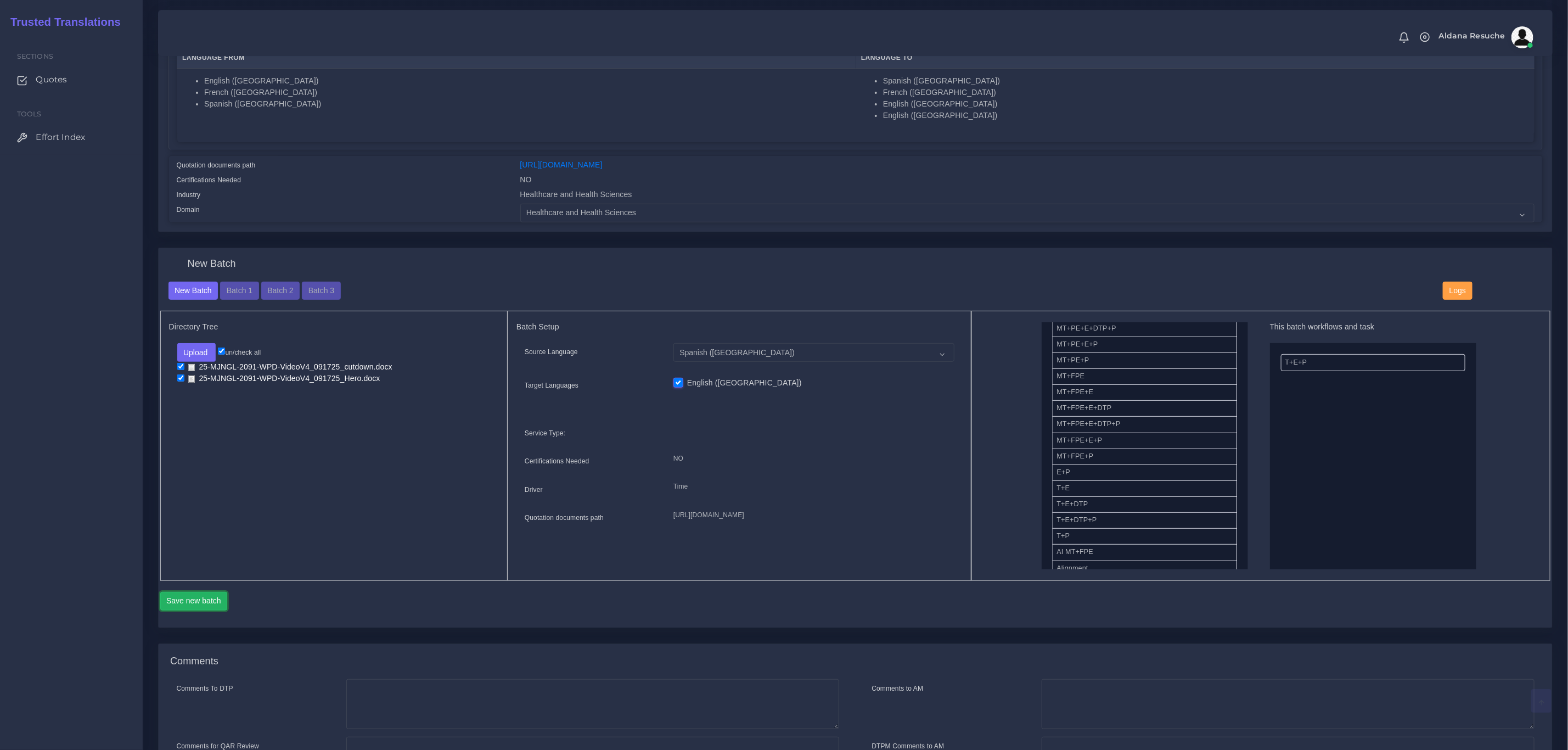
scroll to position [247, 0]
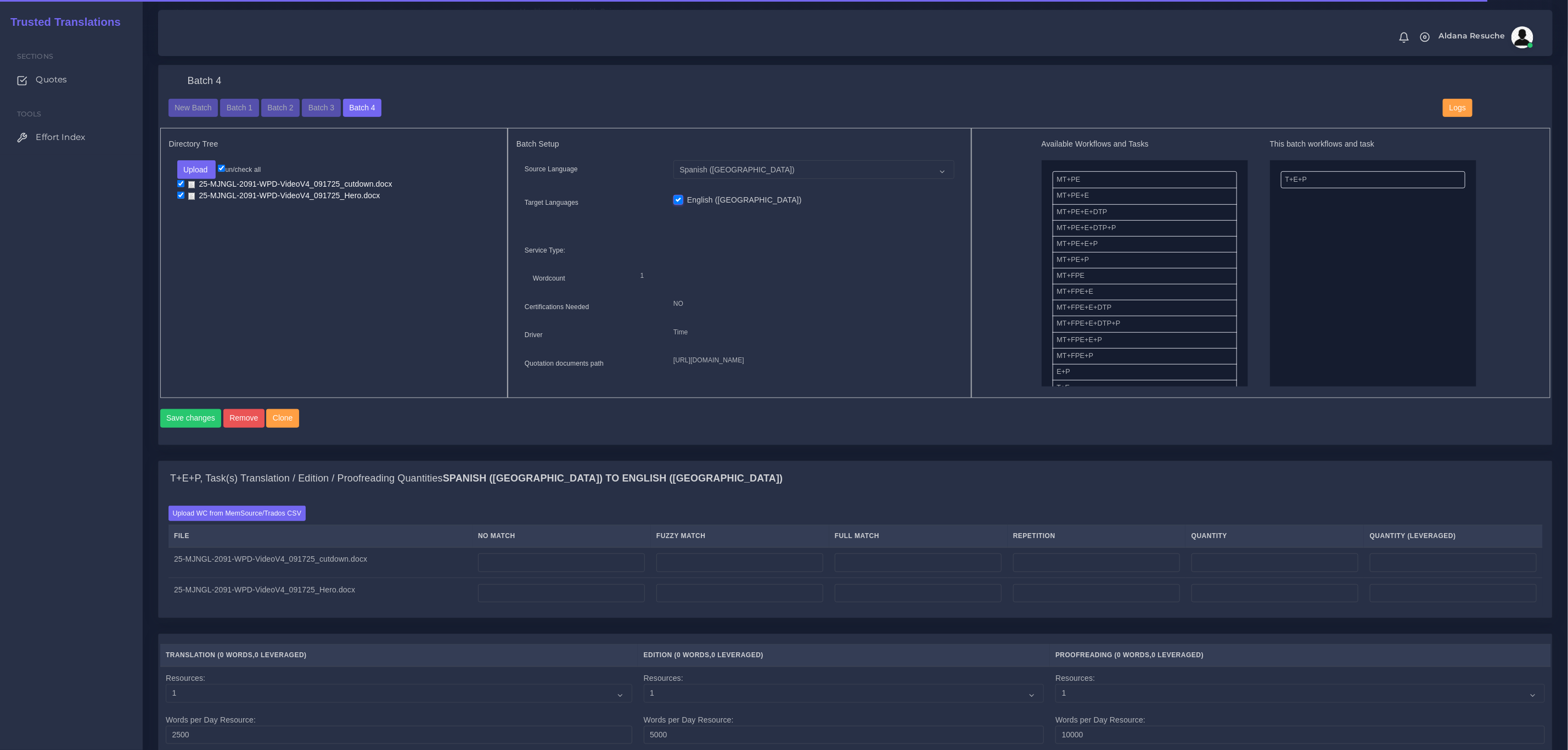
scroll to position [494, 0]
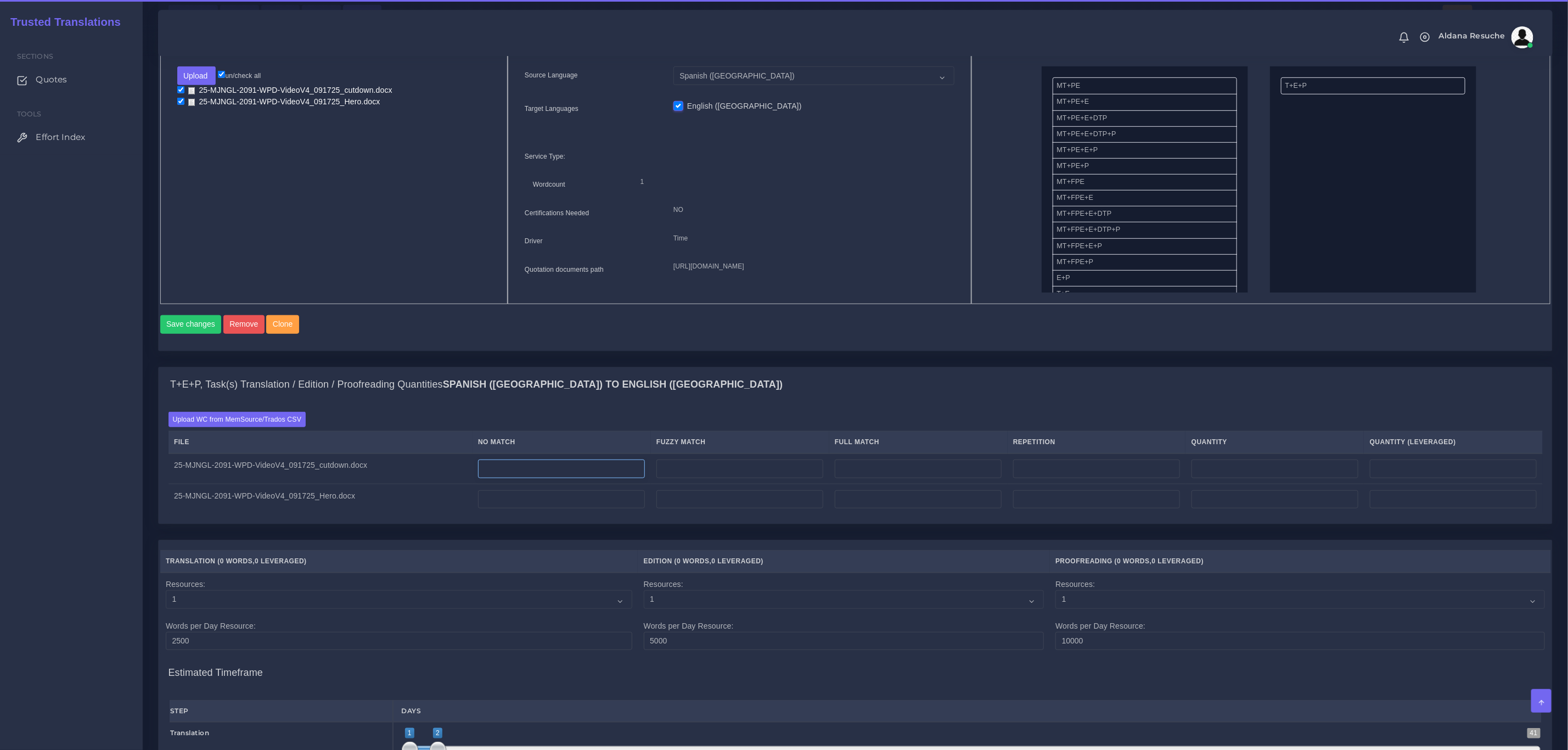
click at [512, 478] on input "number" at bounding box center [561, 468] width 167 height 18
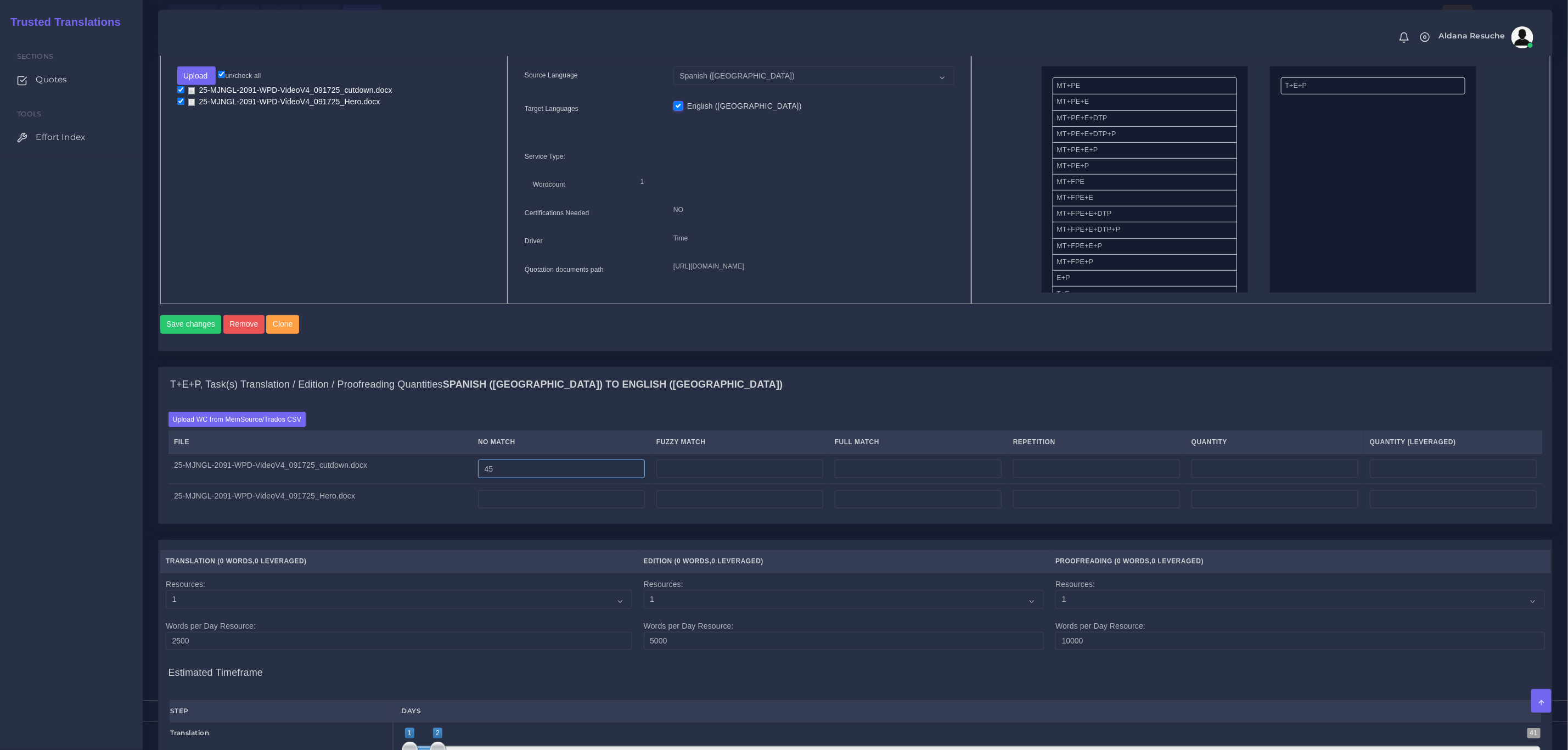
type input "45"
click at [509, 509] on input "number" at bounding box center [561, 499] width 167 height 18
type input "70"
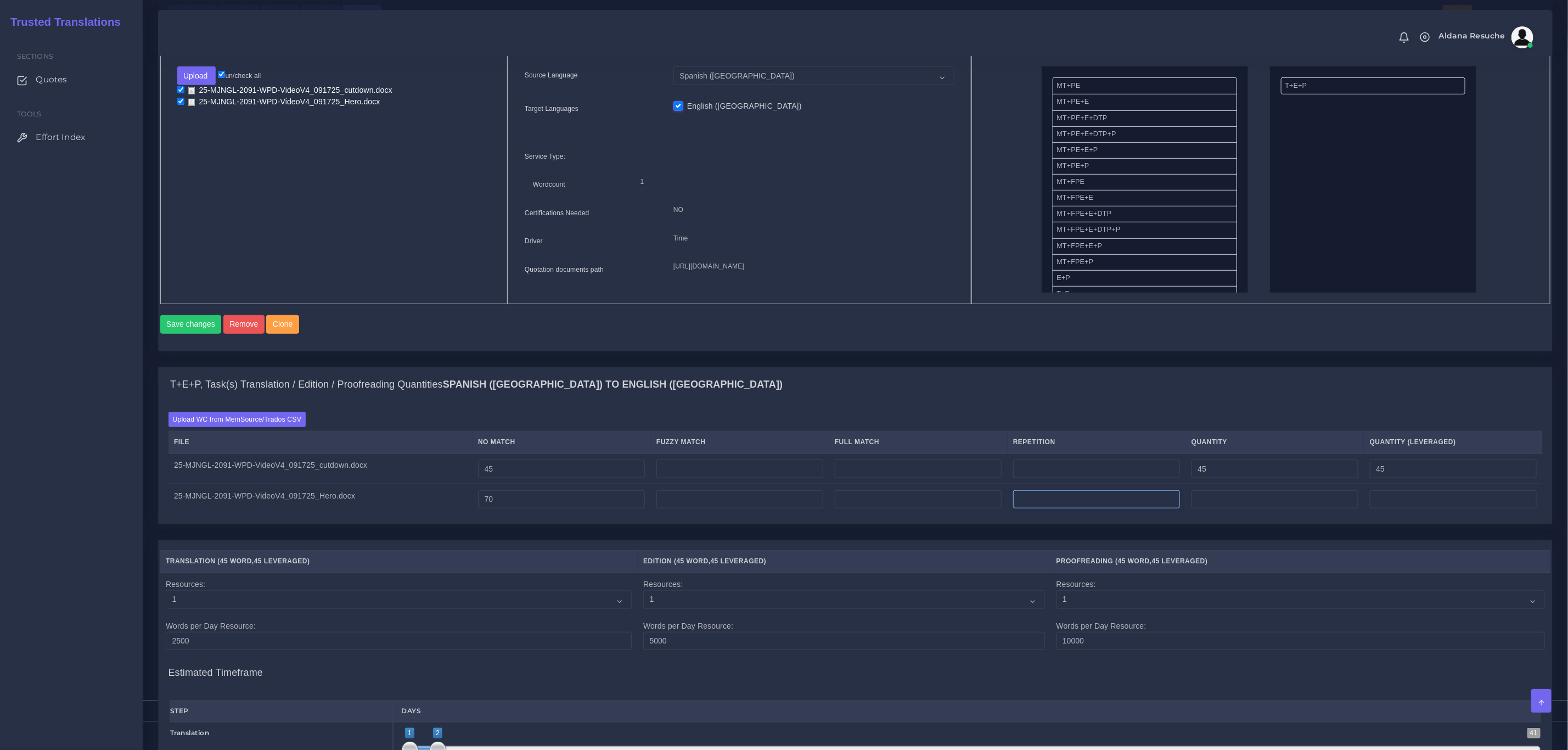
type input "70"
click at [1035, 509] on input "number" at bounding box center [1096, 499] width 167 height 18
type input "31"
type input "101"
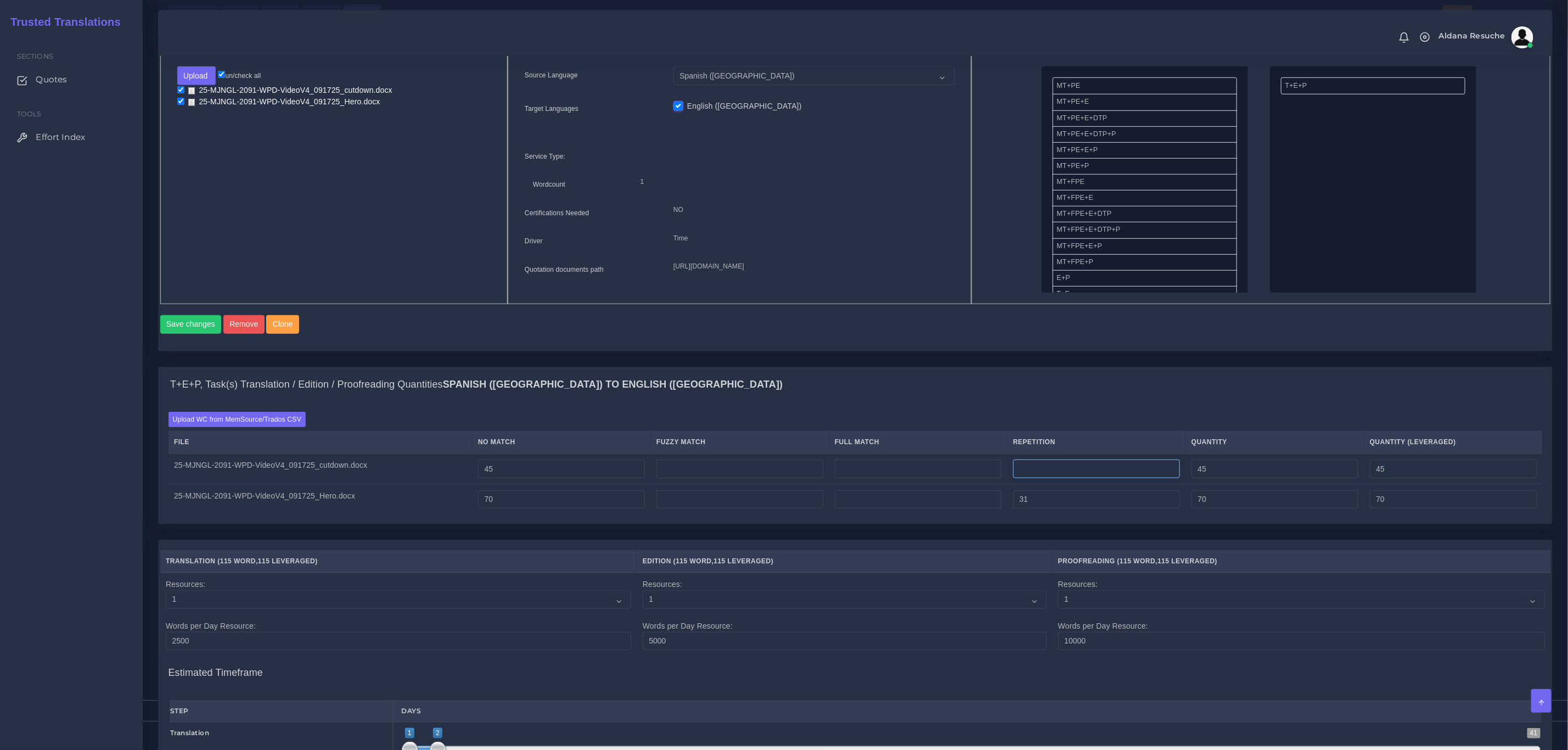
type input "77"
click at [1084, 478] on input "number" at bounding box center [1096, 468] width 167 height 18
type input "11"
type input "56"
type input "47"
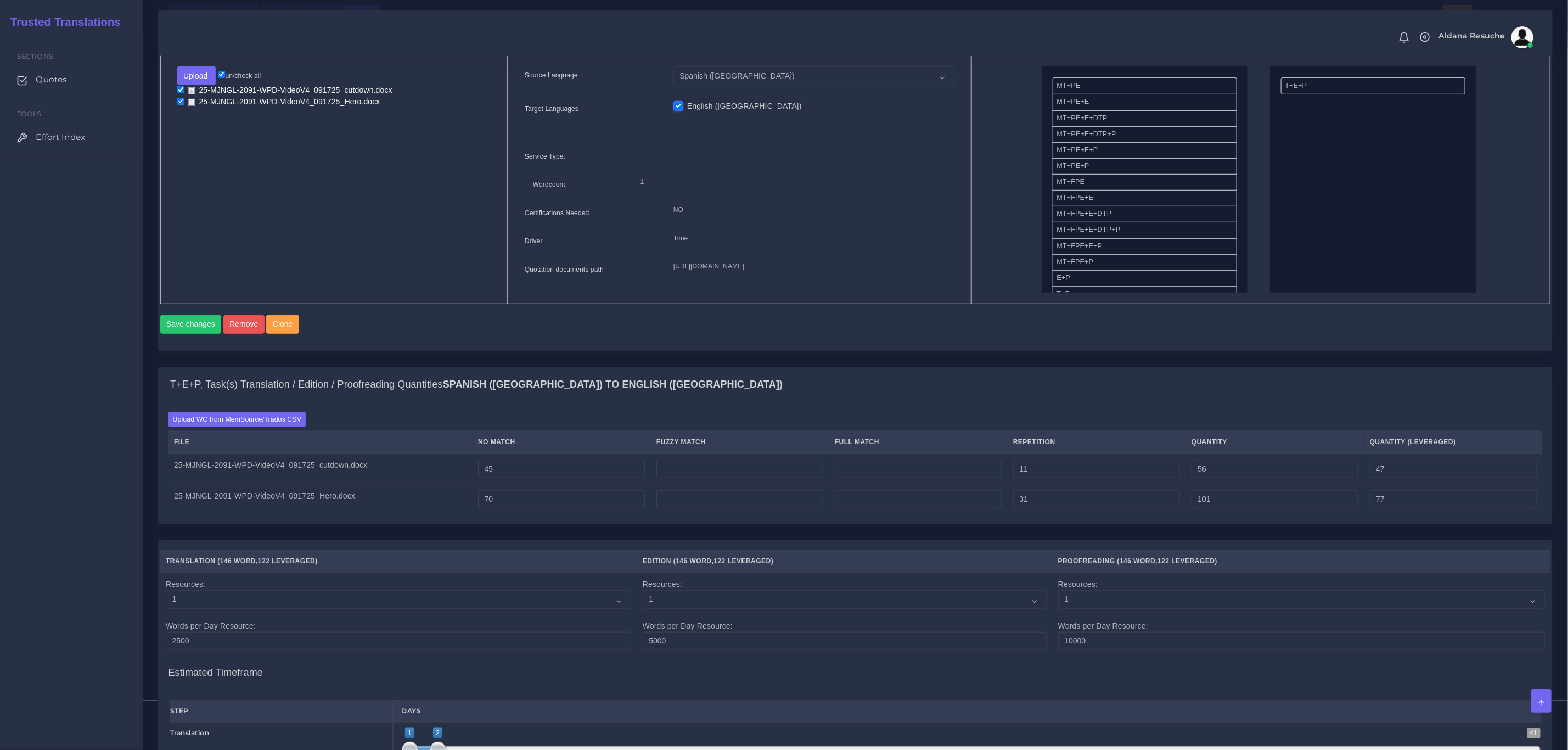
click at [1082, 403] on div "T+E+P, Task(s) Translation / Edition / Proofreading Quantities Spanish (US) TO …" at bounding box center [855, 384] width 1393 height 35
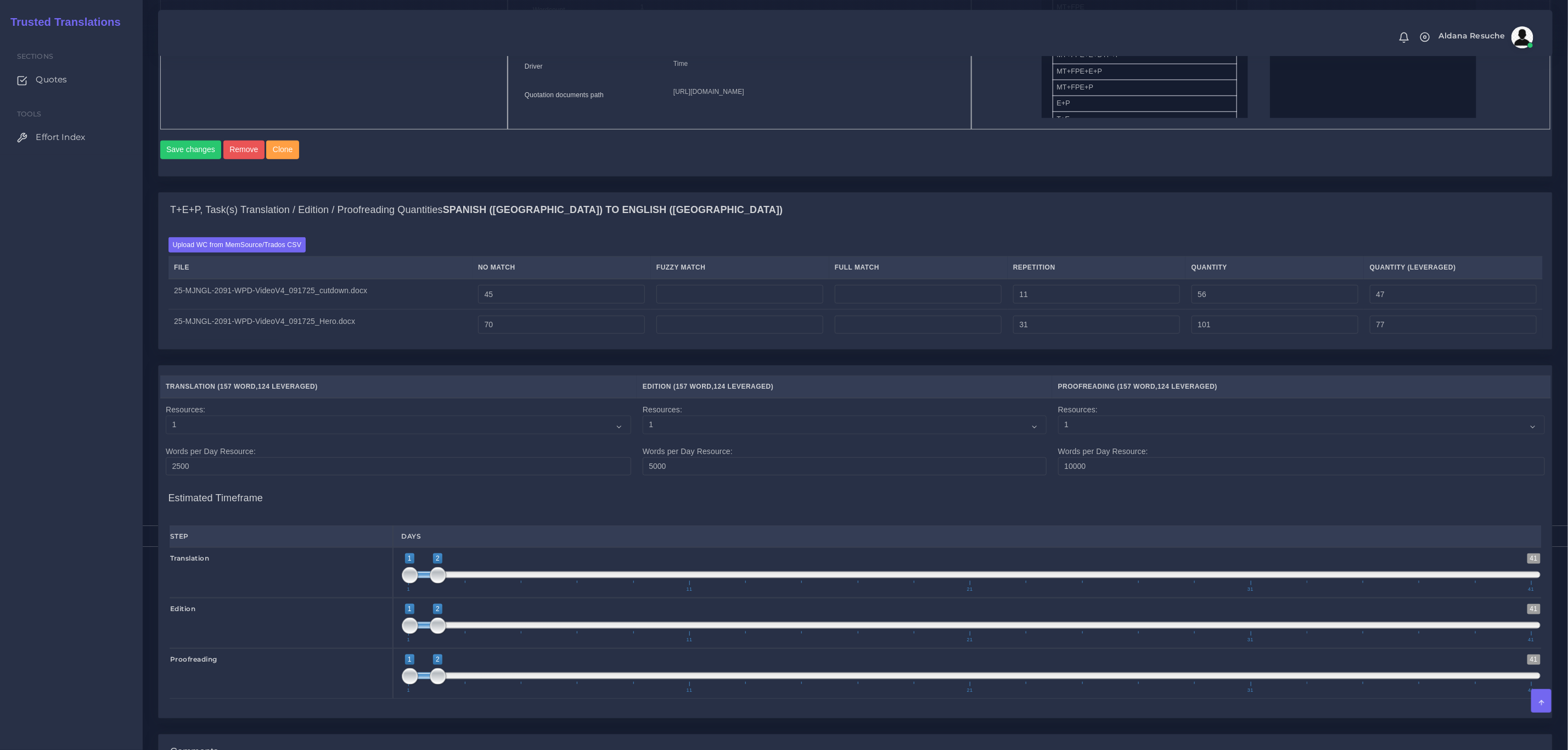
scroll to position [922, 0]
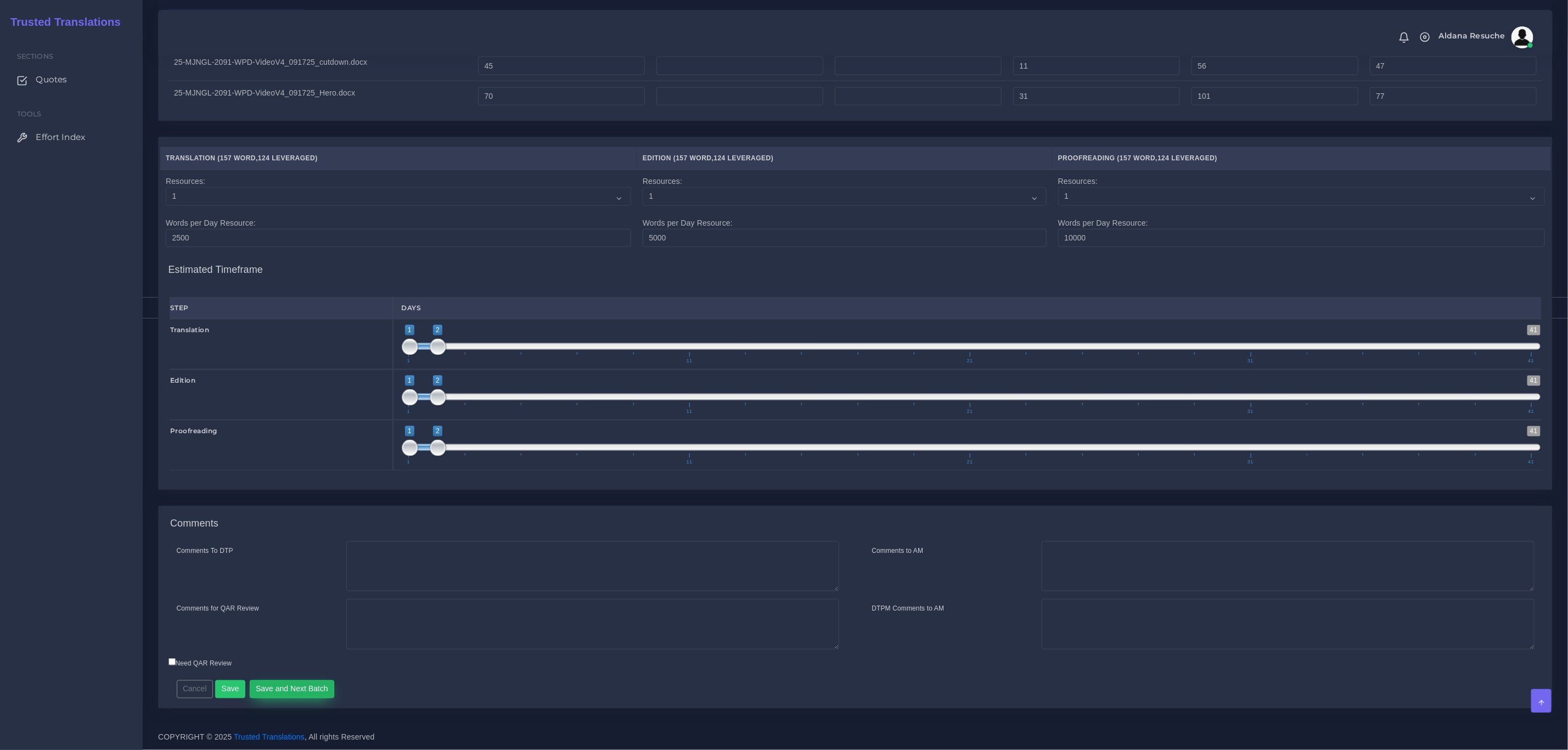
click at [298, 683] on button "Save and Next Batch" at bounding box center [292, 689] width 85 height 18
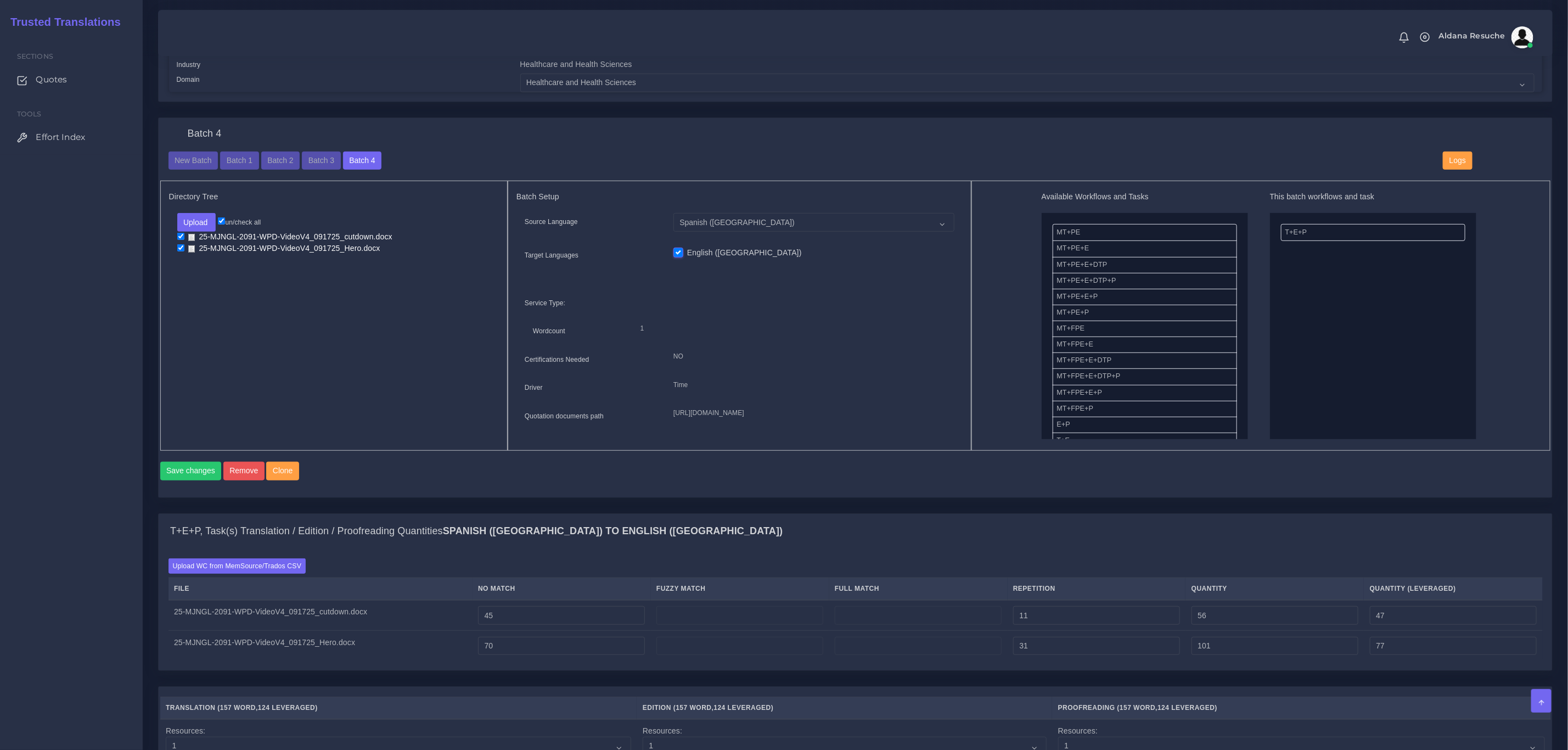
scroll to position [346, 0]
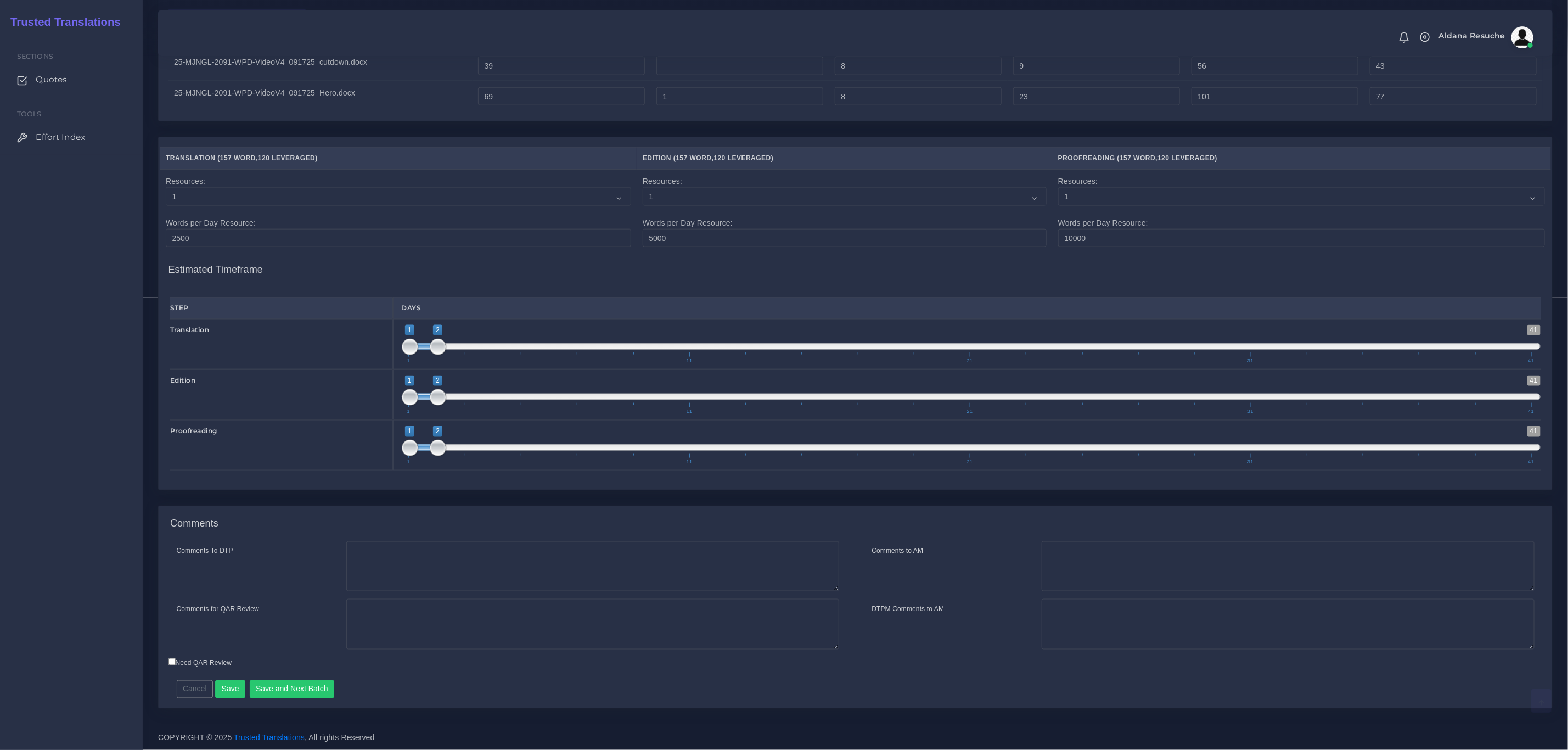
scroll to position [944, 0]
click at [287, 694] on button "Save and Next Batch" at bounding box center [292, 689] width 85 height 18
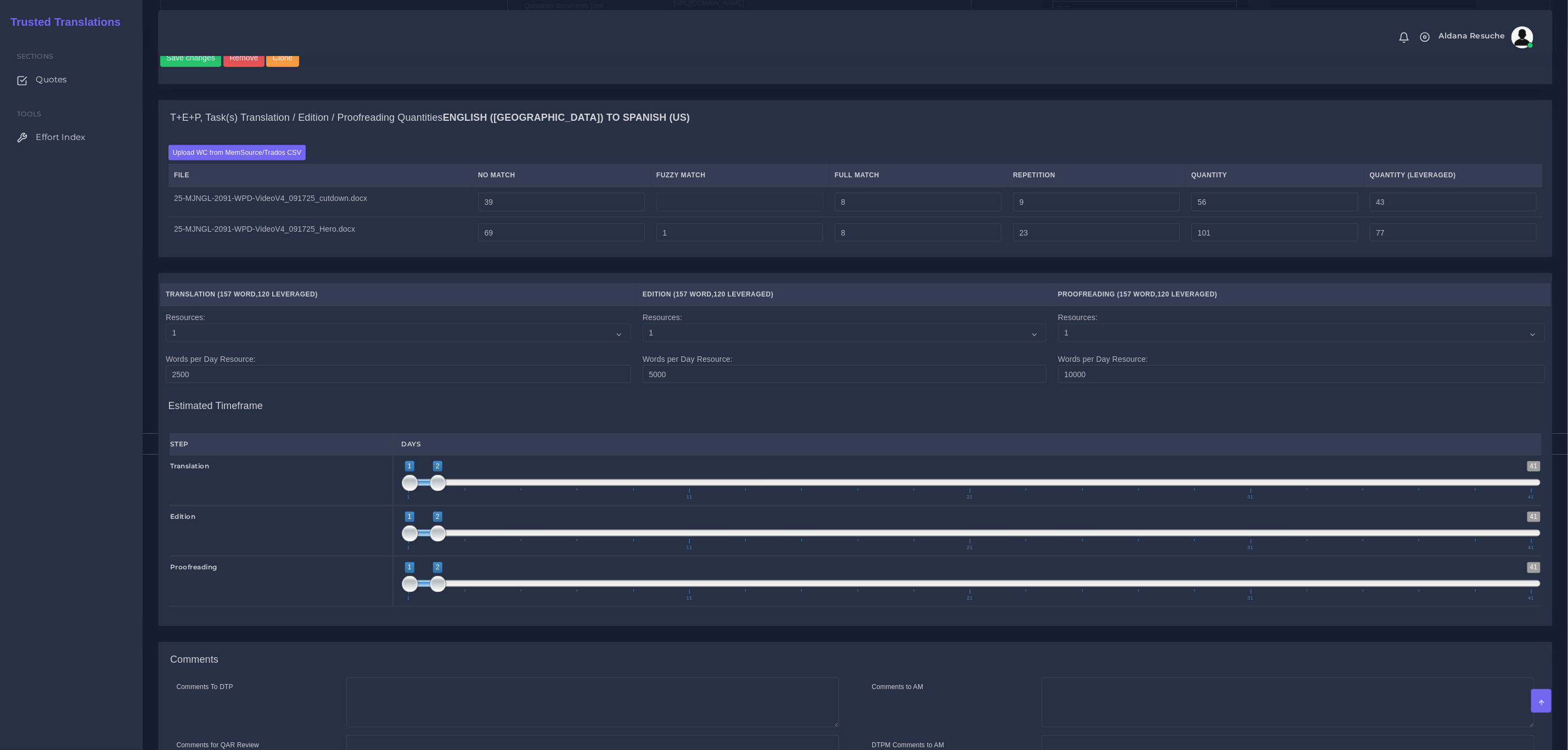
scroll to position [697, 0]
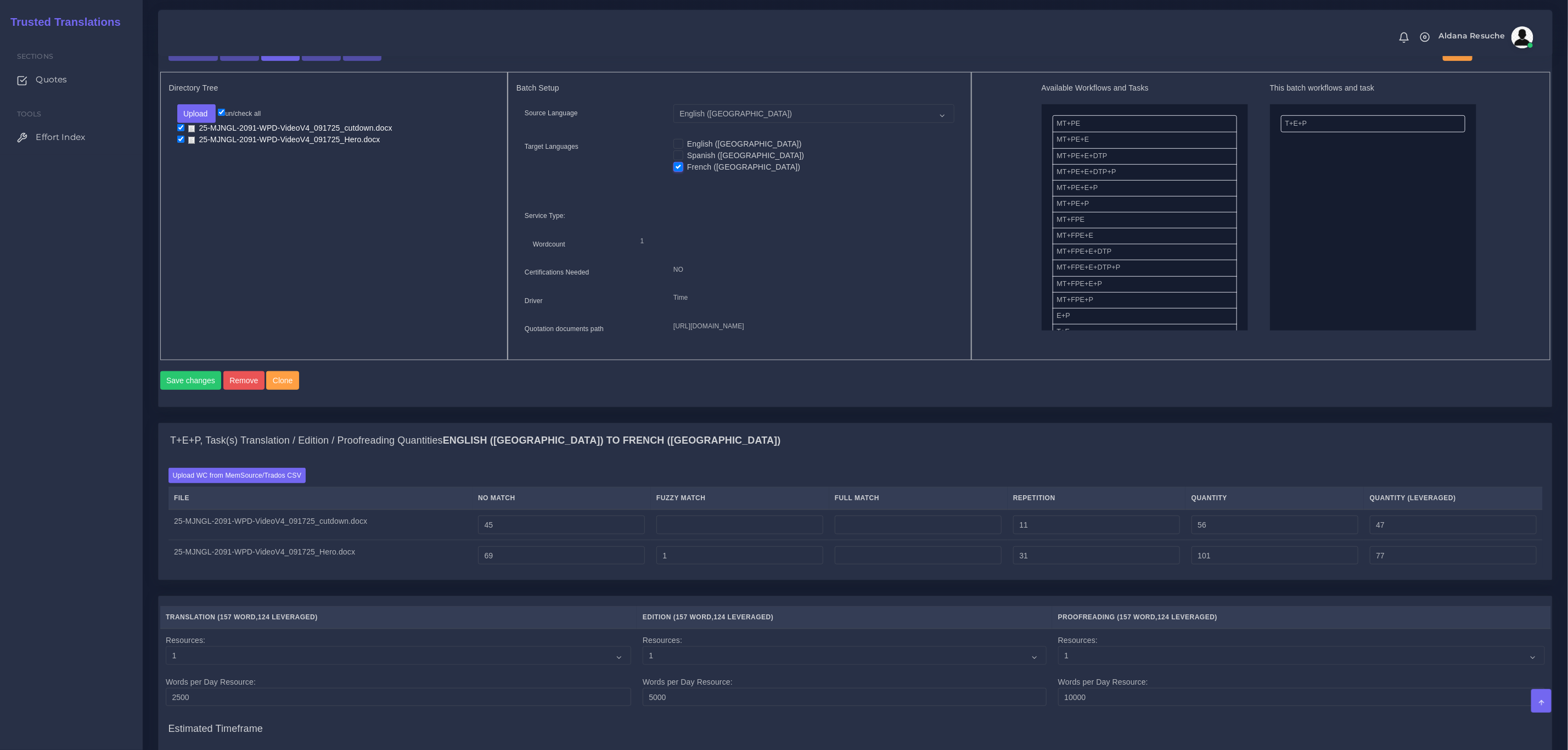
scroll to position [450, 0]
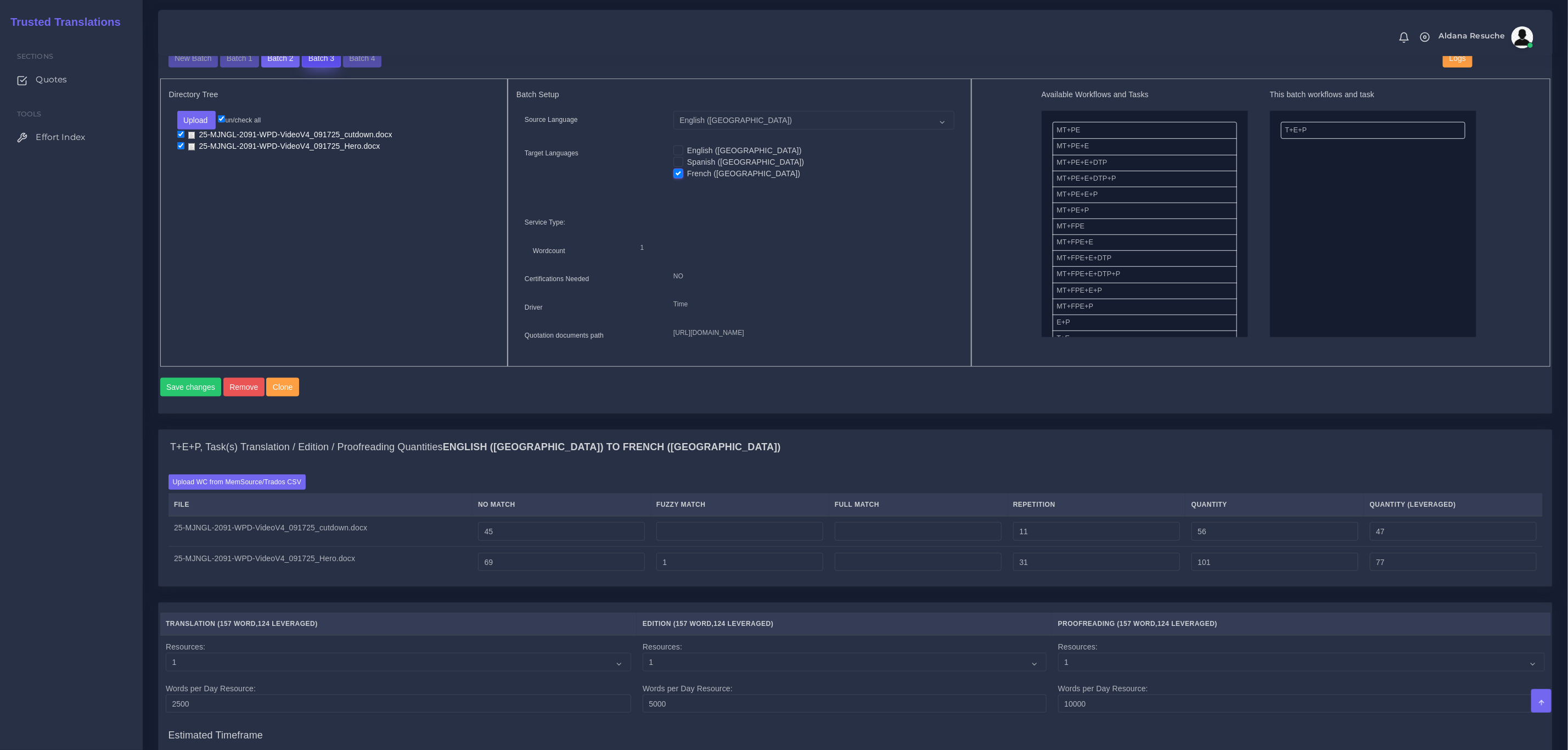
click at [330, 58] on button "Batch 3" at bounding box center [321, 58] width 39 height 18
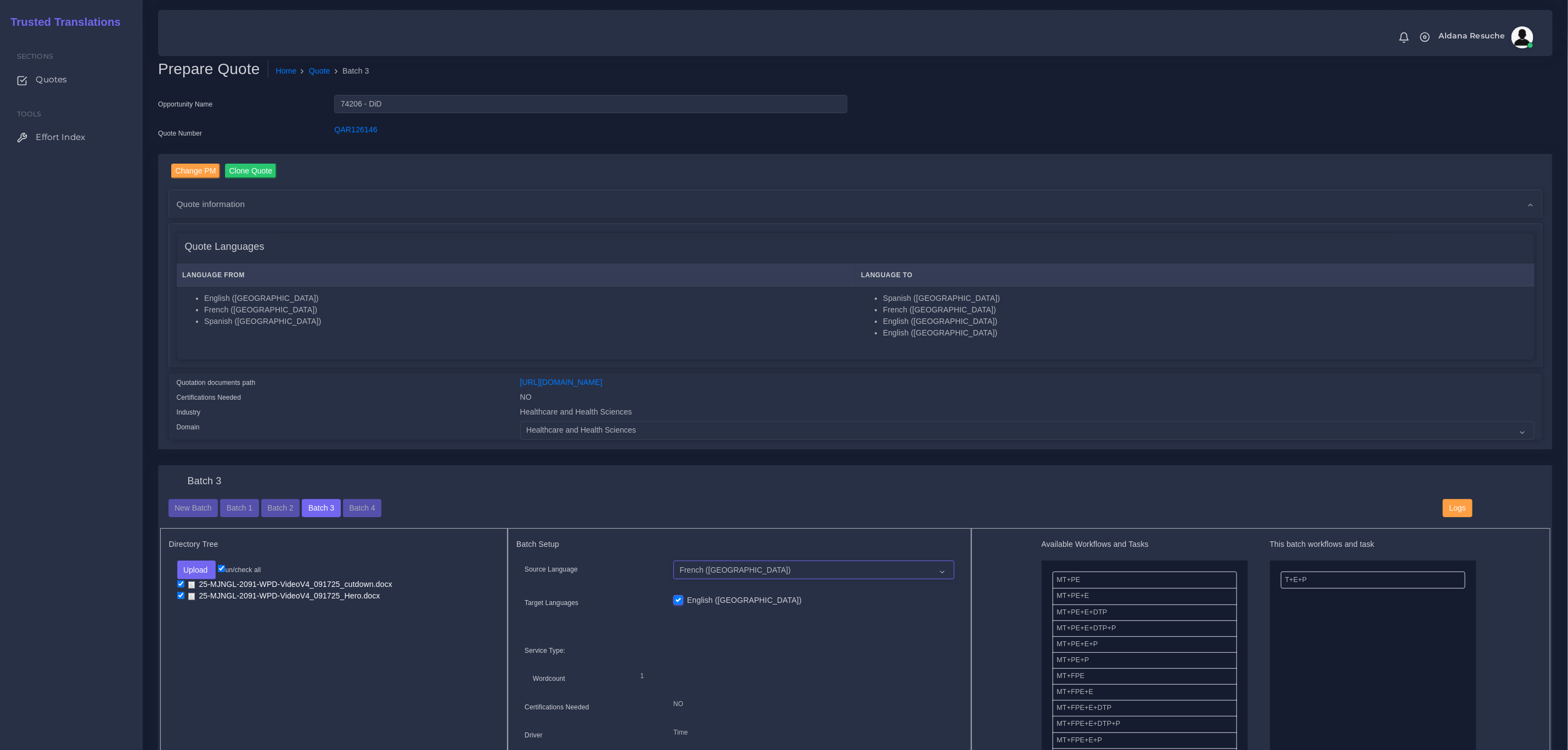
click at [820, 567] on select "English ([GEOGRAPHIC_DATA]) French ([GEOGRAPHIC_DATA]) Spanish ([GEOGRAPHIC_DAT…" at bounding box center [813, 569] width 281 height 18
click at [737, 513] on div "New Batch Batch 1 Batch 2 Batch 3 Batch 4" at bounding box center [797, 508] width 1275 height 18
click at [345, 506] on button "Batch 4" at bounding box center [362, 508] width 39 height 18
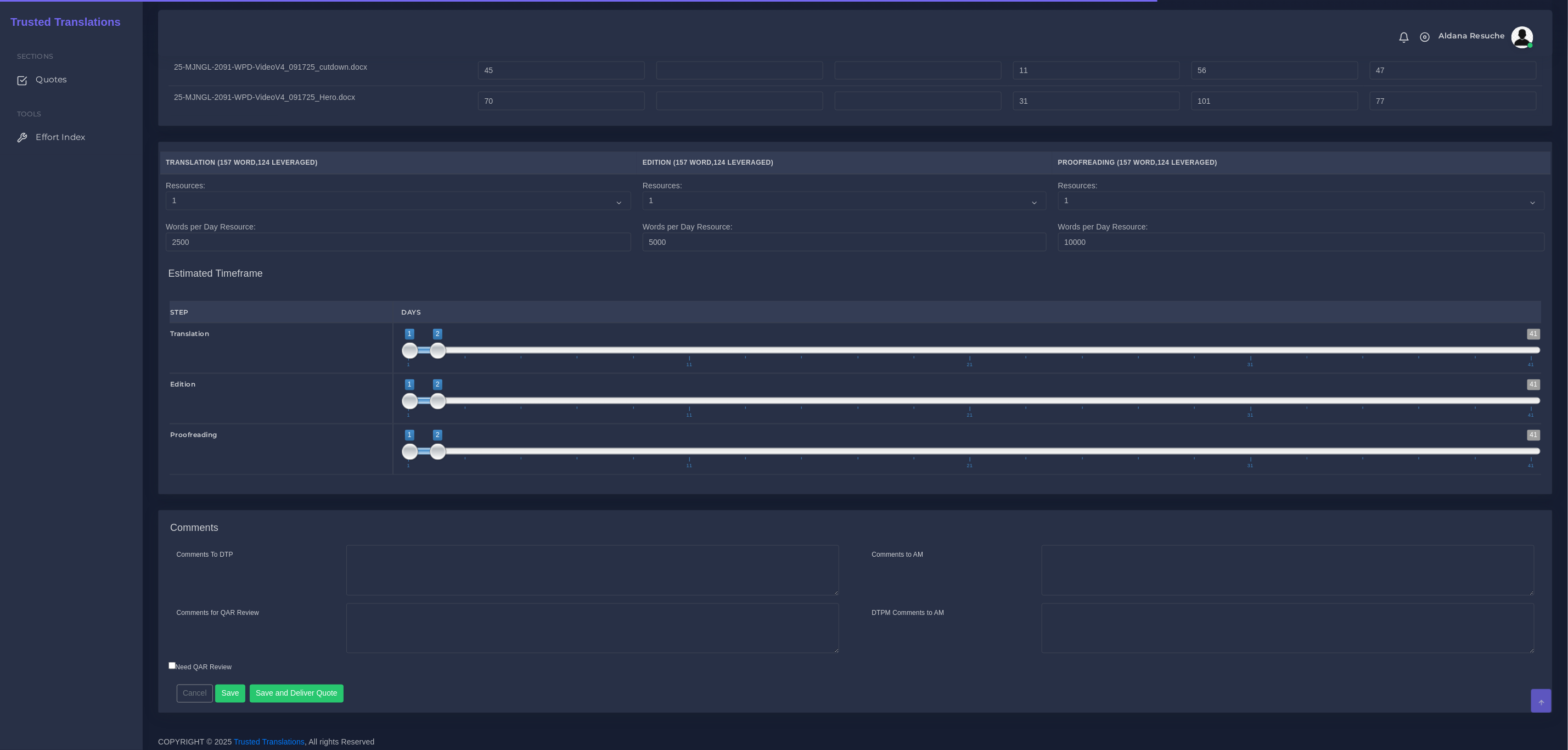
scroll to position [922, 0]
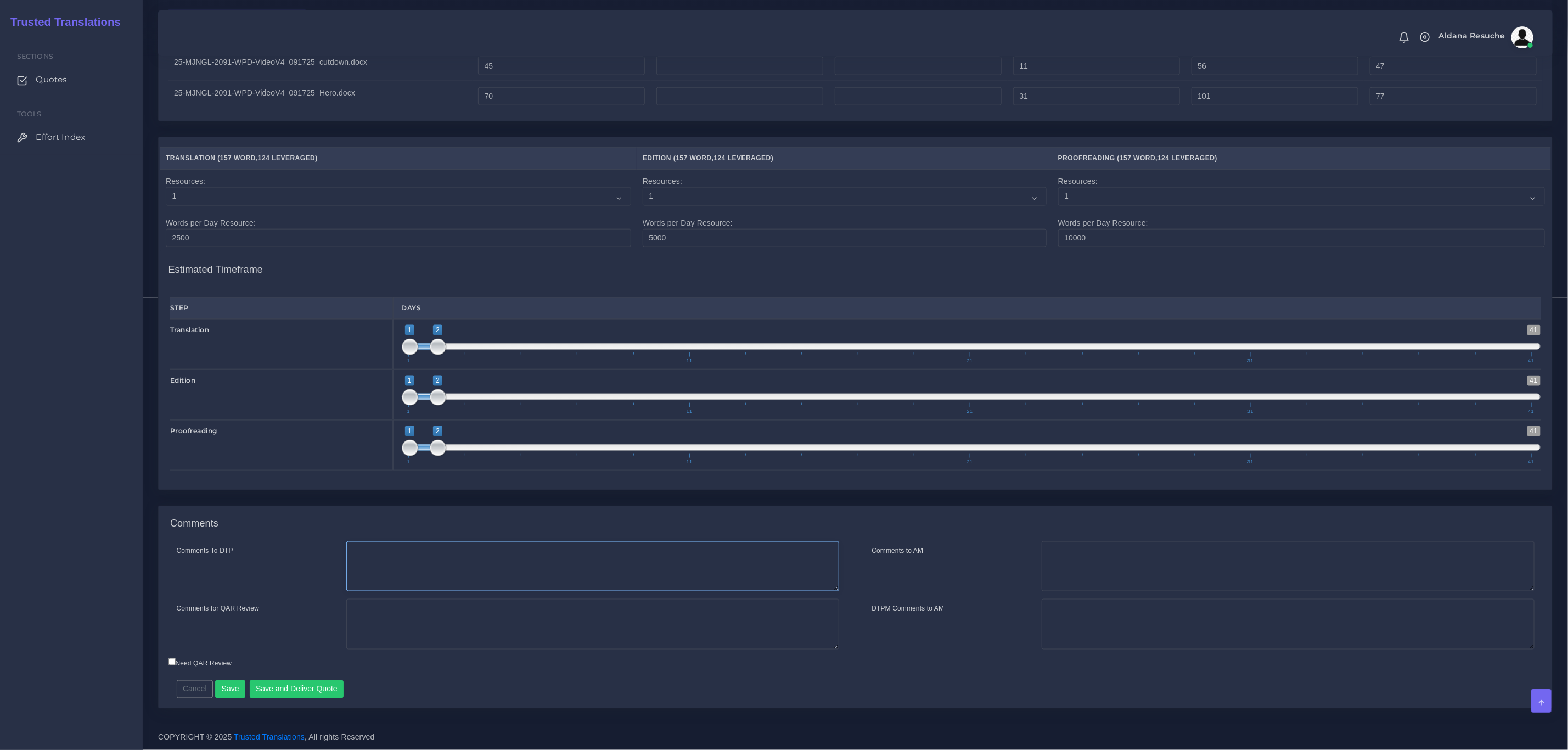
click at [484, 567] on textarea "Comments To DTP" at bounding box center [592, 567] width 493 height 50
type textarea "DTP information will be provided [DATE] per client's instruction"
type textarea "TEP because it's marketing content. Backtranslation quoted as well."
click at [229, 688] on button "Save" at bounding box center [230, 689] width 30 height 18
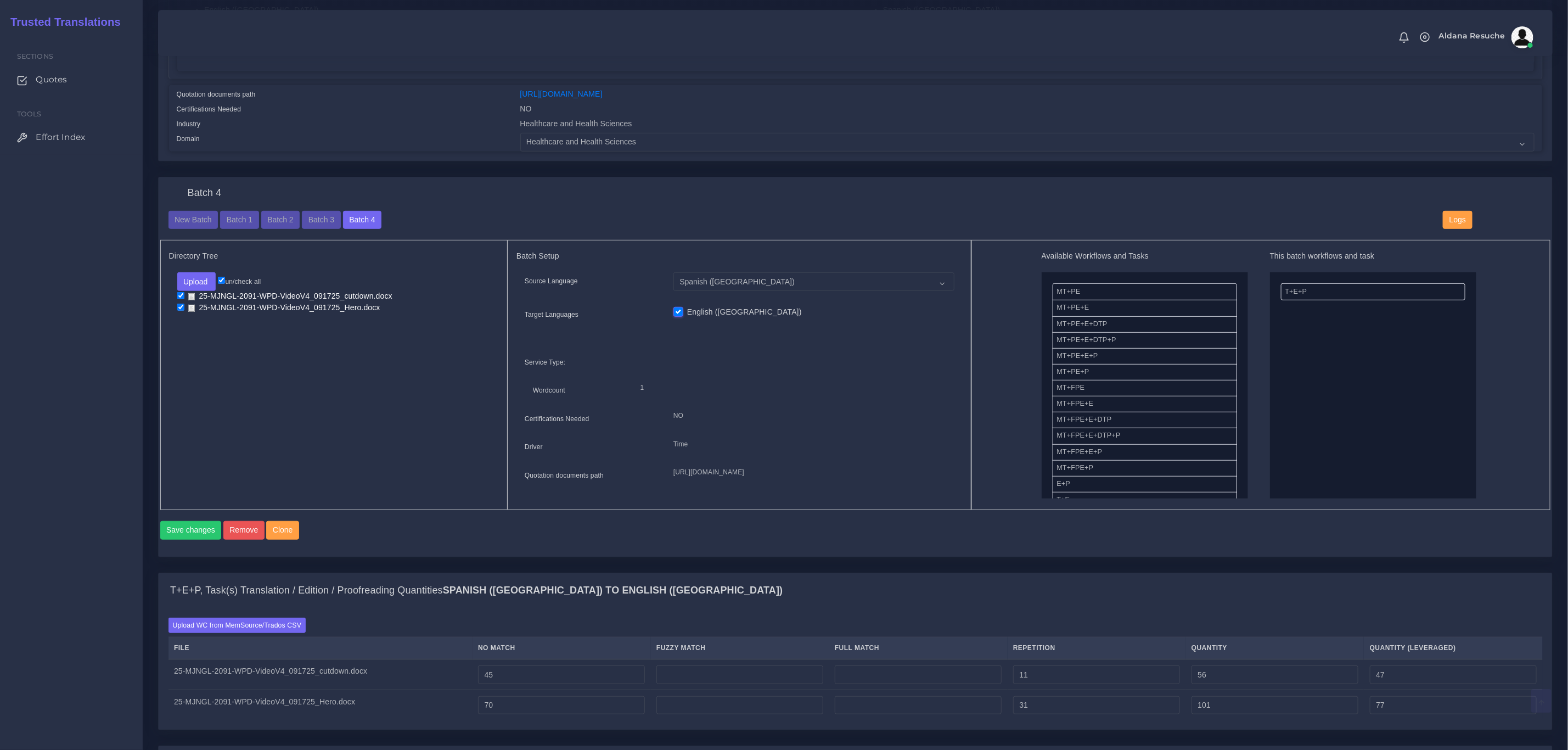
scroll to position [329, 0]
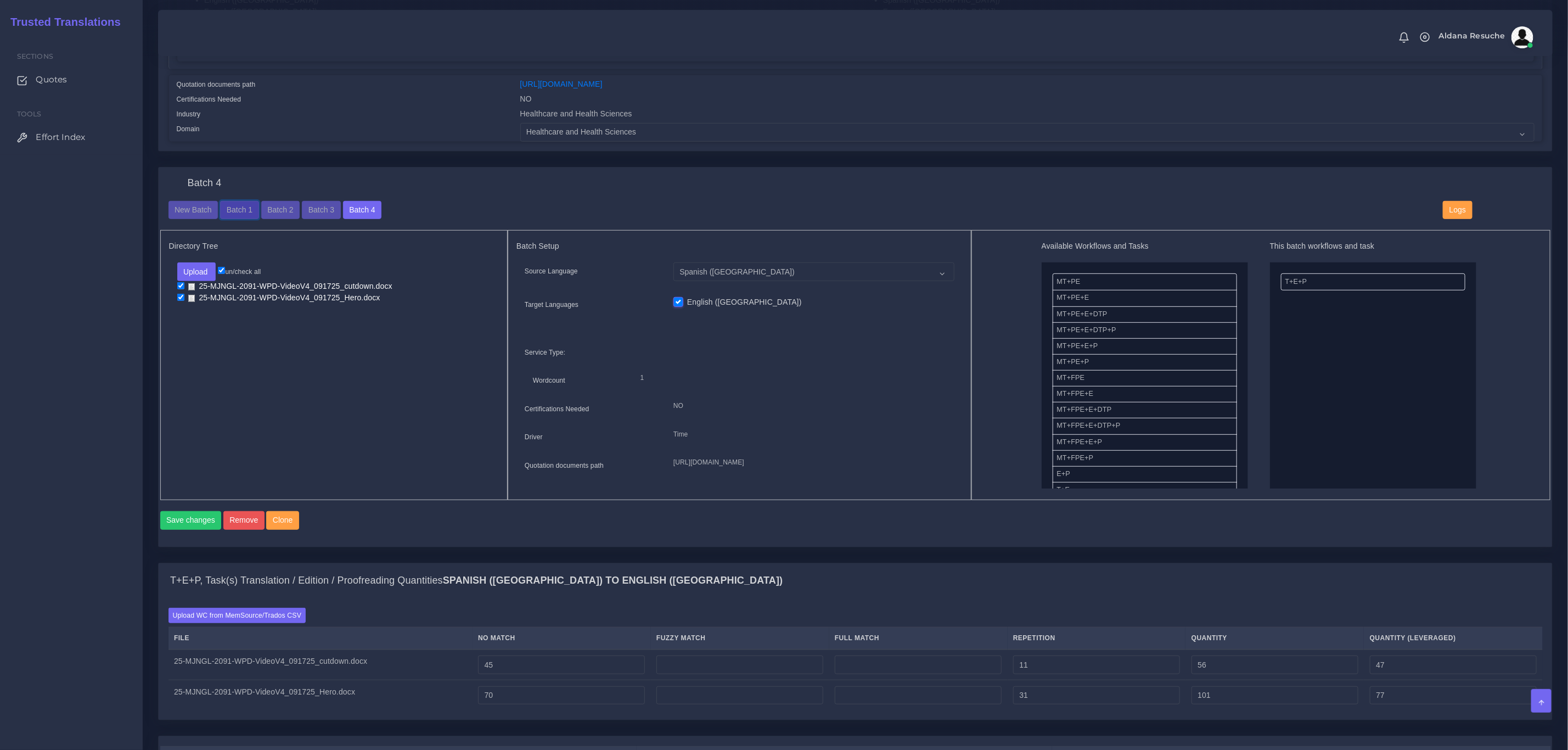
drag, startPoint x: 239, startPoint y: 207, endPoint x: 315, endPoint y: 166, distance: 86.4
click at [239, 207] on button "Batch 1" at bounding box center [239, 209] width 39 height 18
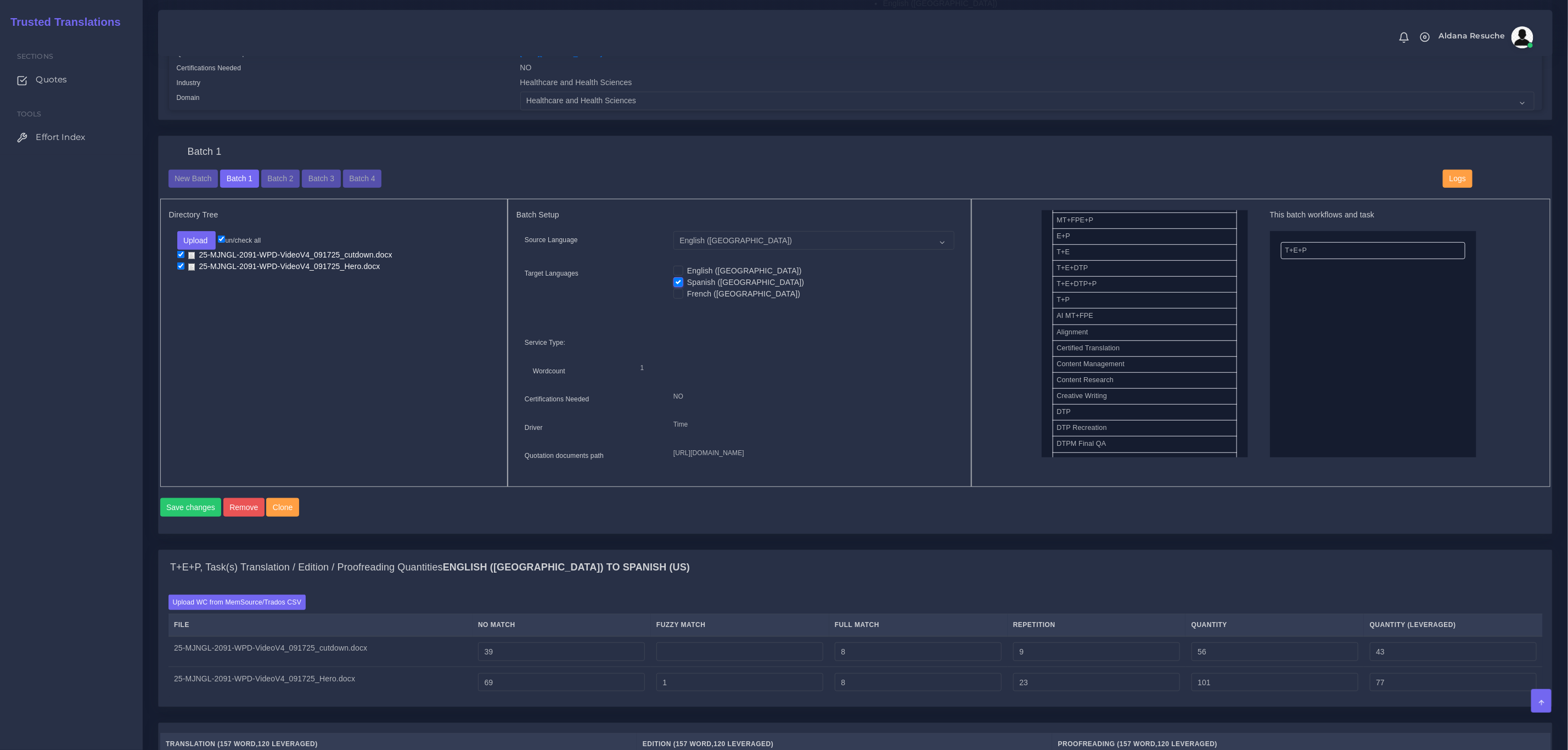
scroll to position [247, 0]
drag, startPoint x: 1119, startPoint y: 361, endPoint x: 1337, endPoint y: 296, distance: 227.5
click at [175, 516] on button "Save changes" at bounding box center [191, 507] width 62 height 18
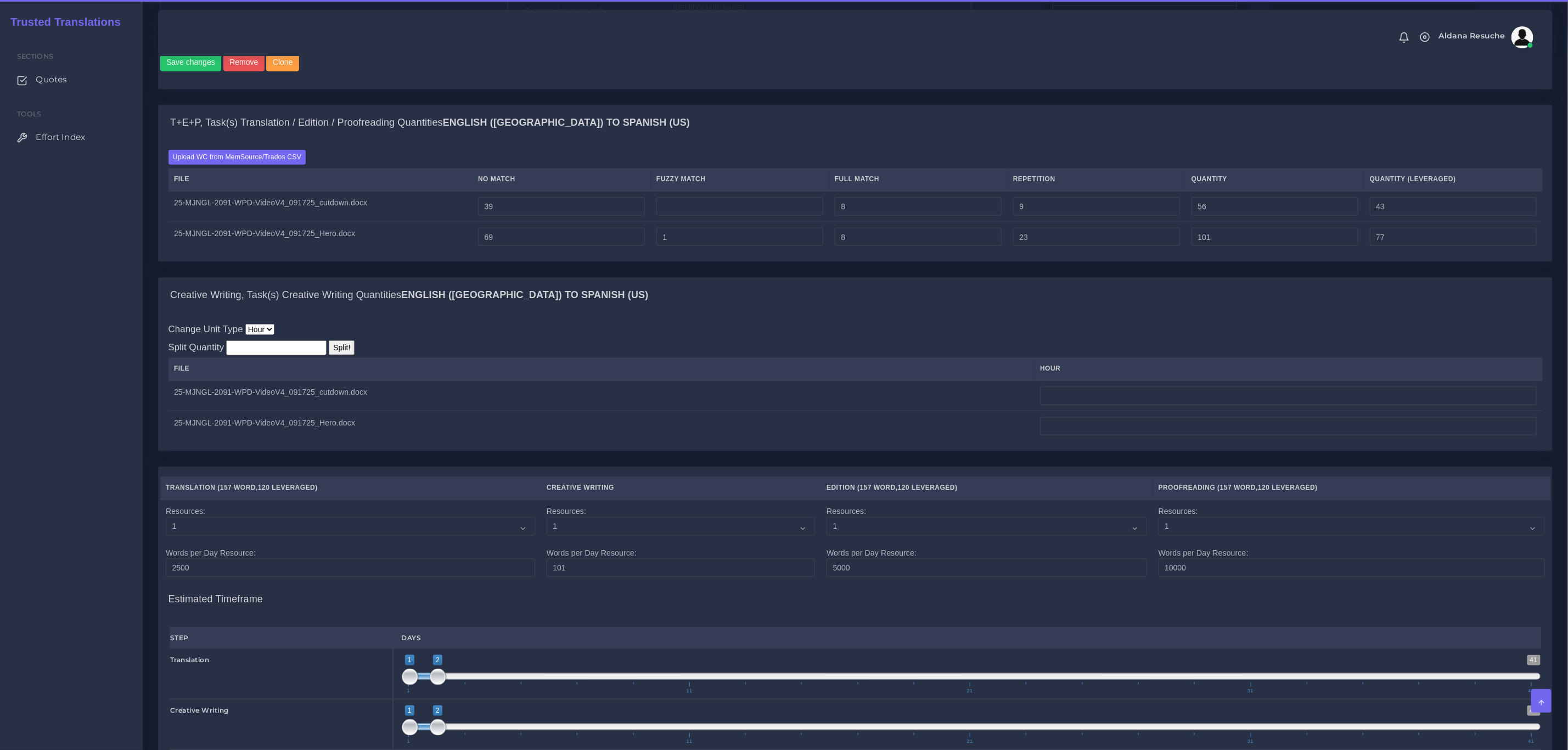
scroll to position [823, 0]
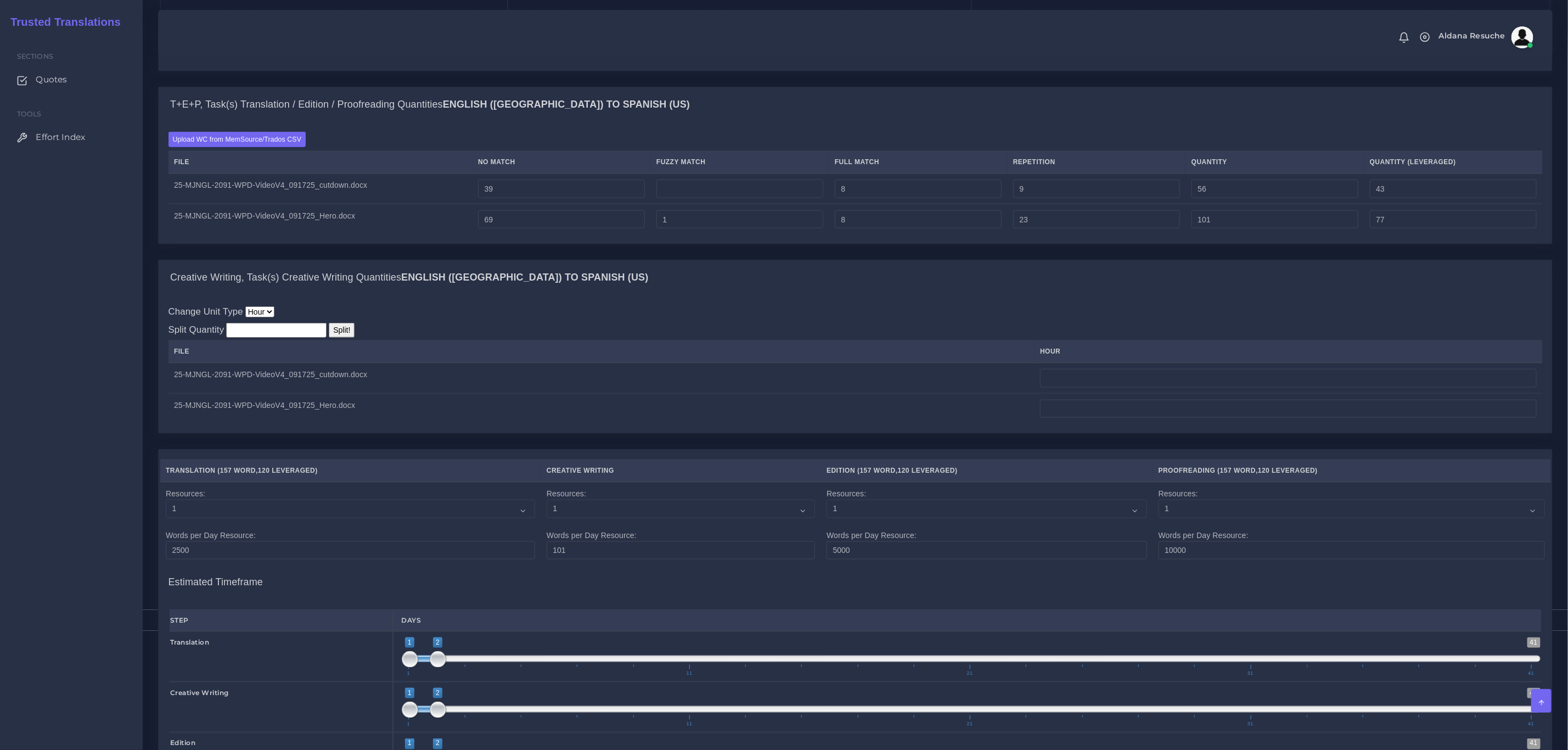
click at [1345, 329] on div "Change Unit Type Hour Split Quantity Split! File hour" at bounding box center [856, 364] width 1374 height 119
click at [310, 338] on input "number" at bounding box center [276, 329] width 100 height 14
type input "0.25"
click at [335, 338] on input "Split!" at bounding box center [342, 329] width 26 height 14
type input "0.13"
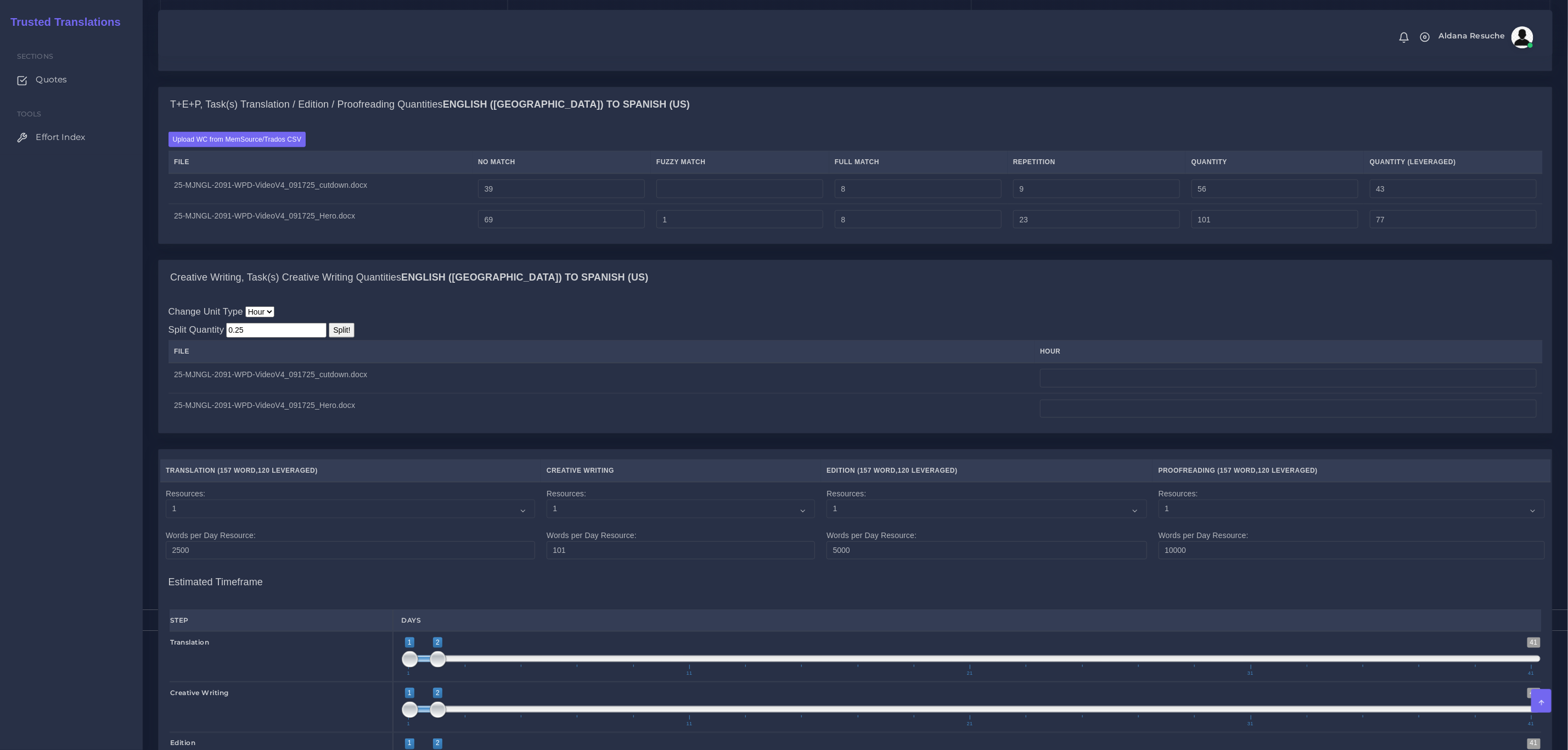
type input "0.12"
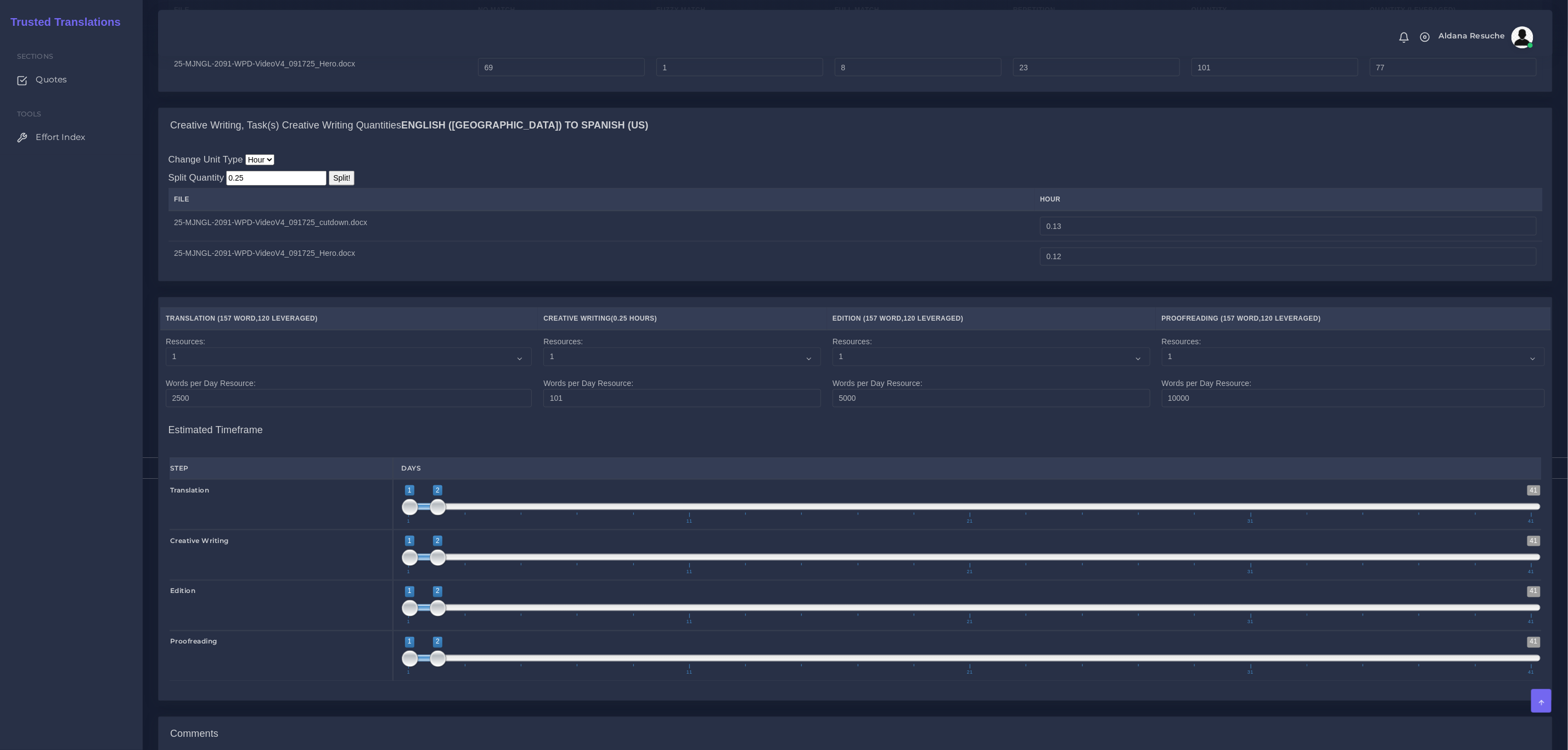
scroll to position [1217, 0]
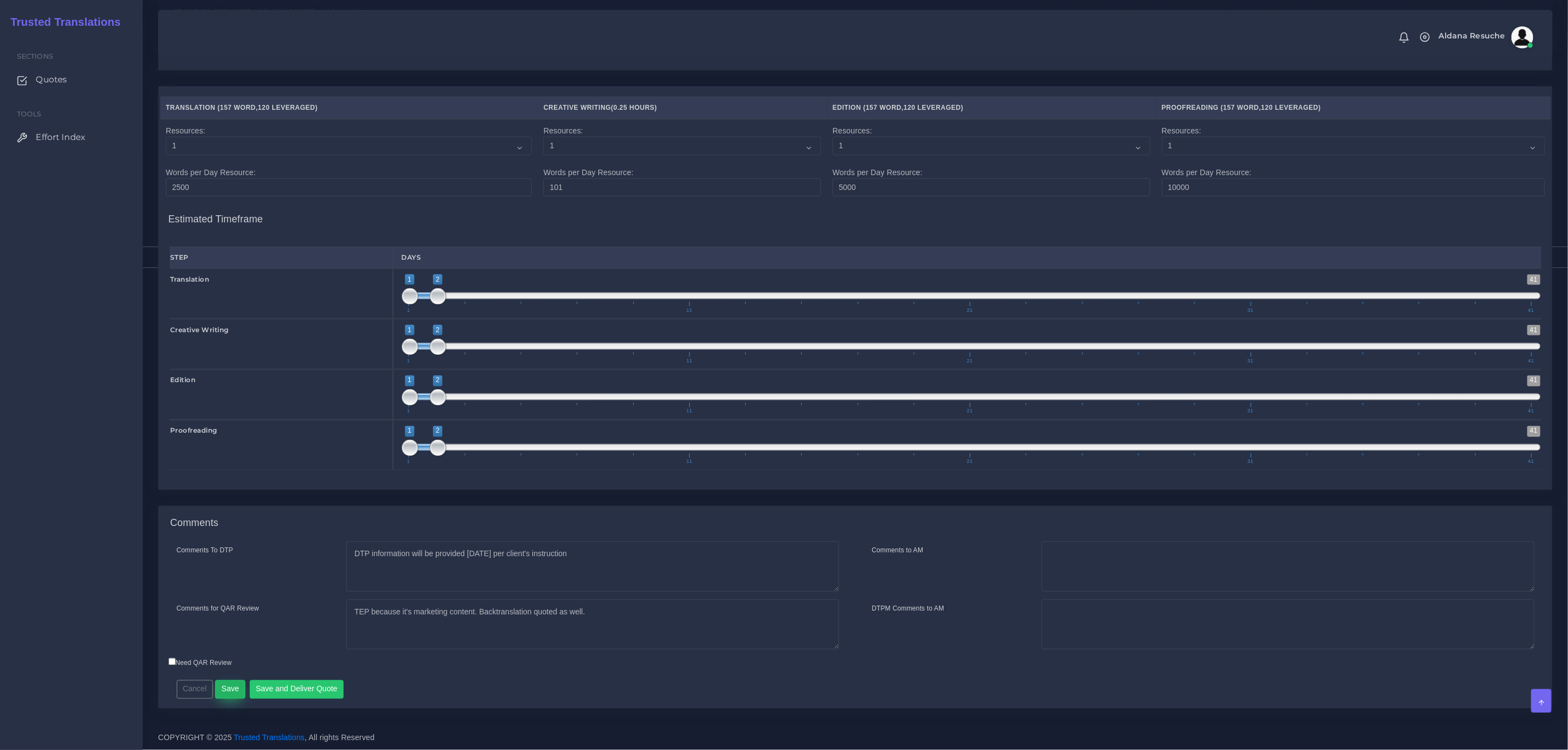
click at [233, 695] on button "Save" at bounding box center [230, 689] width 30 height 18
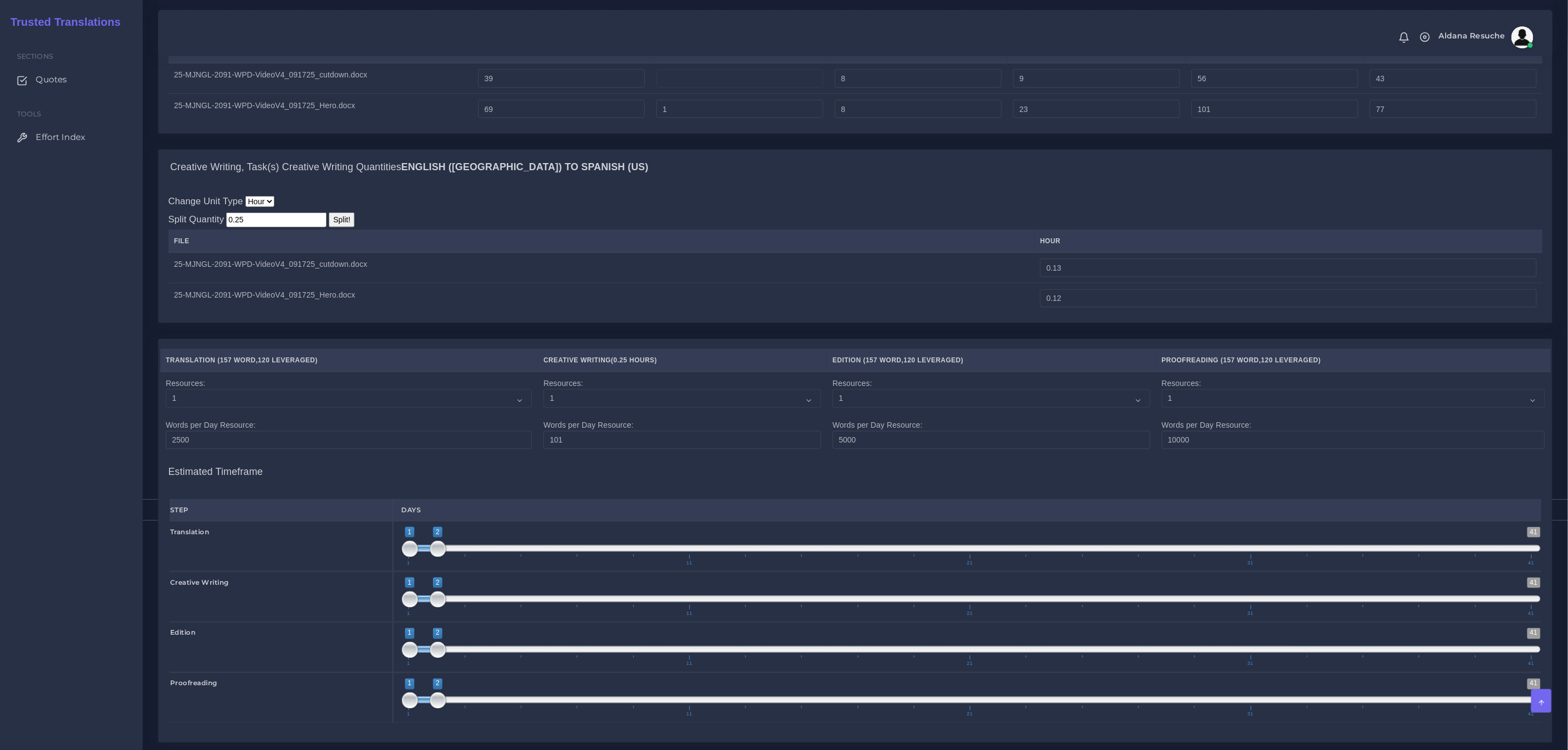
scroll to position [888, 0]
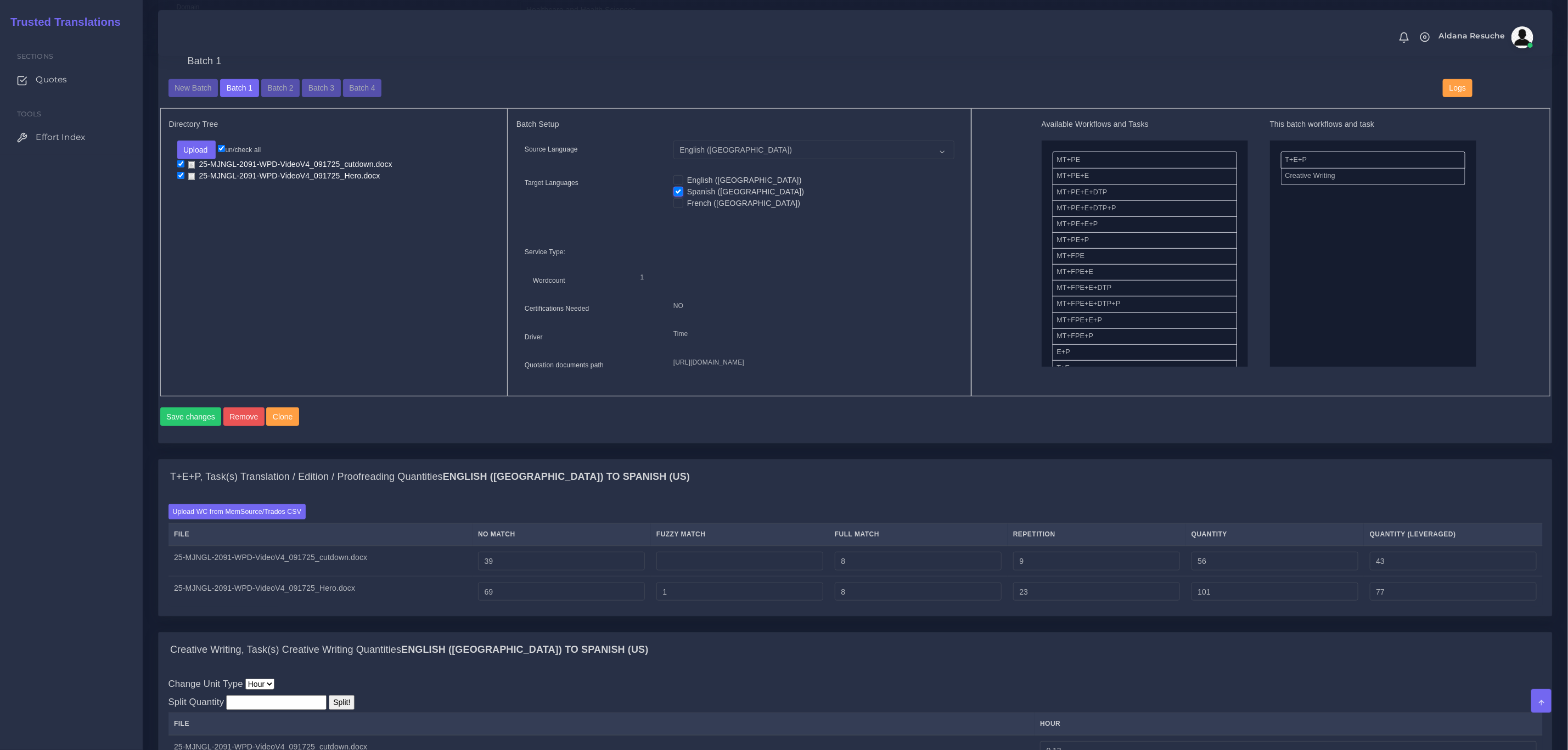
scroll to position [412, 0]
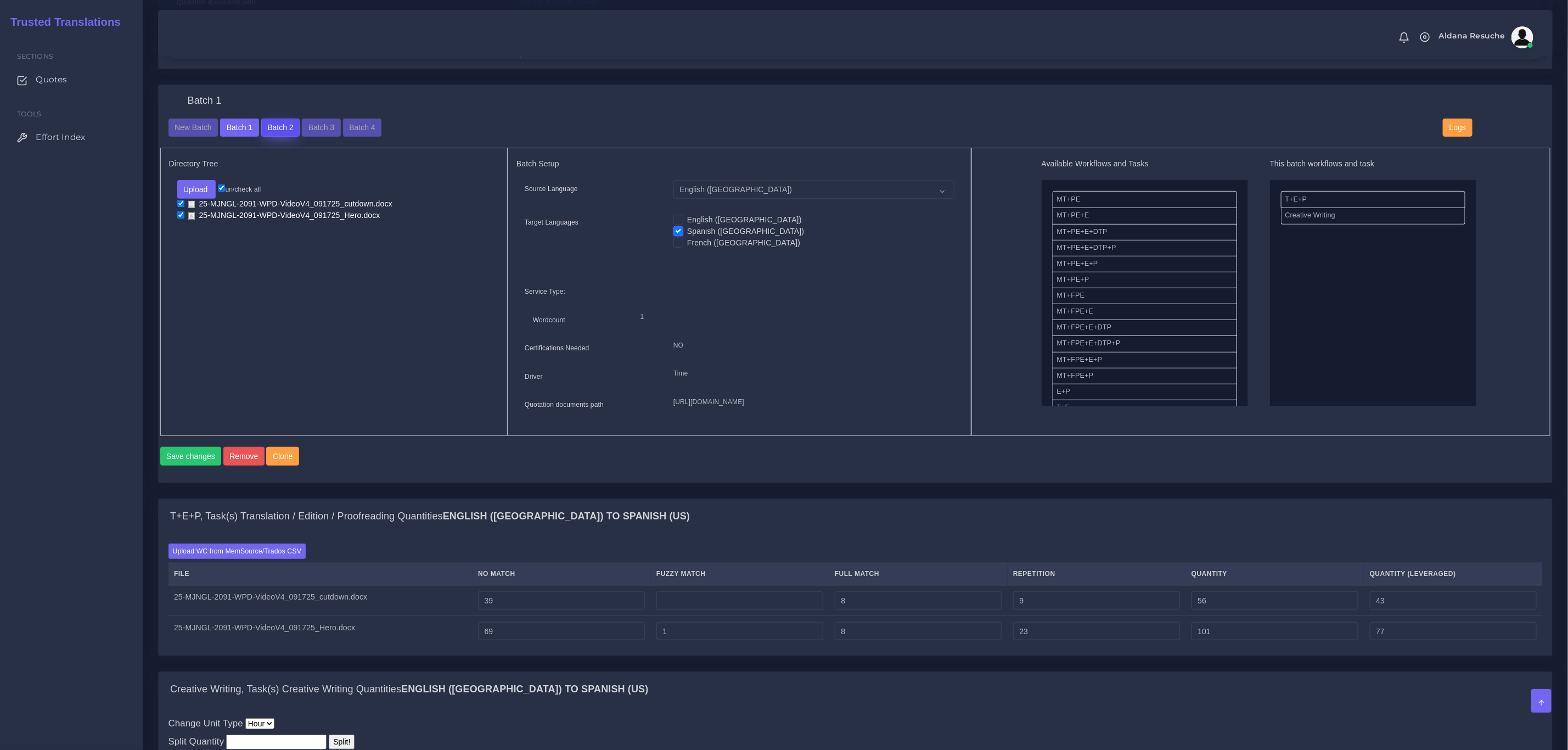
click at [263, 125] on button "Batch 2" at bounding box center [281, 127] width 39 height 18
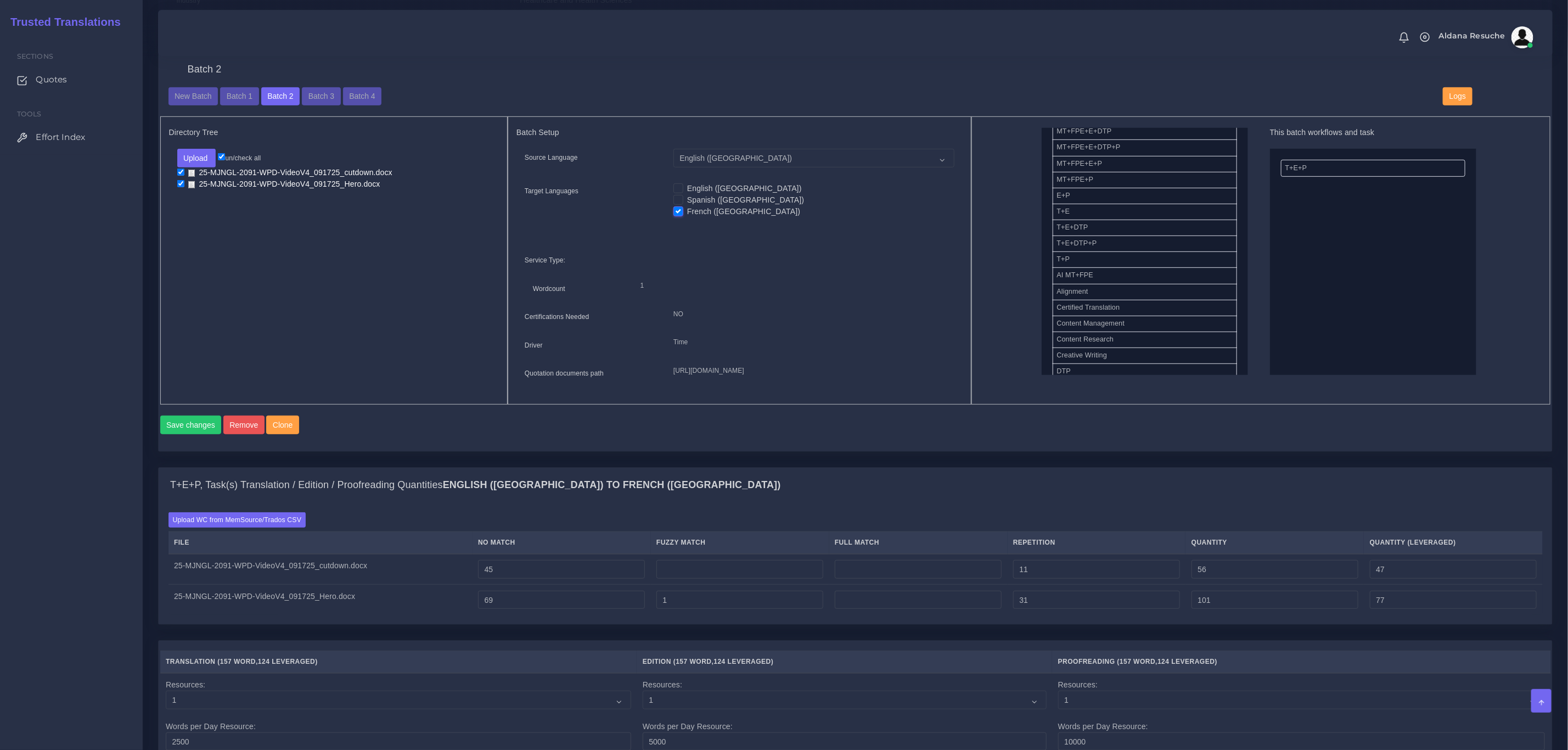
scroll to position [247, 0]
drag, startPoint x: 1118, startPoint y: 281, endPoint x: 1303, endPoint y: 233, distance: 191.1
drag, startPoint x: 179, startPoint y: 442, endPoint x: 297, endPoint y: 509, distance: 135.7
click at [179, 434] on button "Save changes" at bounding box center [191, 424] width 62 height 18
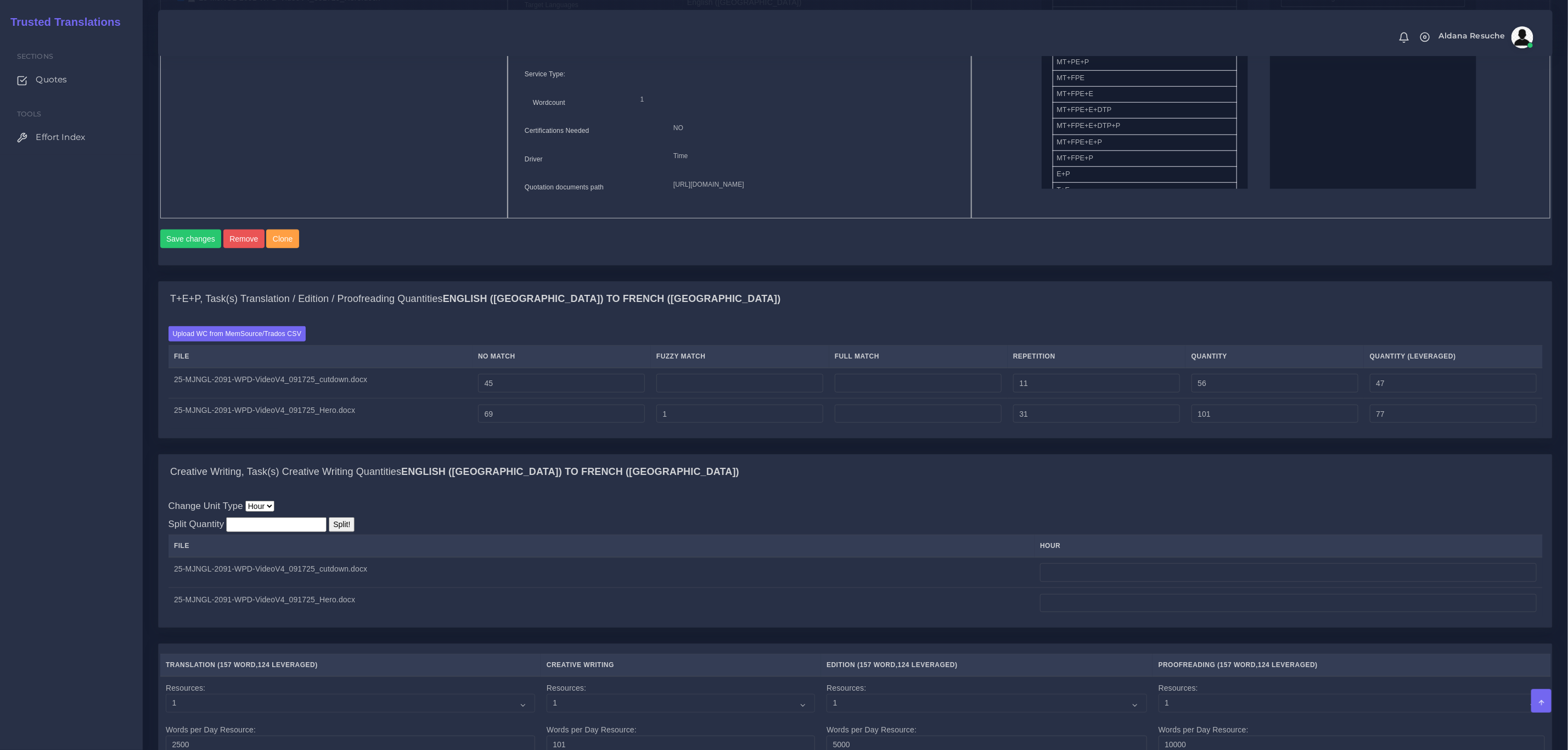
scroll to position [658, 0]
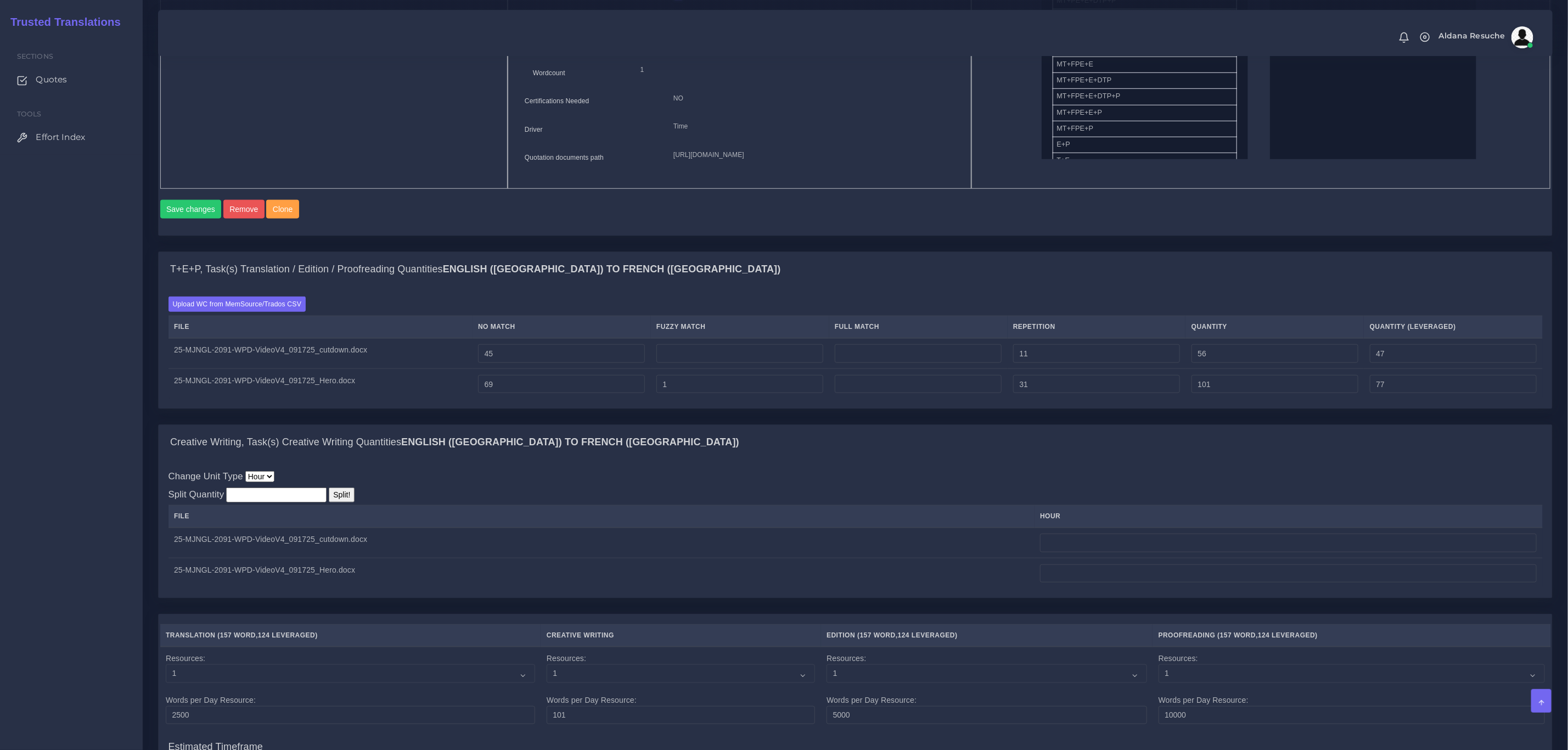
click at [275, 502] on input "number" at bounding box center [276, 494] width 100 height 14
type input "0.25"
click at [329, 502] on input "Split!" at bounding box center [342, 494] width 26 height 14
type input "0.13"
type input "0.12"
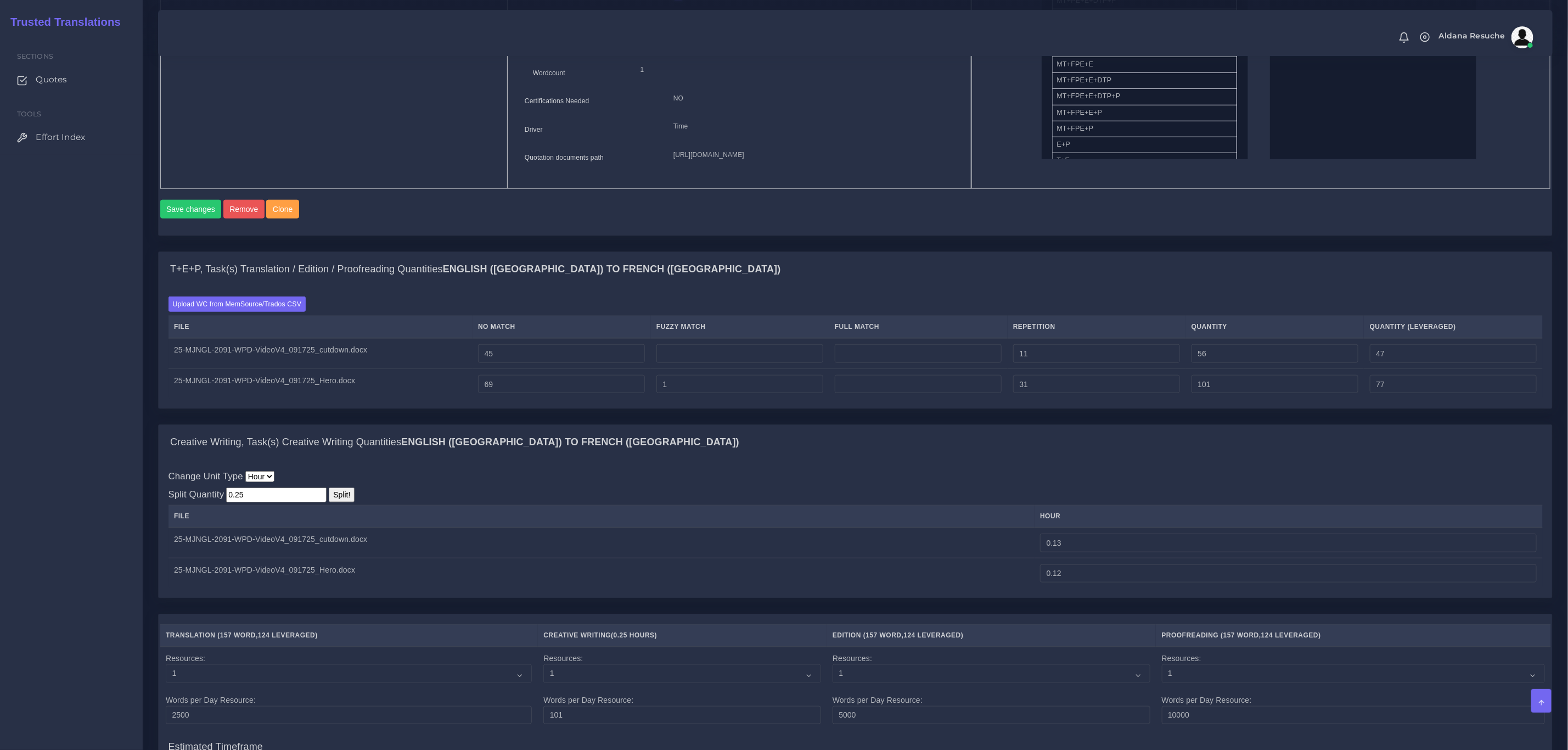
click at [697, 518] on div "Change Unit Type Hour Split Quantity 0.25 Split! File hour" at bounding box center [856, 528] width 1374 height 119
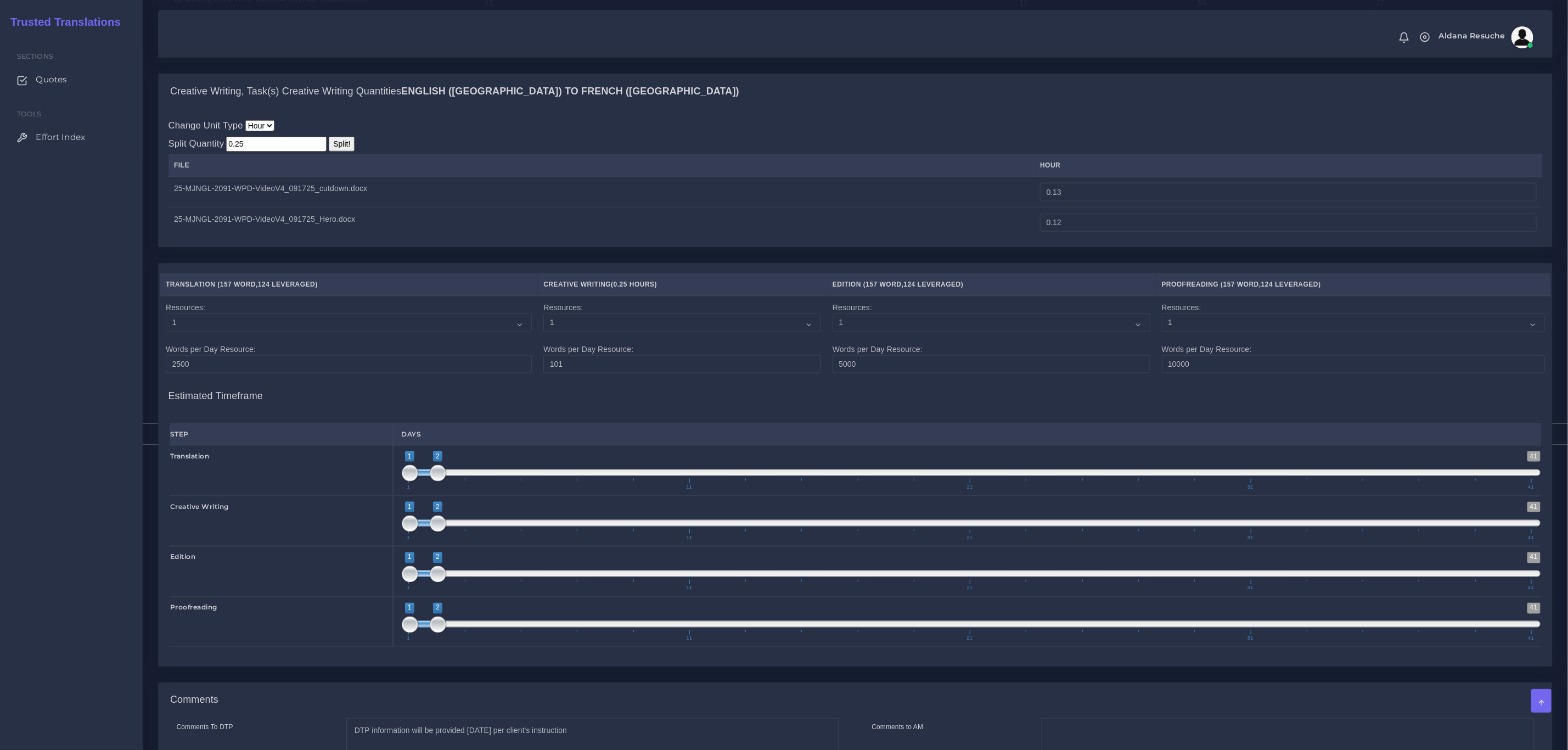
scroll to position [1217, 0]
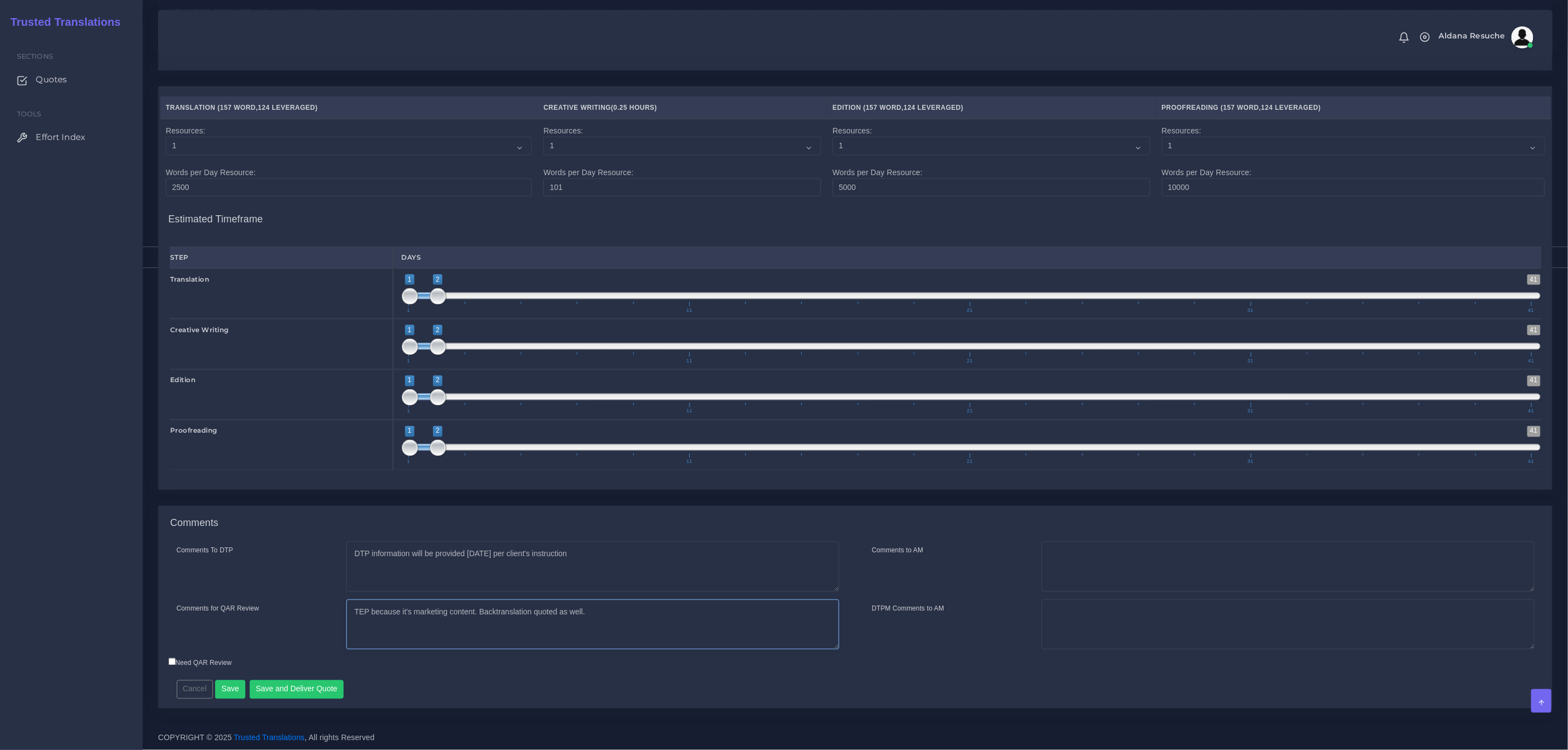
click at [624, 622] on textarea "TEP because it's marketing content. Backtranslation quoted as well." at bounding box center [592, 625] width 493 height 50
type textarea "TEP because it's marketing content. Backtranslation quoted as well. Creative wr…"
click at [262, 688] on button "Save and Deliver Quote" at bounding box center [297, 689] width 95 height 18
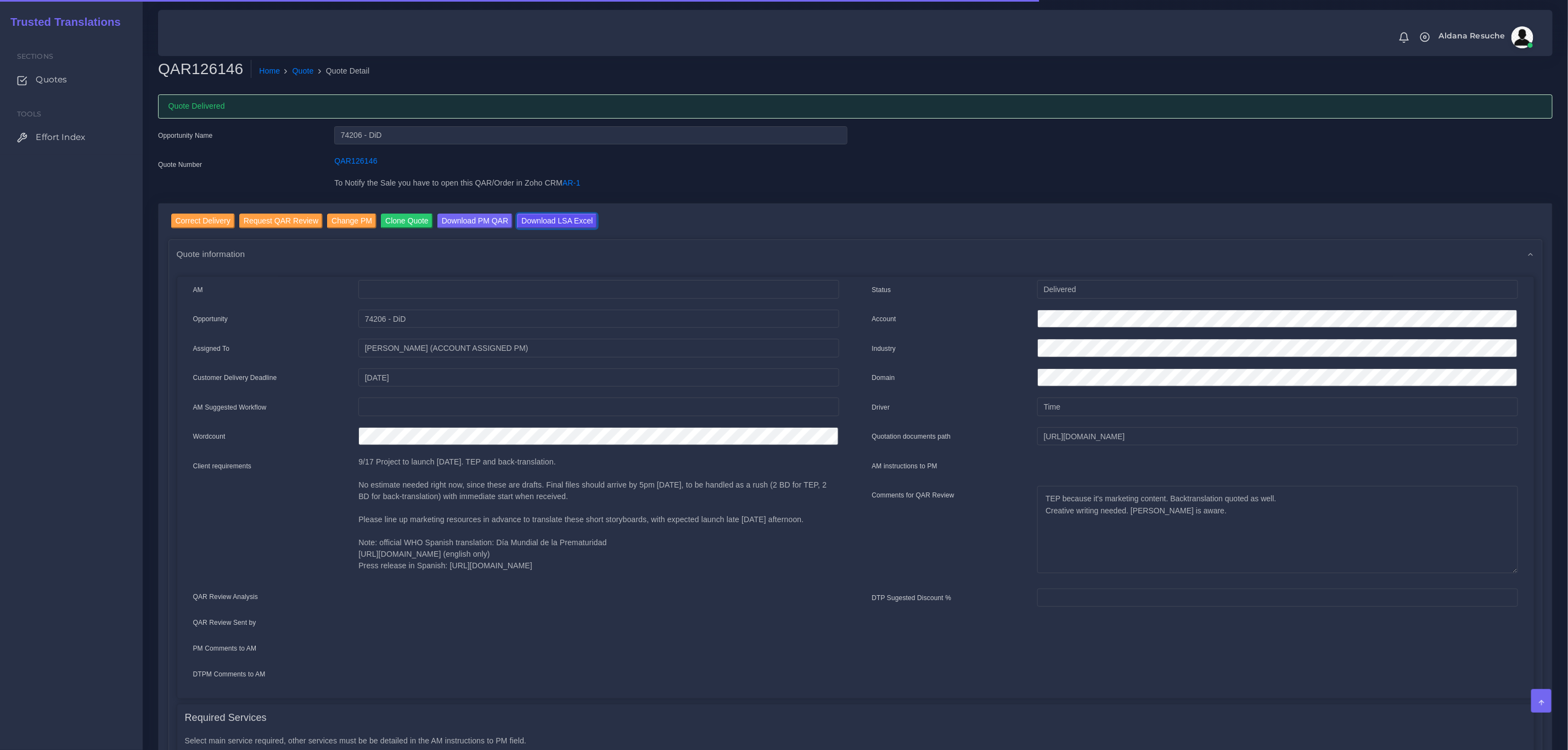
drag, startPoint x: 573, startPoint y: 219, endPoint x: 573, endPoint y: 234, distance: 15.0
click at [573, 219] on input "Download LSA Excel" at bounding box center [557, 220] width 80 height 14
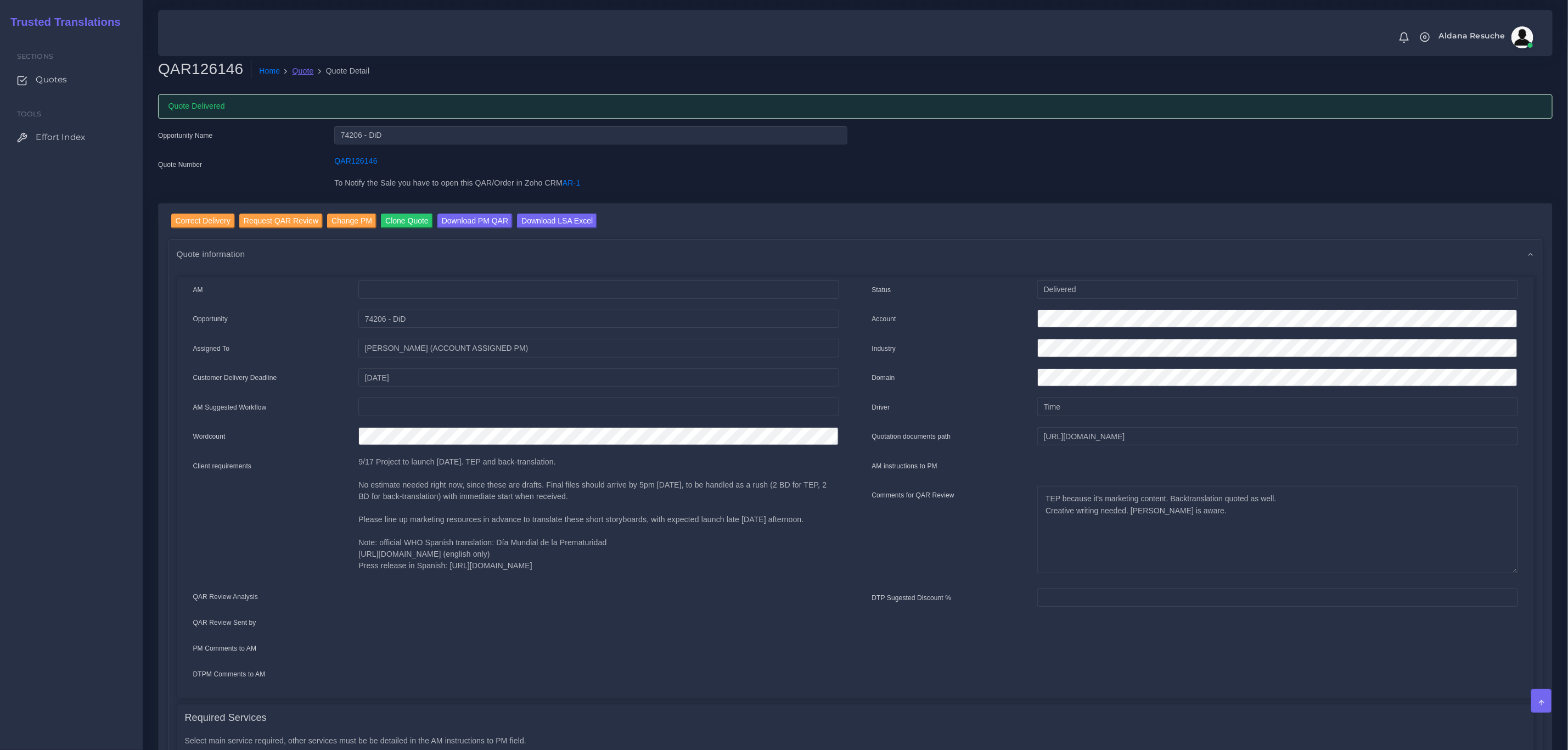
click at [300, 66] on link "Quote" at bounding box center [303, 71] width 21 height 12
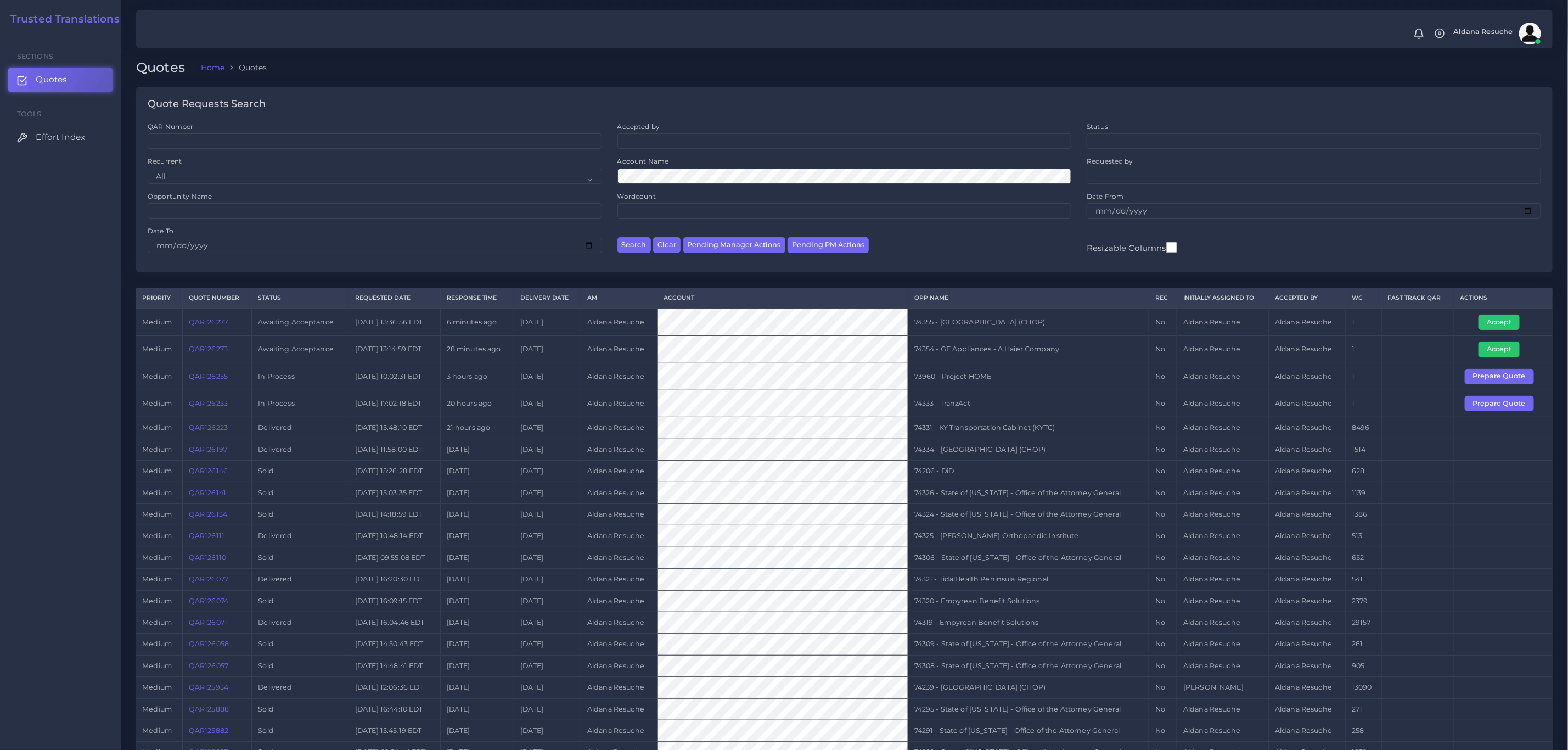
click at [222, 321] on link "QAR126277" at bounding box center [208, 321] width 39 height 9
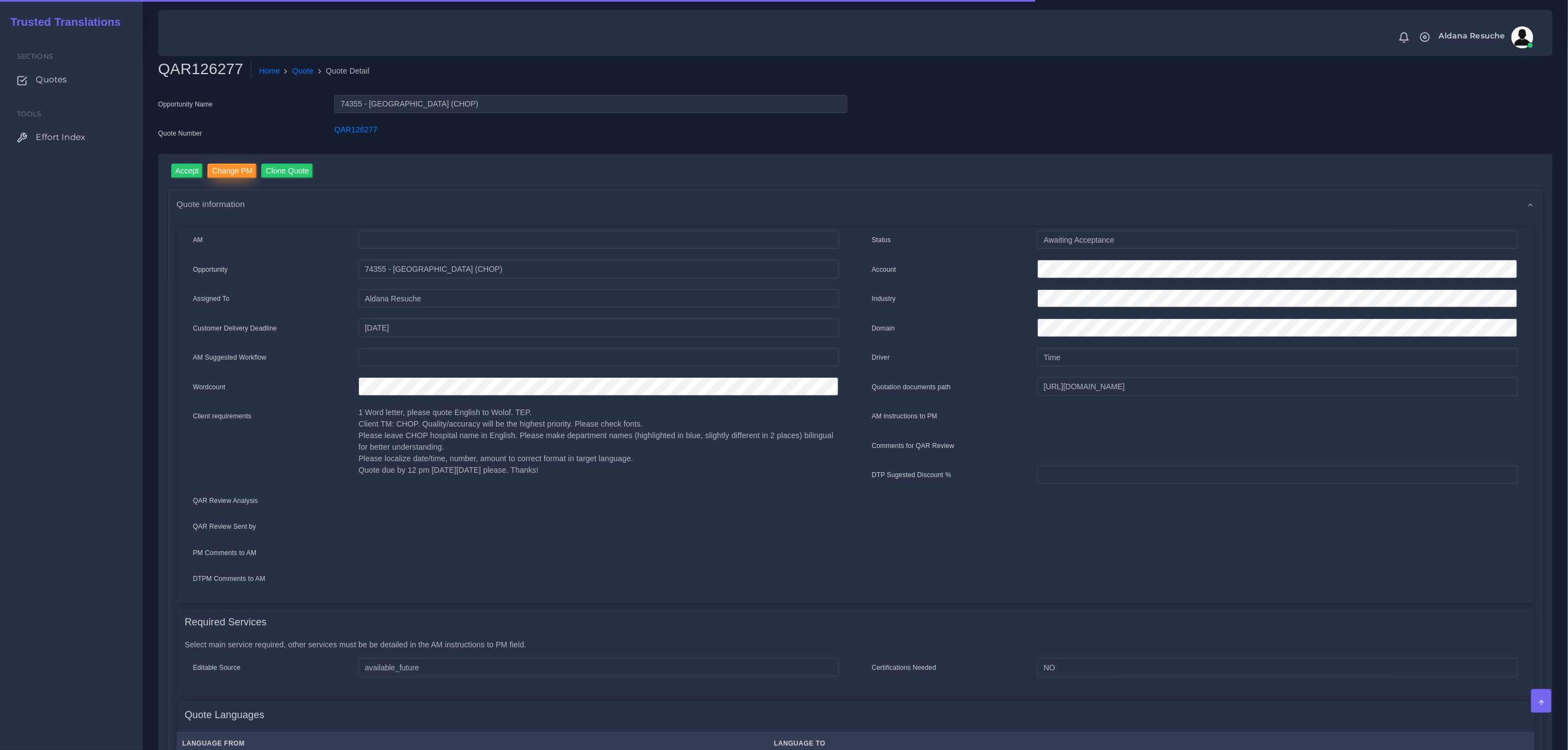
click at [237, 172] on input "Change PM" at bounding box center [232, 170] width 49 height 14
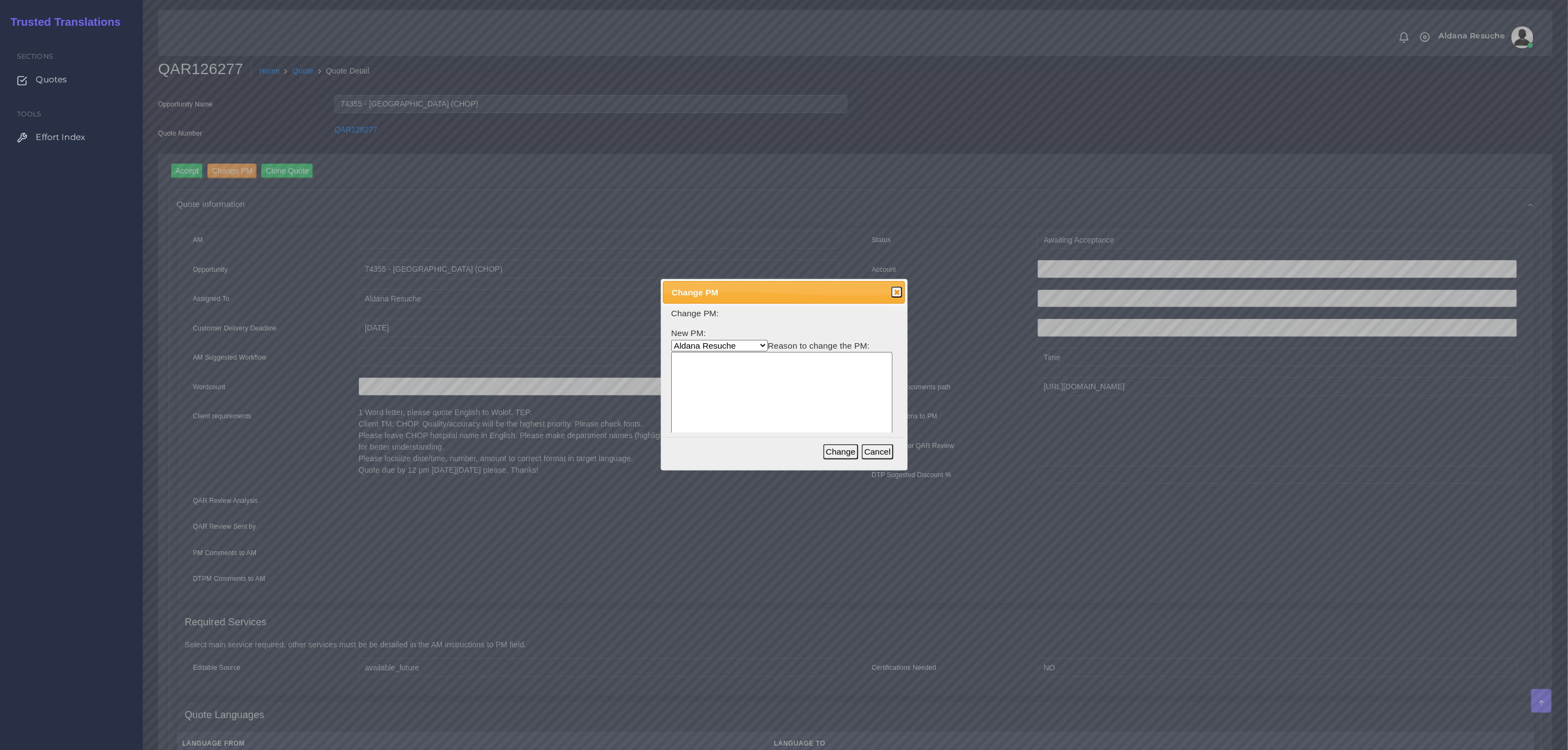
click at [703, 349] on select "[PERSON_NAME] [PERSON_NAME] PM [PERSON_NAME] [PERSON_NAME] [PERSON_NAME] [PERSO…" at bounding box center [720, 346] width 96 height 12
select select "3e925e02-f17d-4791-9412-c46ab5cb8daa"
click at [672, 340] on select "Aldana Resuche Ana Whitby PM Beatriz Lacerda Dana Rossi Diego Leotta Gabriela S…" at bounding box center [720, 346] width 96 height 12
click at [758, 412] on textarea at bounding box center [782, 404] width 221 height 105
type textarea "Workload"
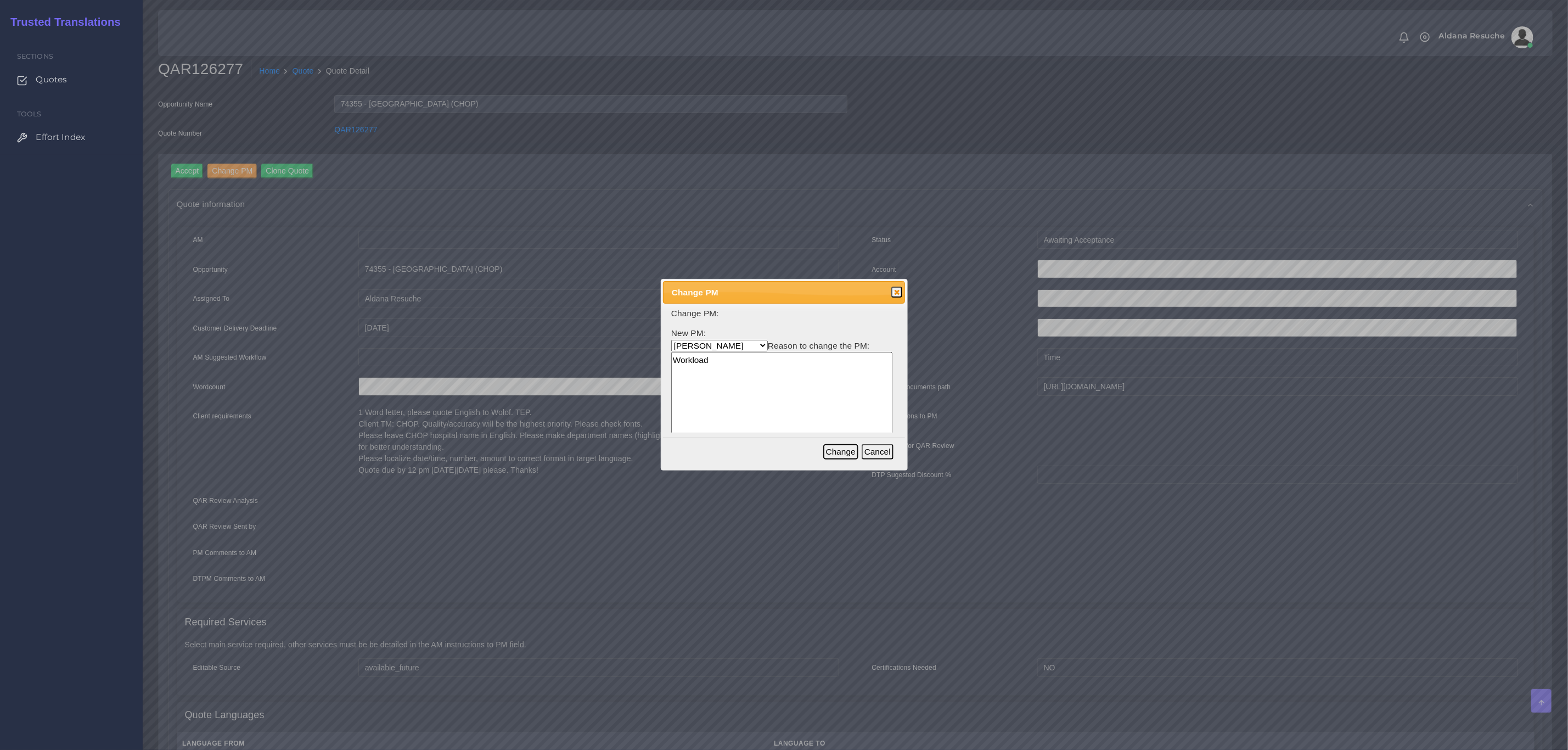
click at [848, 445] on button "Change" at bounding box center [840, 452] width 35 height 15
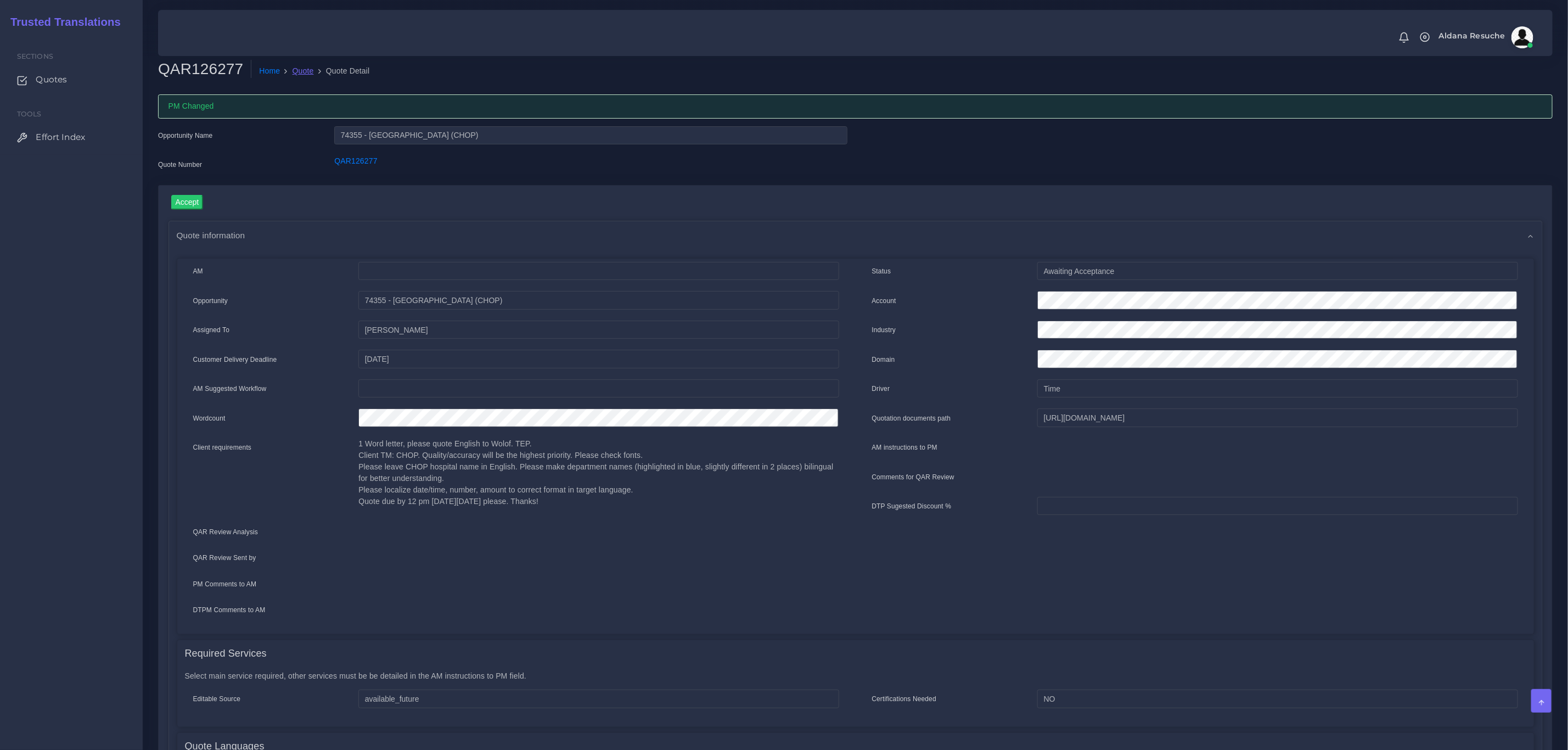
click at [300, 71] on link "Quote" at bounding box center [303, 71] width 21 height 12
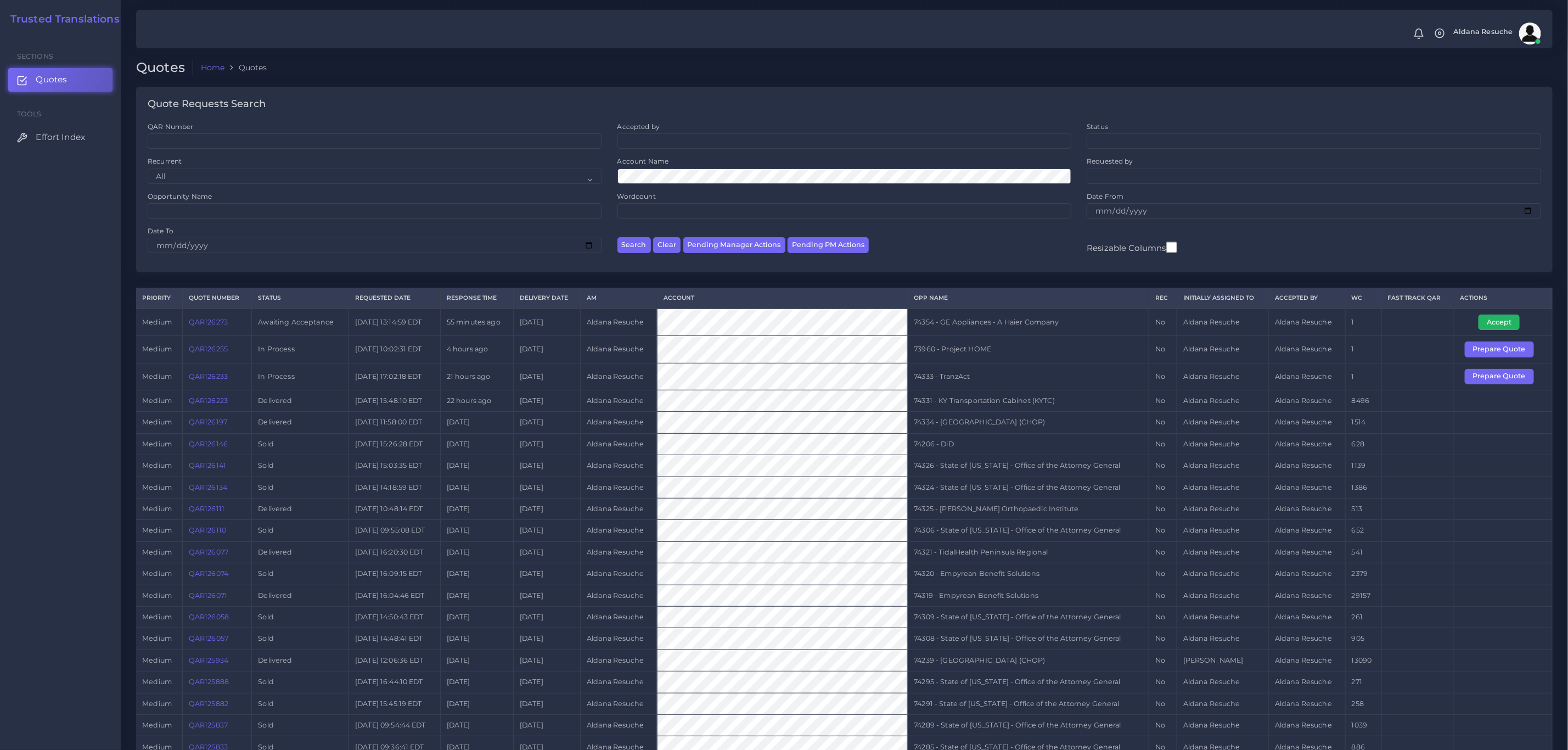
drag, startPoint x: 1488, startPoint y: 328, endPoint x: 1451, endPoint y: 338, distance: 38.3
click at [1488, 328] on button "Accept" at bounding box center [1499, 322] width 41 height 15
click at [962, 322] on td "74354 - GE Appliances - A Haier Company" at bounding box center [1029, 322] width 241 height 27
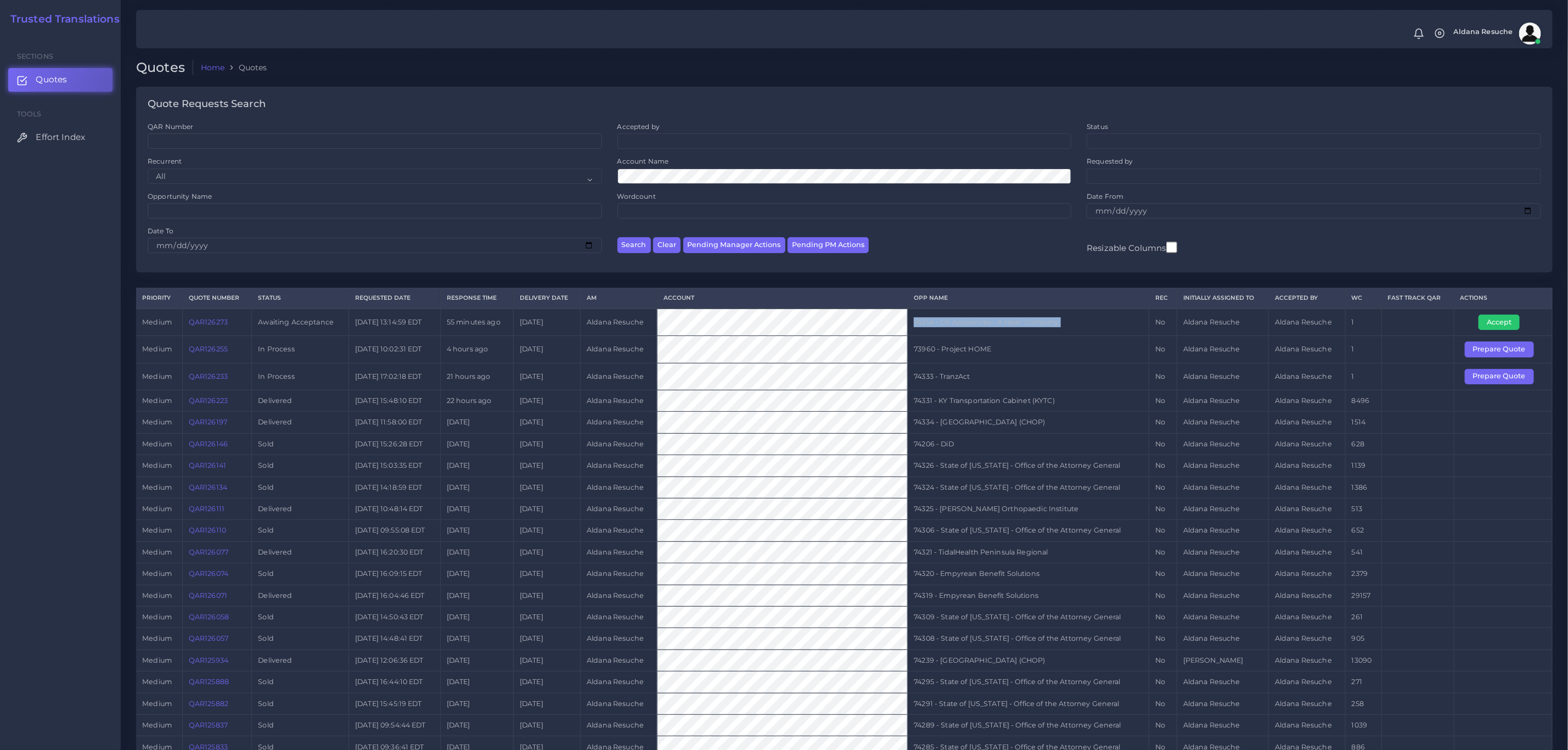
copy tr "74354 - GE Appliances - A Haier Company"
